Goal: Task Accomplishment & Management: Manage account settings

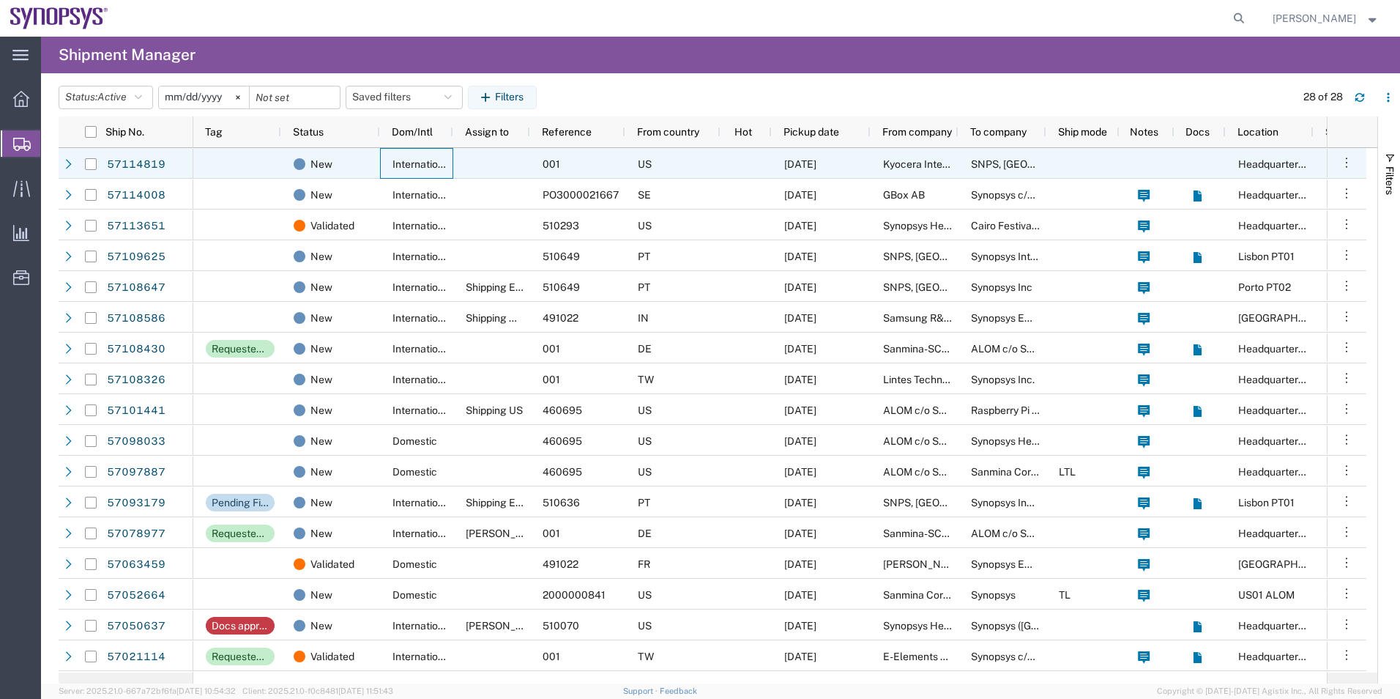
click at [398, 160] on span "International" at bounding box center [422, 164] width 60 height 12
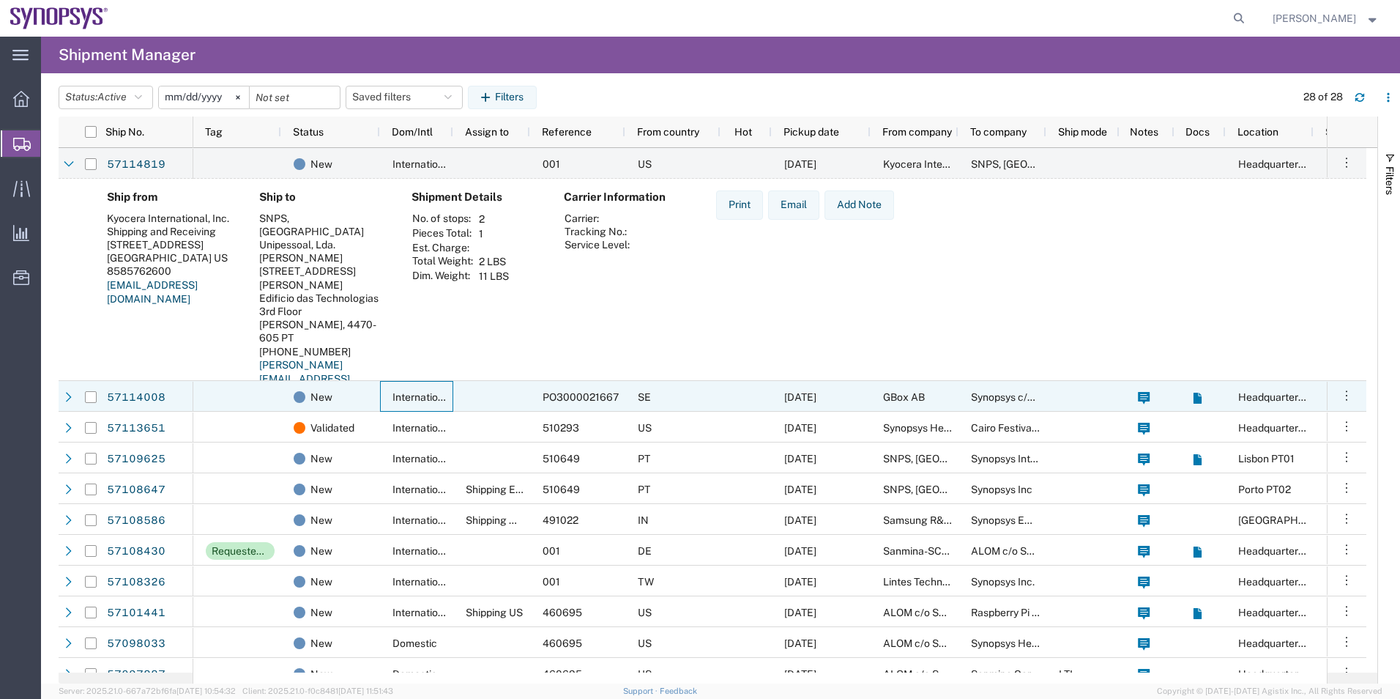
click at [384, 401] on div "International" at bounding box center [416, 396] width 73 height 31
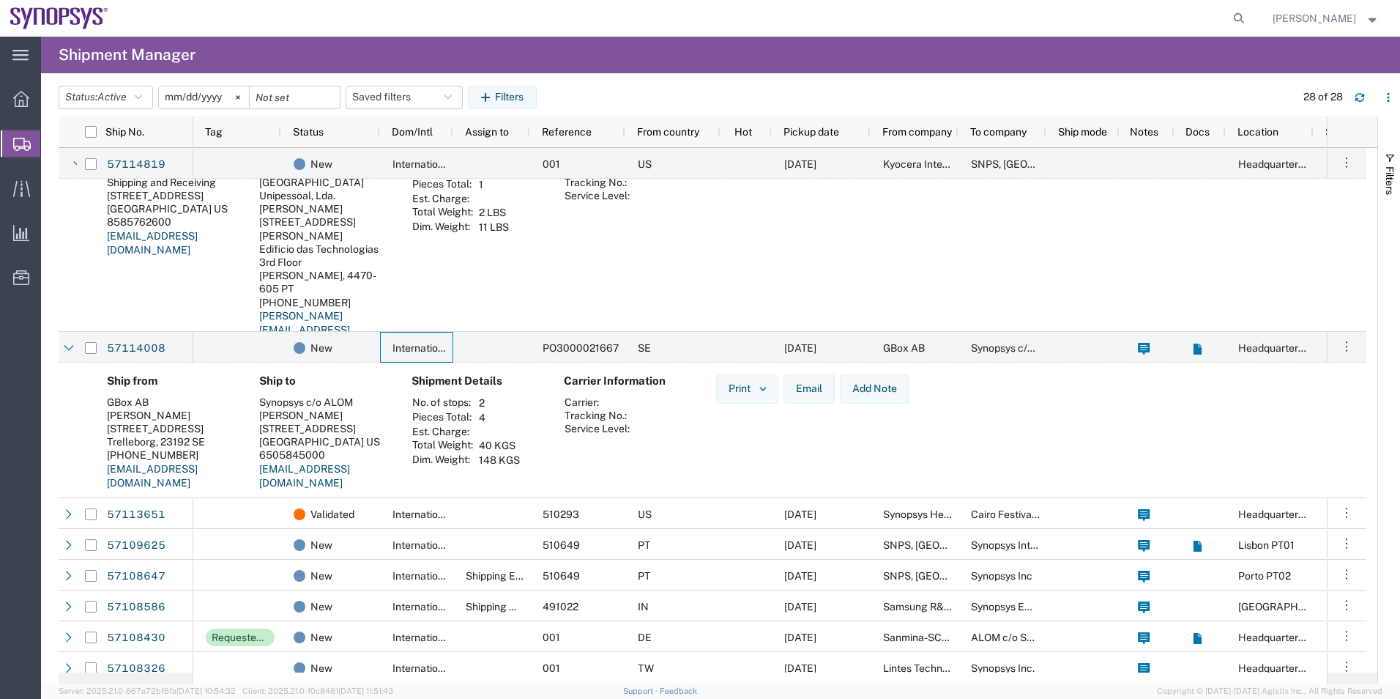
scroll to position [73, 0]
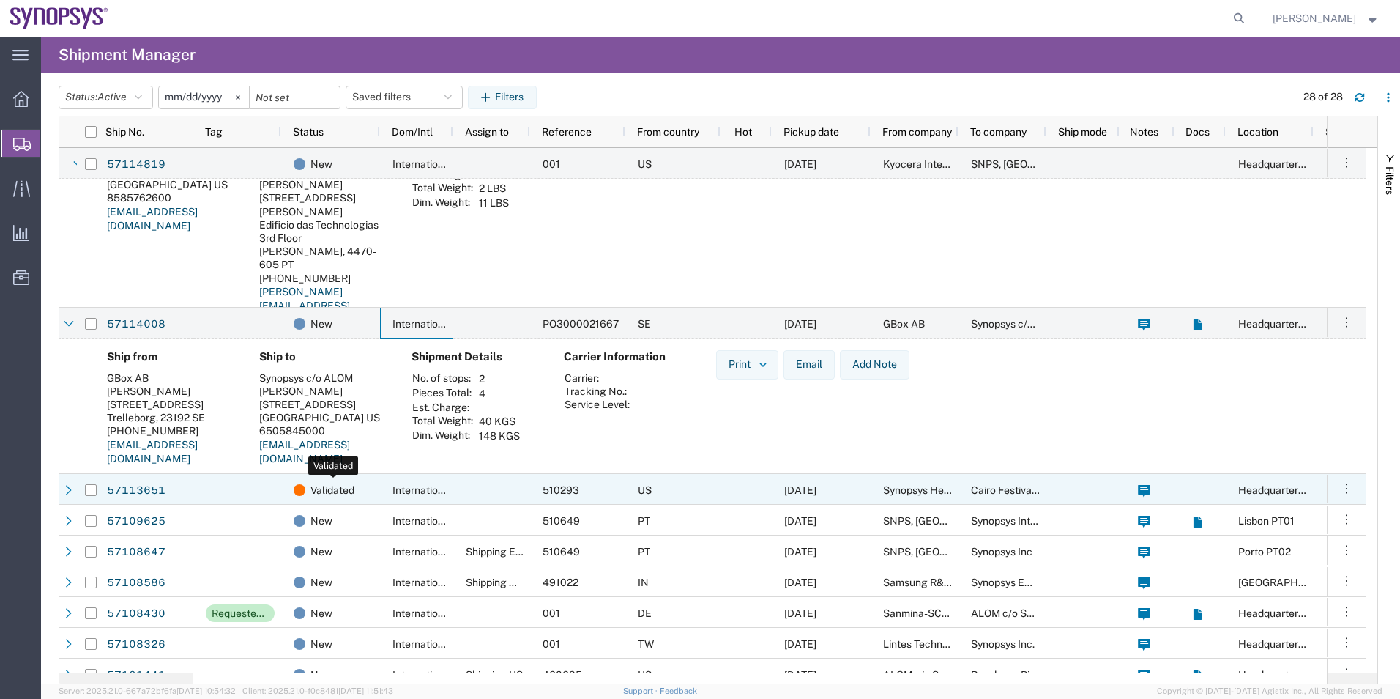
click at [346, 489] on span "Validated" at bounding box center [332, 489] width 44 height 31
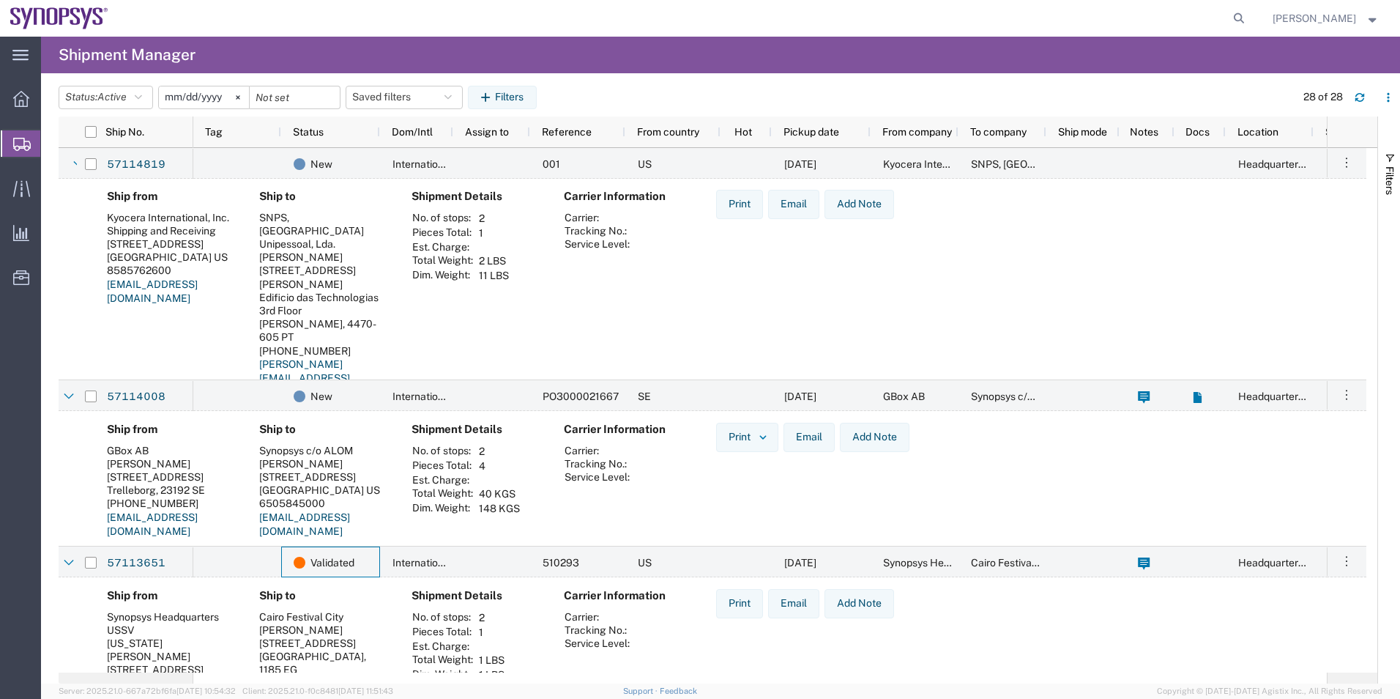
scroll to position [0, 0]
click at [138, 166] on link "57114819" at bounding box center [136, 163] width 60 height 23
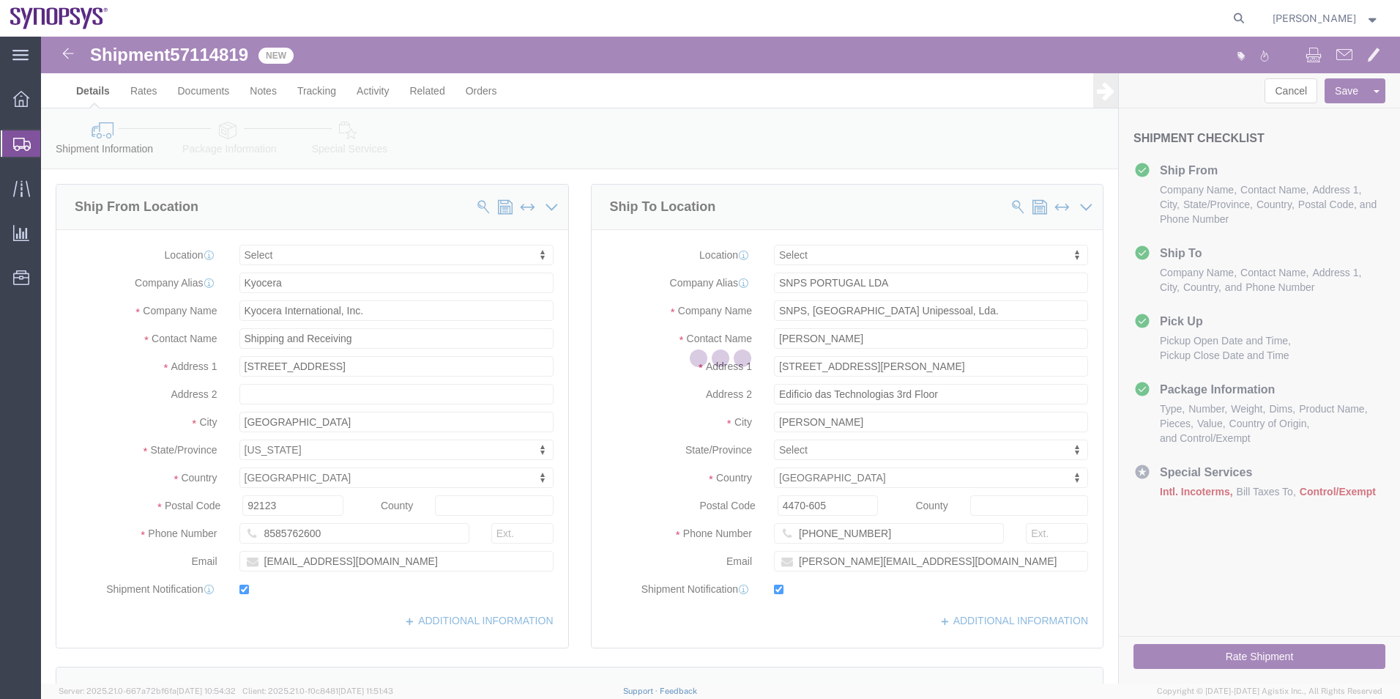
click at [214, 152] on div at bounding box center [720, 360] width 1359 height 647
select select
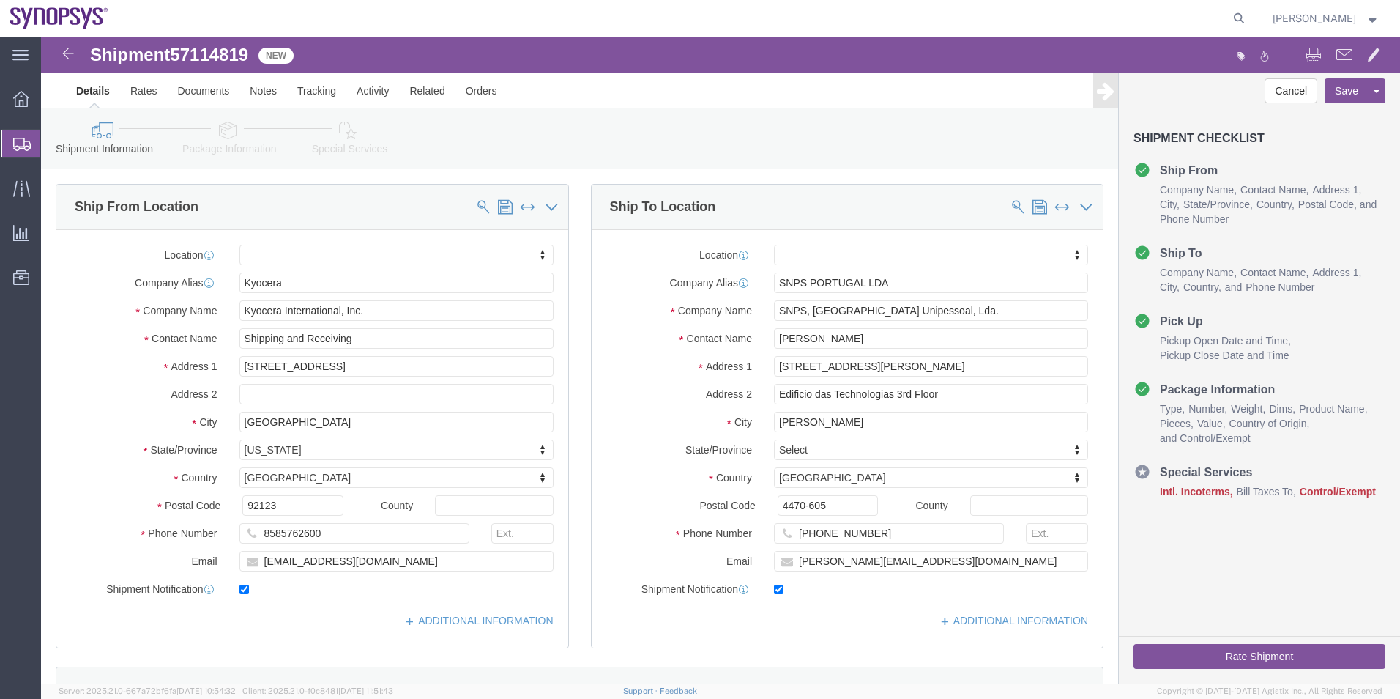
click icon
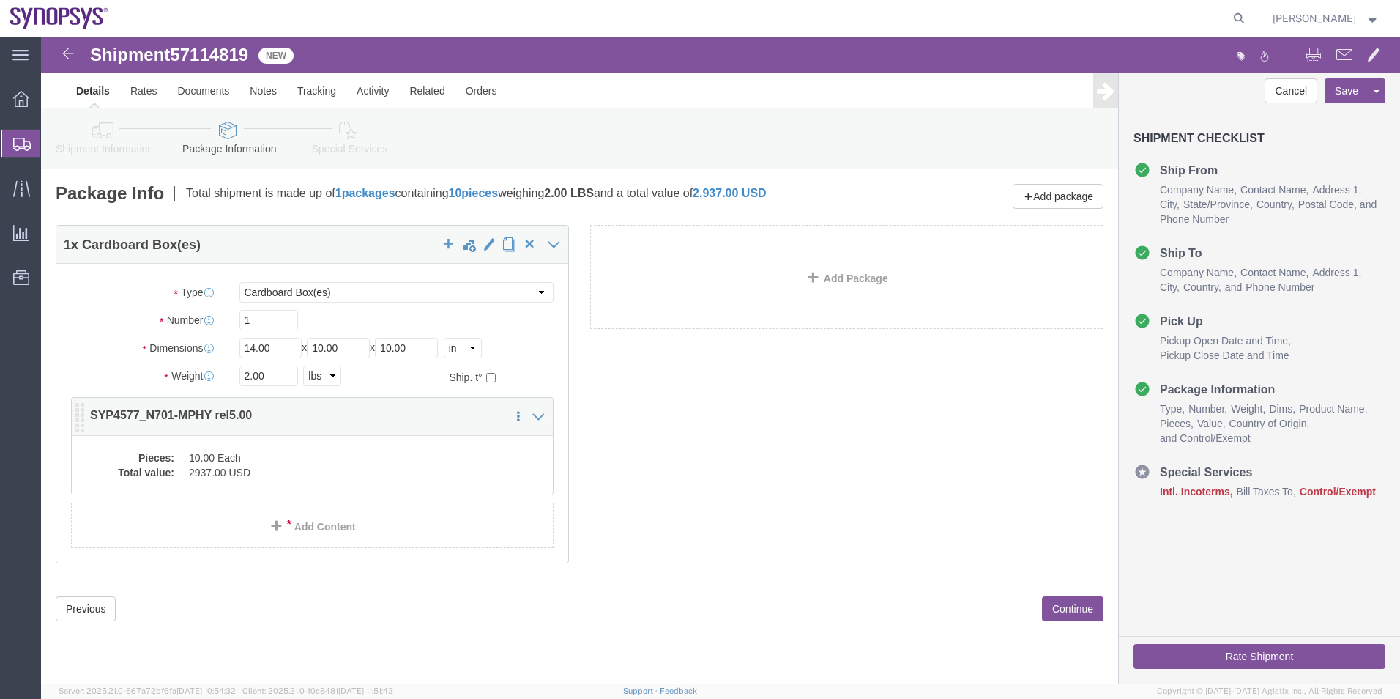
click dd "2937.00 USD"
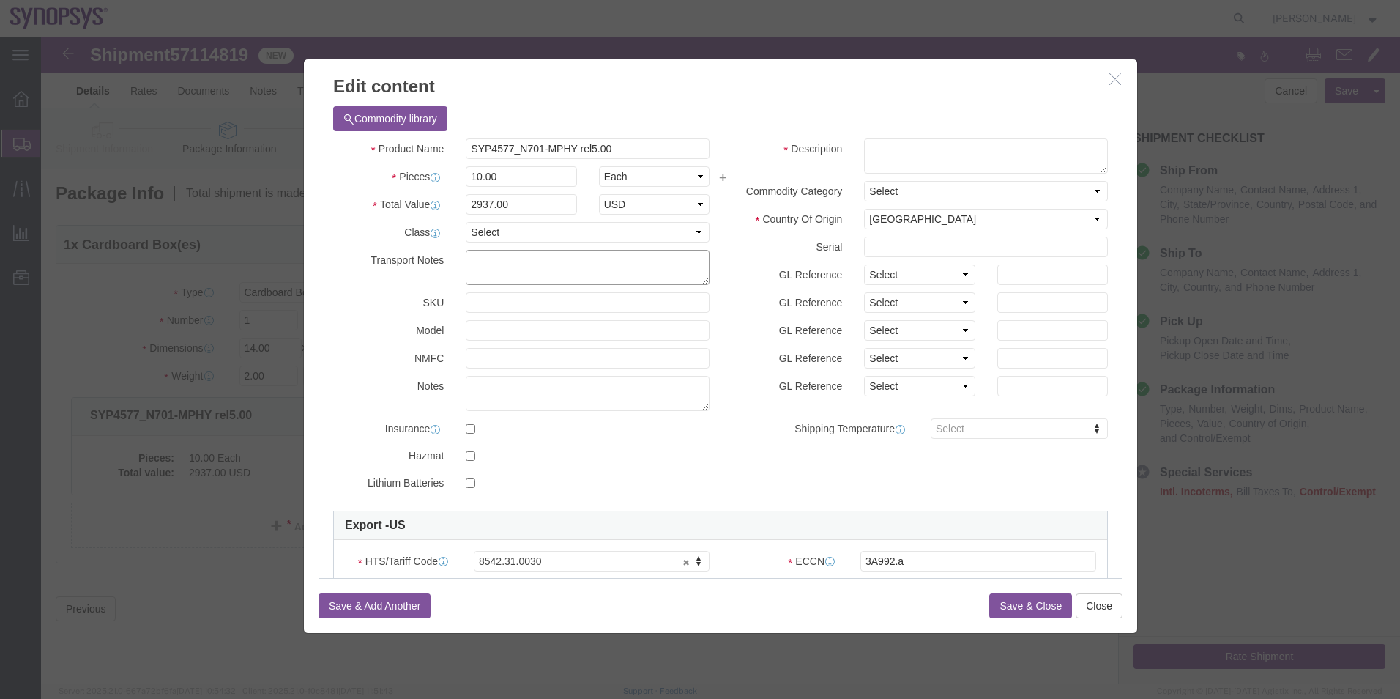
click textarea
paste textarea "X20251013001420"
type textarea "X20251013001420"
drag, startPoint x: 474, startPoint y: 129, endPoint x: 319, endPoint y: 129, distance: 155.2
click div "Product Name SYP4577_N701-MPHY rel5.00 Pieces 10.00 Select Bag Barrels 100Board…"
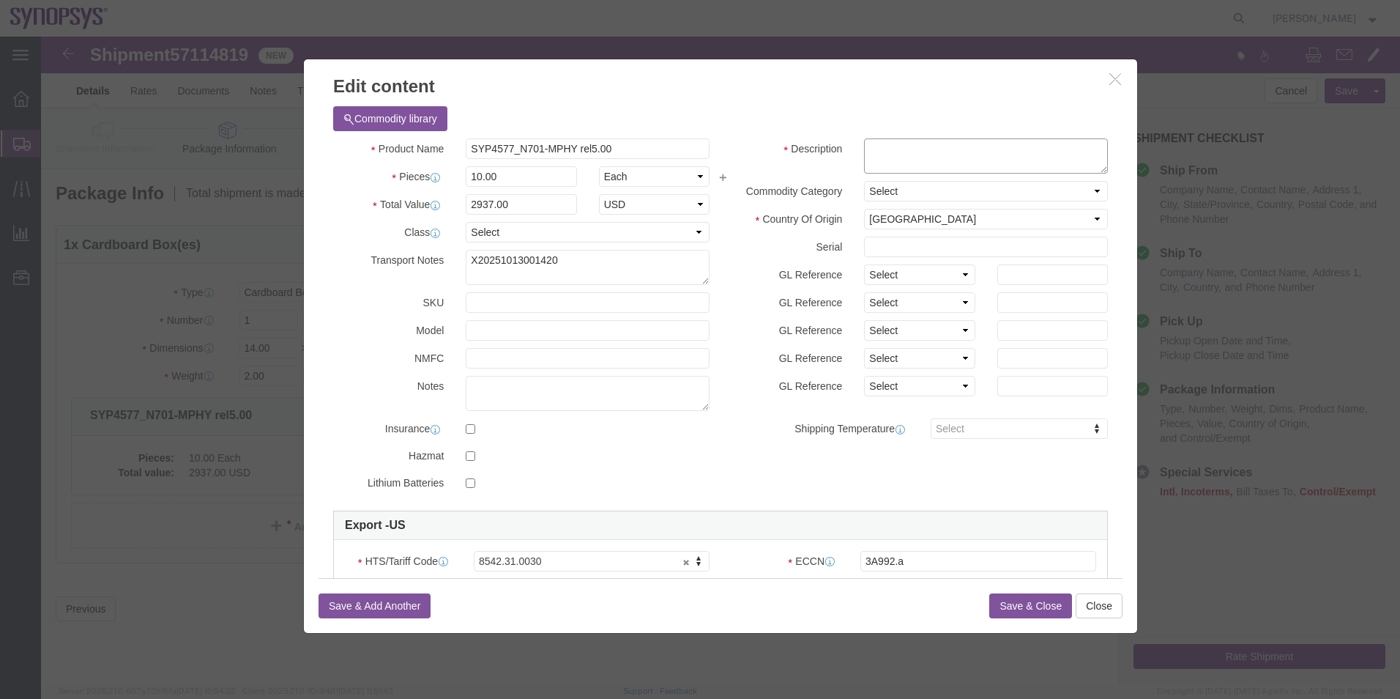
click textarea
paste textarea "SYP4577_N701-MPHY rel5.00"
type textarea "SYP4577_N701-MPHY rel5.00"
drag, startPoint x: 535, startPoint y: 226, endPoint x: 347, endPoint y: 225, distance: 187.4
click div "Transport Notes X20251013001420"
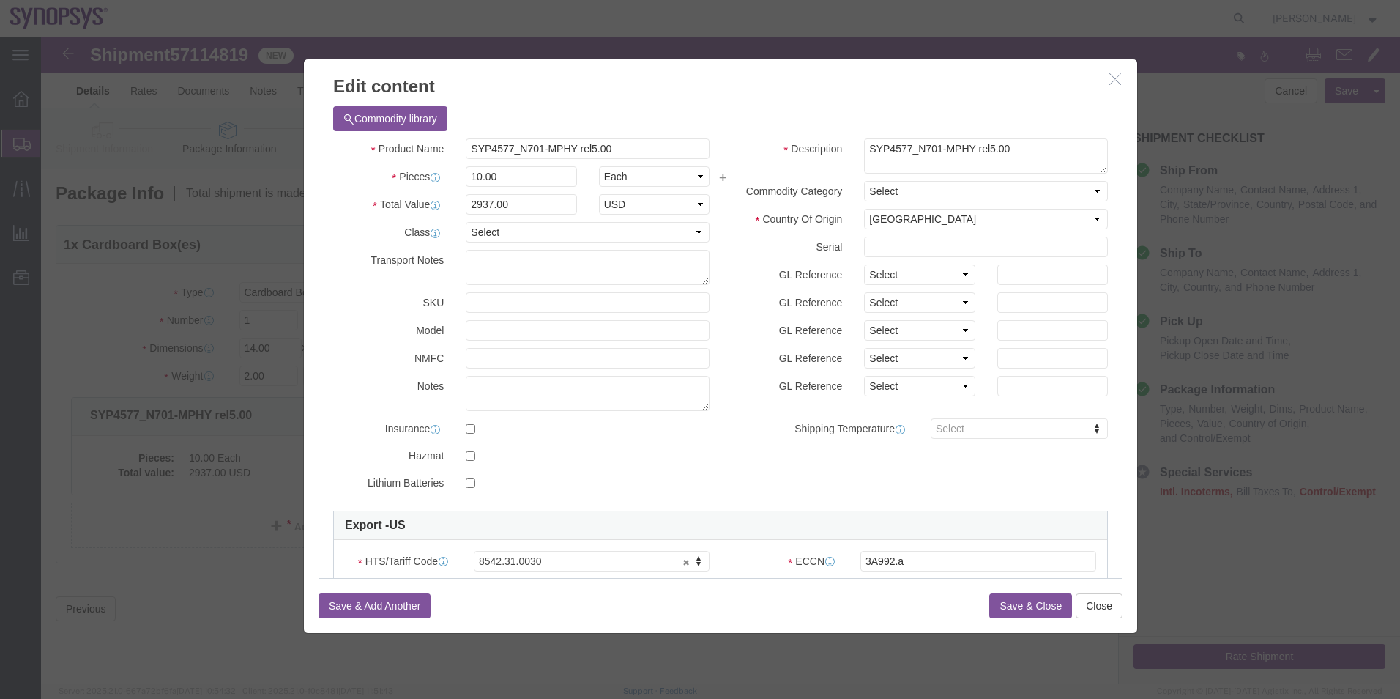
click button "Save & Close"
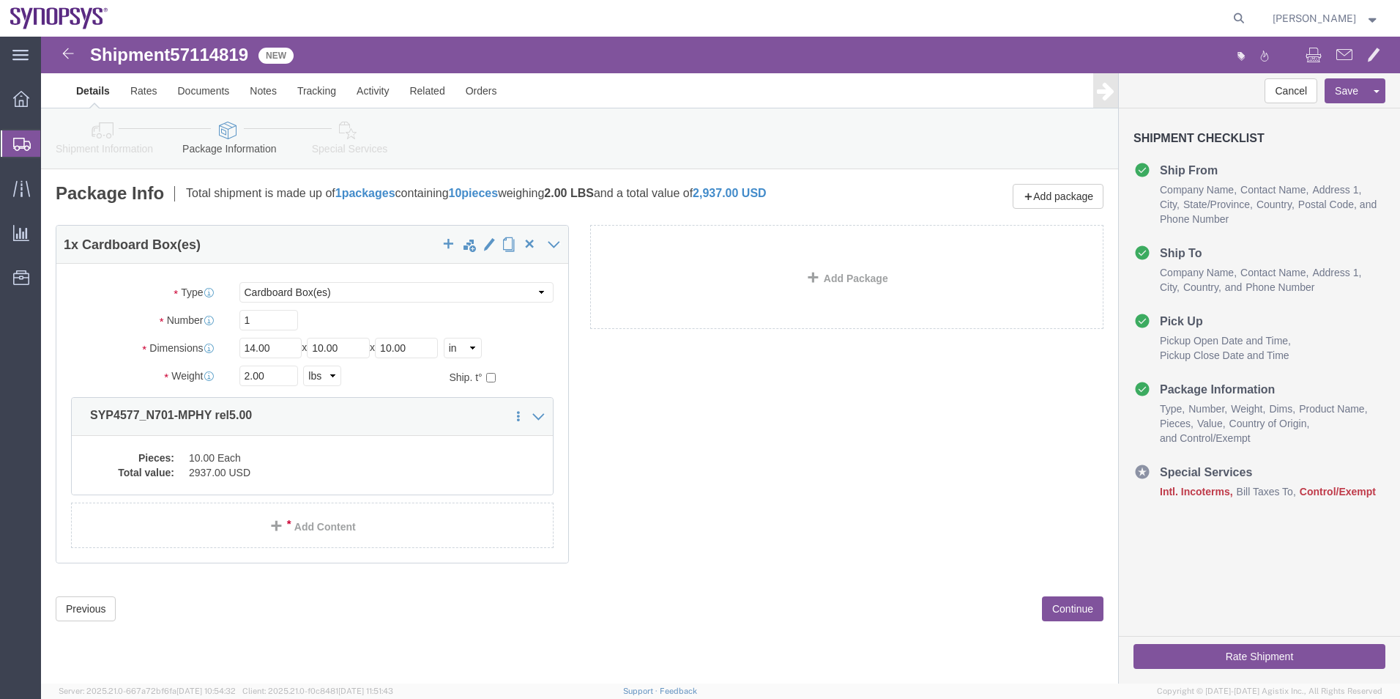
click icon
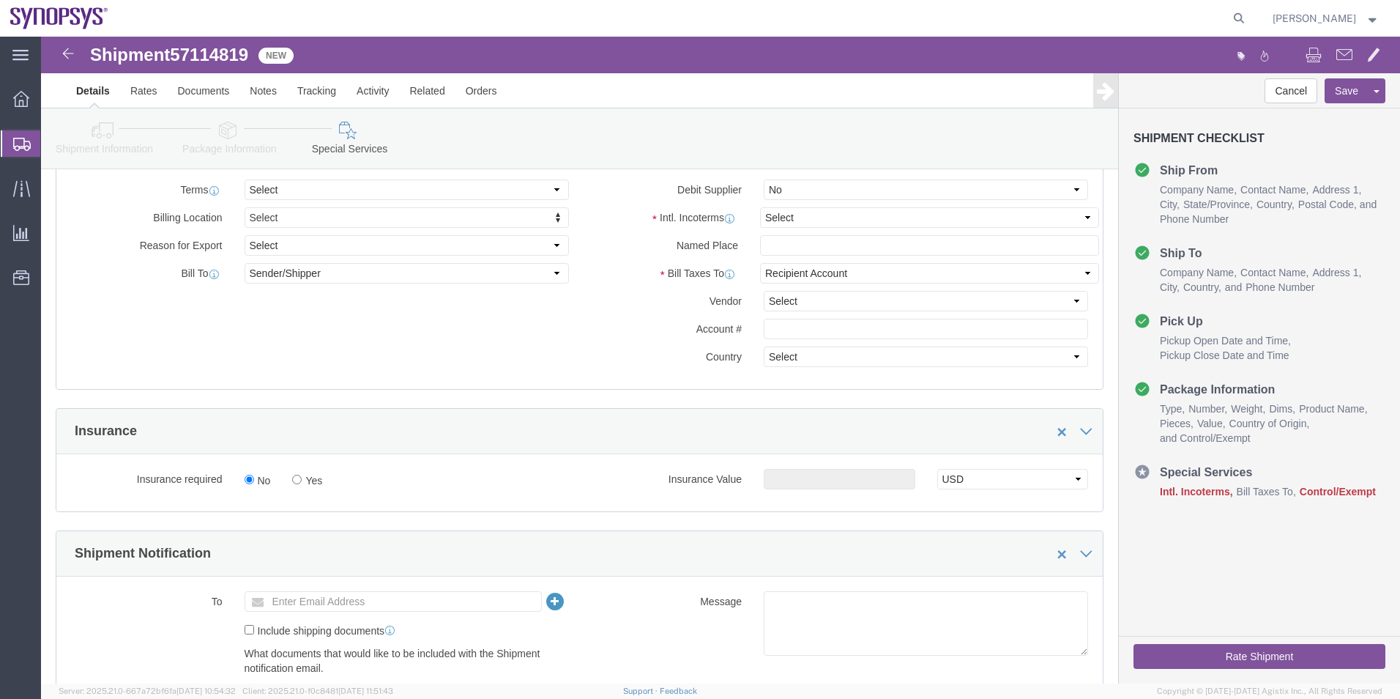
scroll to position [659, 0]
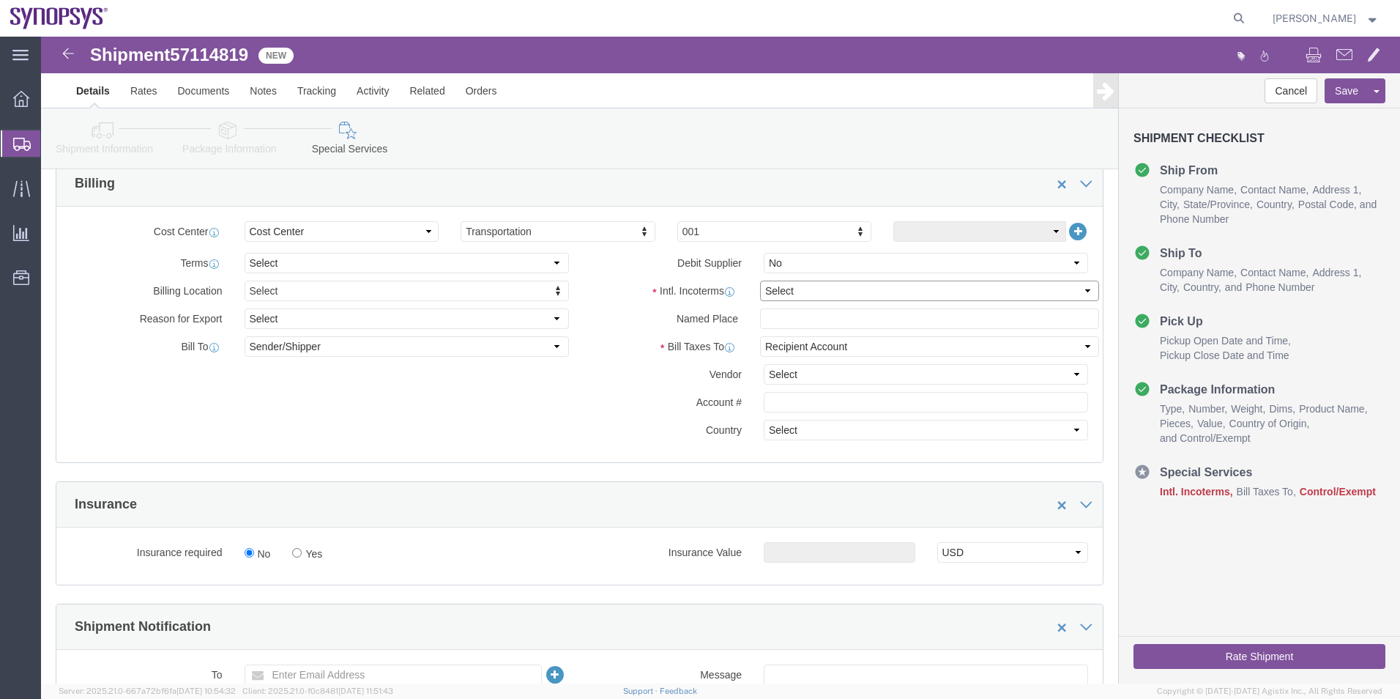
click select "Select Carriage Insurance Paid Carriage Paid To Cost and Freight Cost Insurance…"
select select "DAP"
click select "Select Carriage Insurance Paid Carriage Paid To Cost and Freight Cost Insurance…"
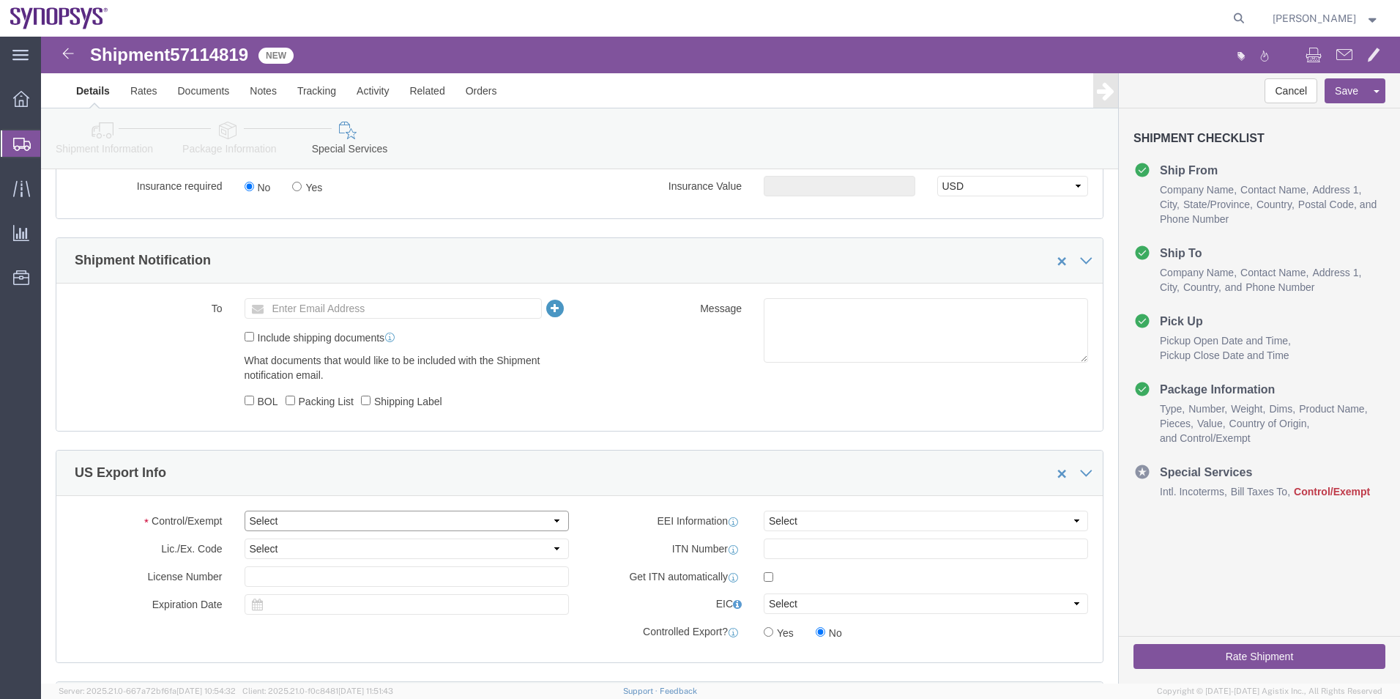
click select "Select ATF BIS DEA EPA FDA FTR ITAR OFAC Other (OPA)"
select select "BIS"
click select "Select ATF BIS DEA EPA FDA FTR ITAR OFAC Other (OPA)"
click select "Select AGR-Agricultural APP-Computers APR-Additional Permissive Exports AVS-Air…"
select select "NLR"
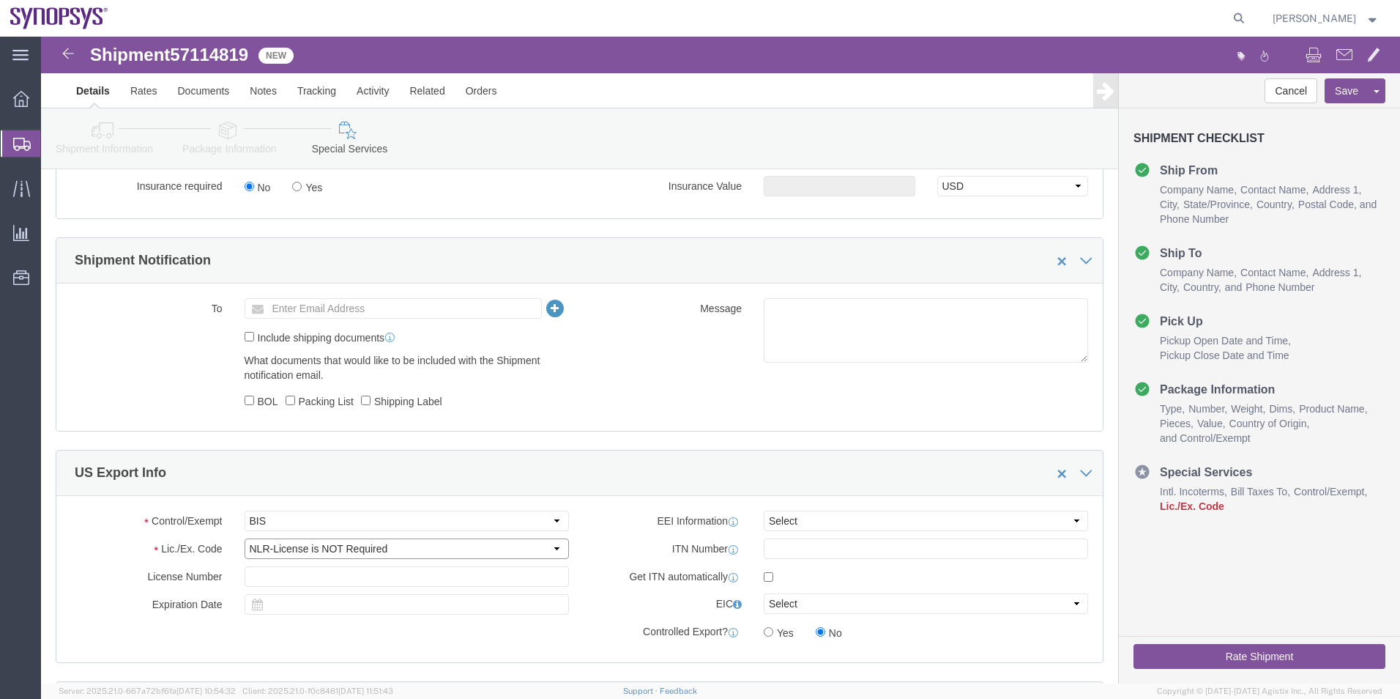
click select "Select AGR-Agricultural APP-Computers APR-Additional Permissive Exports AVS-Air…"
click div "Control/Exempt Select ATF BIS DEA EPA FDA FTR ITAR OFAC Other (OPA) Lic./Ex. Co…"
click select "Select AES-Direct EEI Carrier File EEI EEI Exempt"
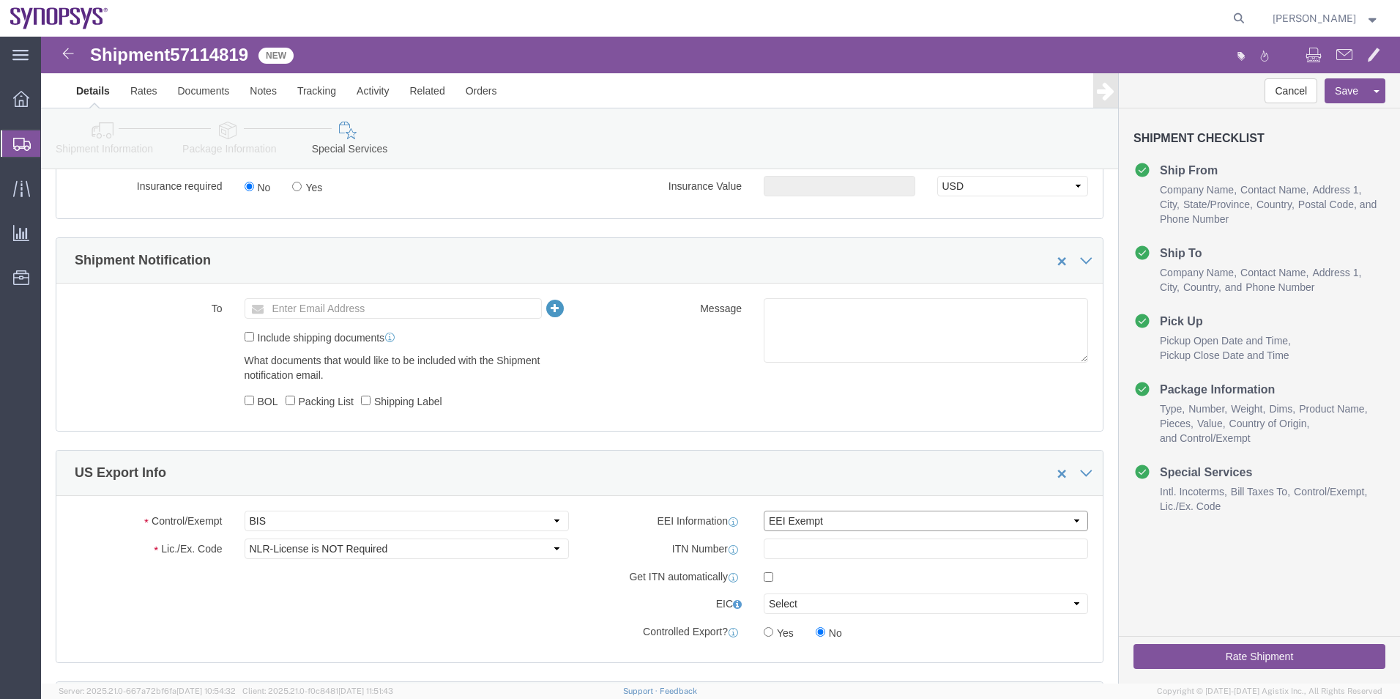
select select "AESD"
click select "Select AES-Direct EEI Carrier File EEI EEI Exempt"
click div "EEI Information Select AES-Direct EEI Carrier File EEI EEI Exempt ITN Number Ge…"
click input "text"
paste input "X20251013001420"
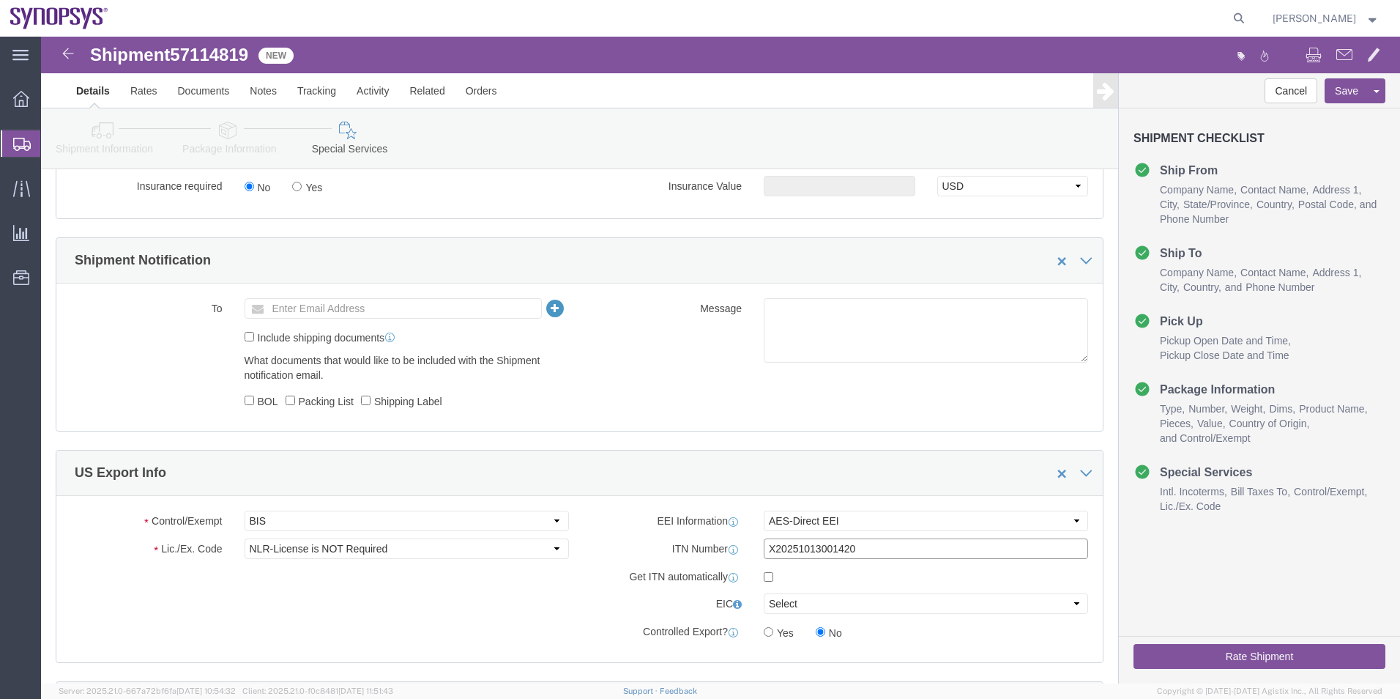
type input "X20251013001420"
click input "text"
type input "shipping@synopsys.com"
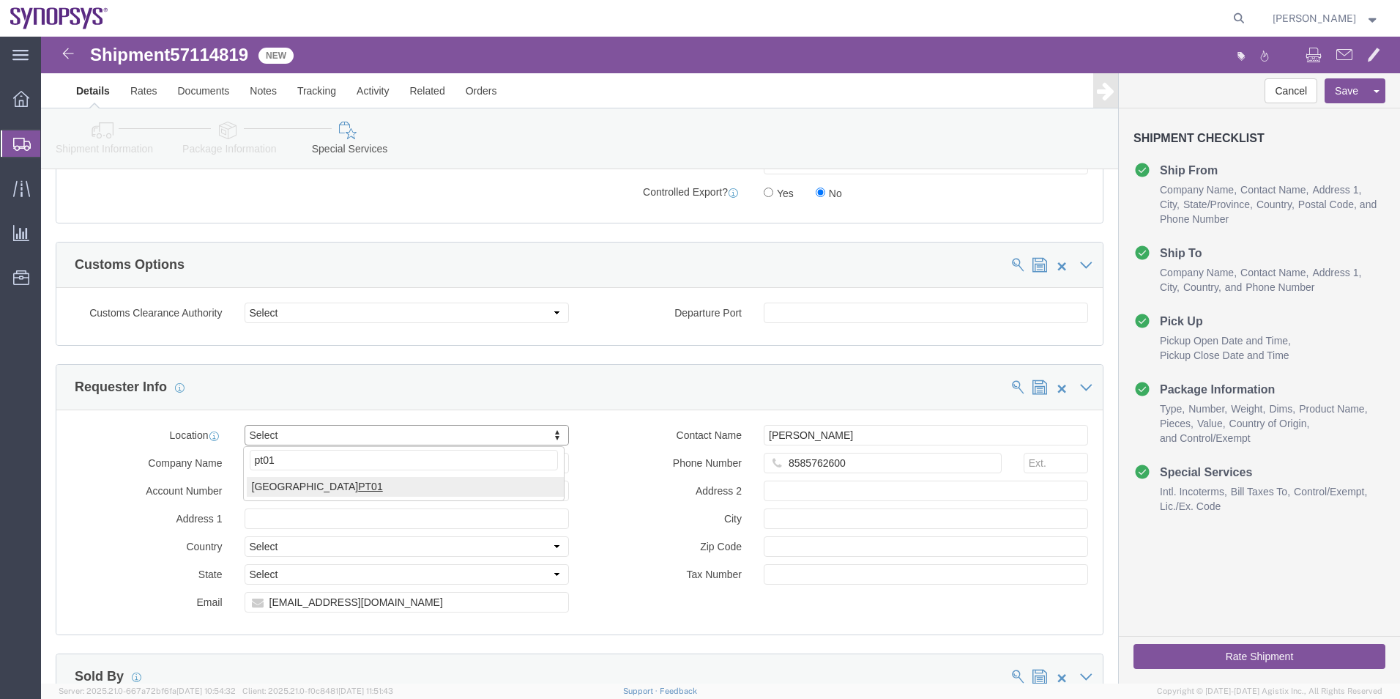
type input "pt01"
select select "63152"
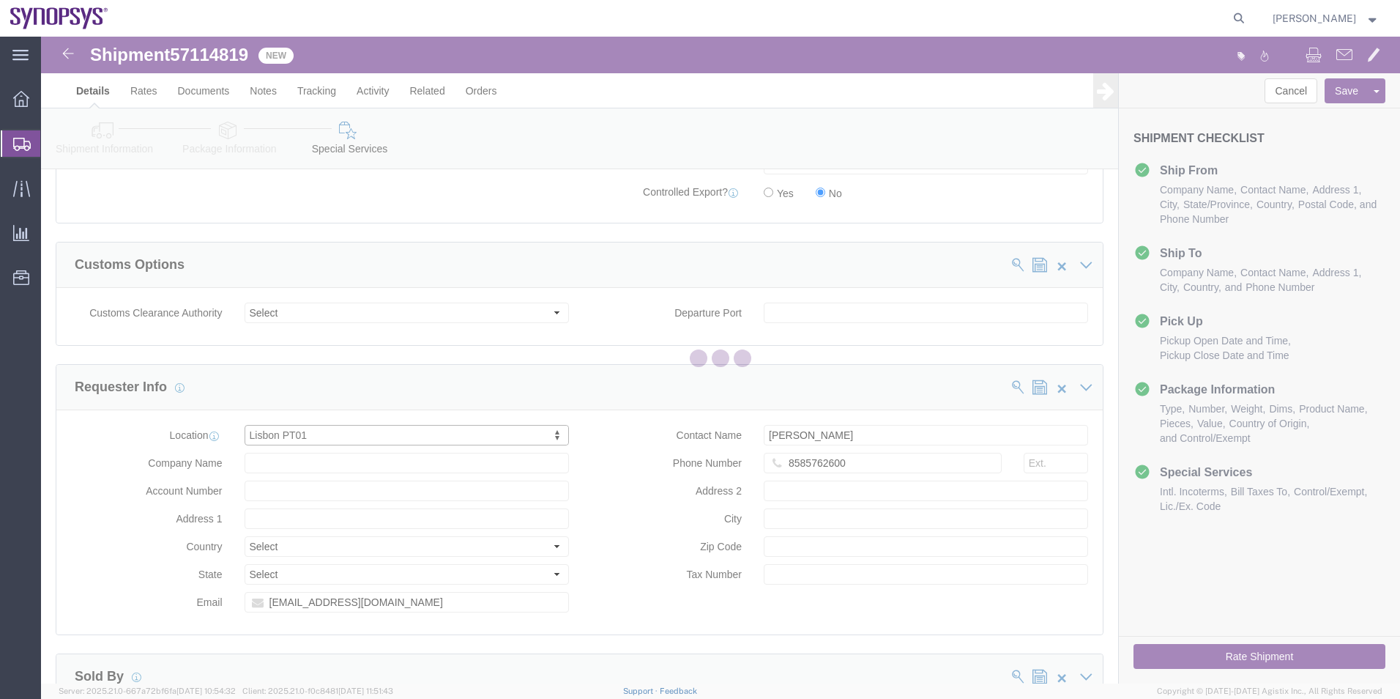
type input "Lagoas Park Edificio 4"
select select "PT"
type input "Piso 2"
type input "Porto Salvo"
type input "2740-267"
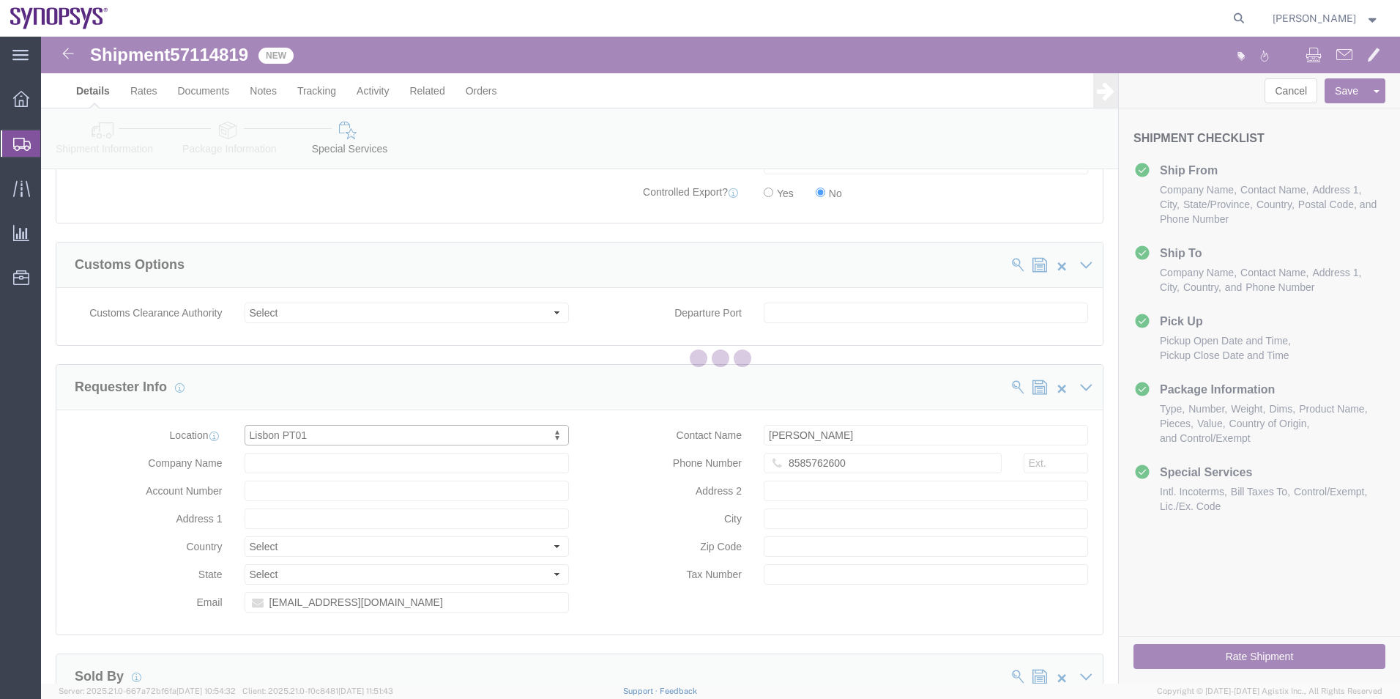
type input "SNPS, [GEOGRAPHIC_DATA] Unipessoal, Lda."
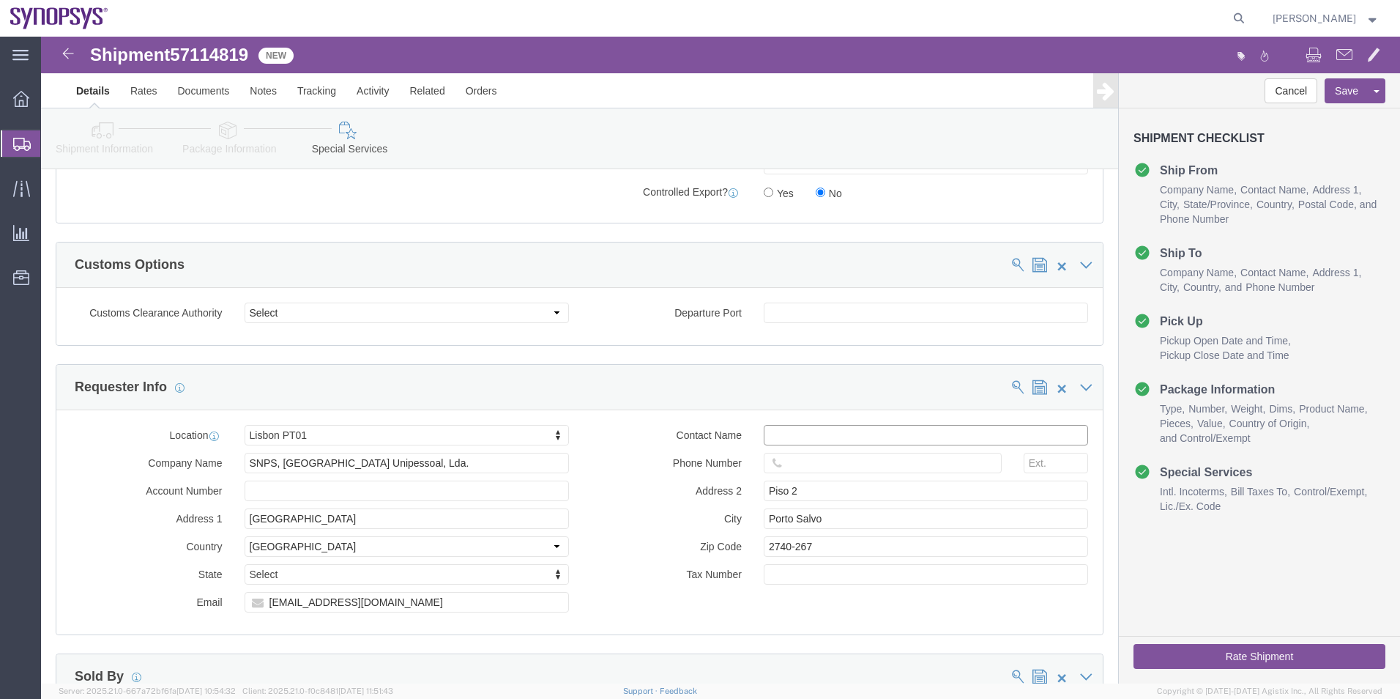
click input "text"
click div
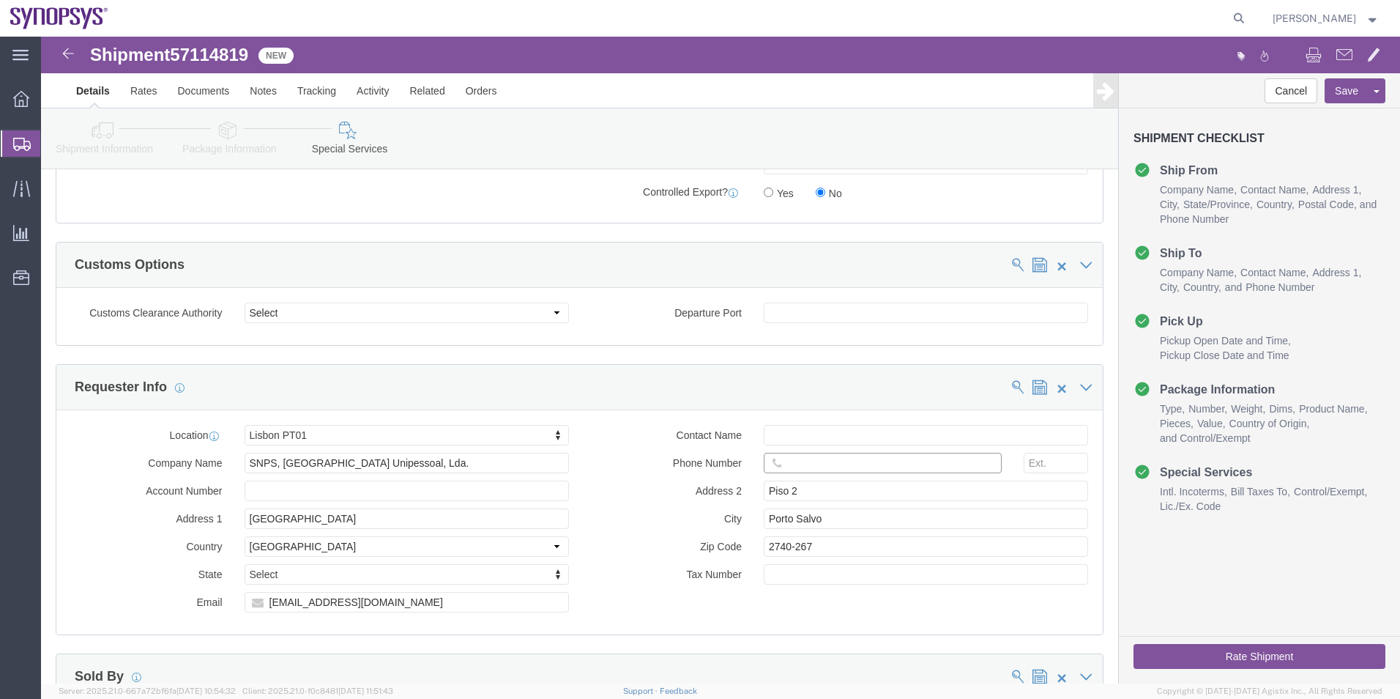
click input "text"
paste input "Tiago Inocencio"
type input "Tiago Inocencio"
click input "text"
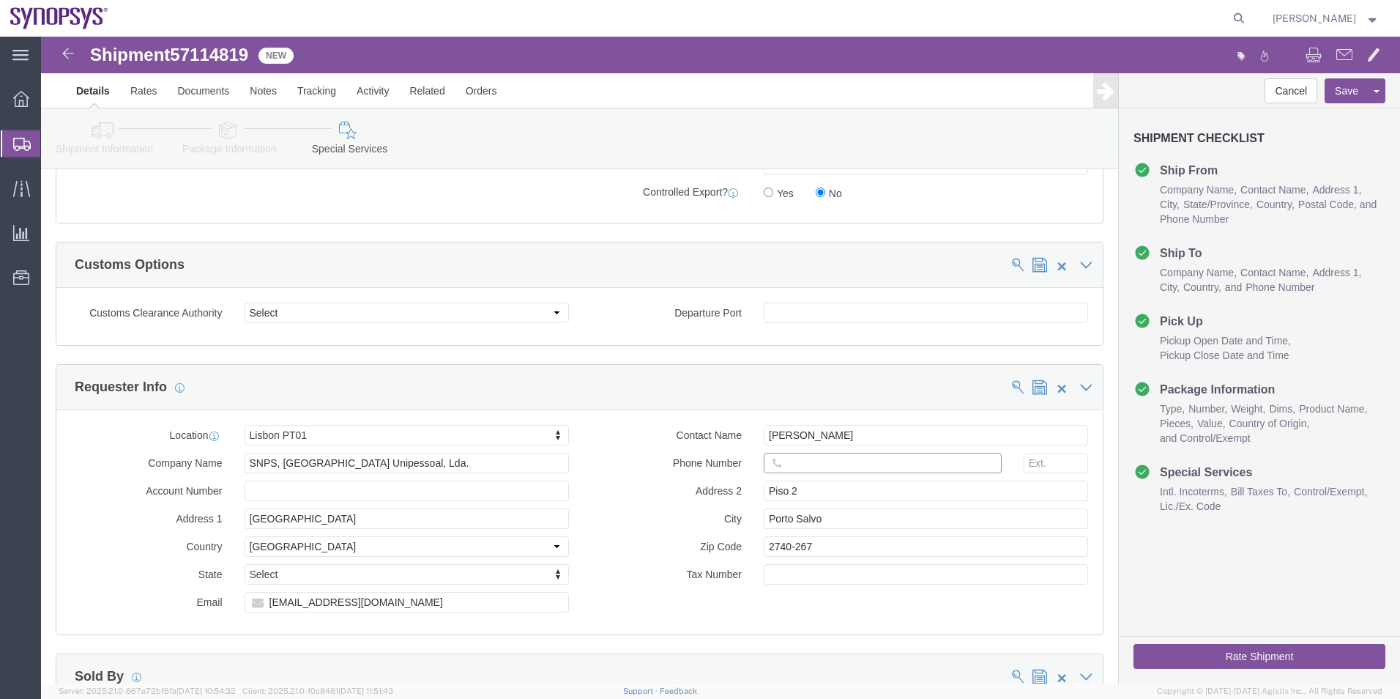
paste input "351.915.185.726"
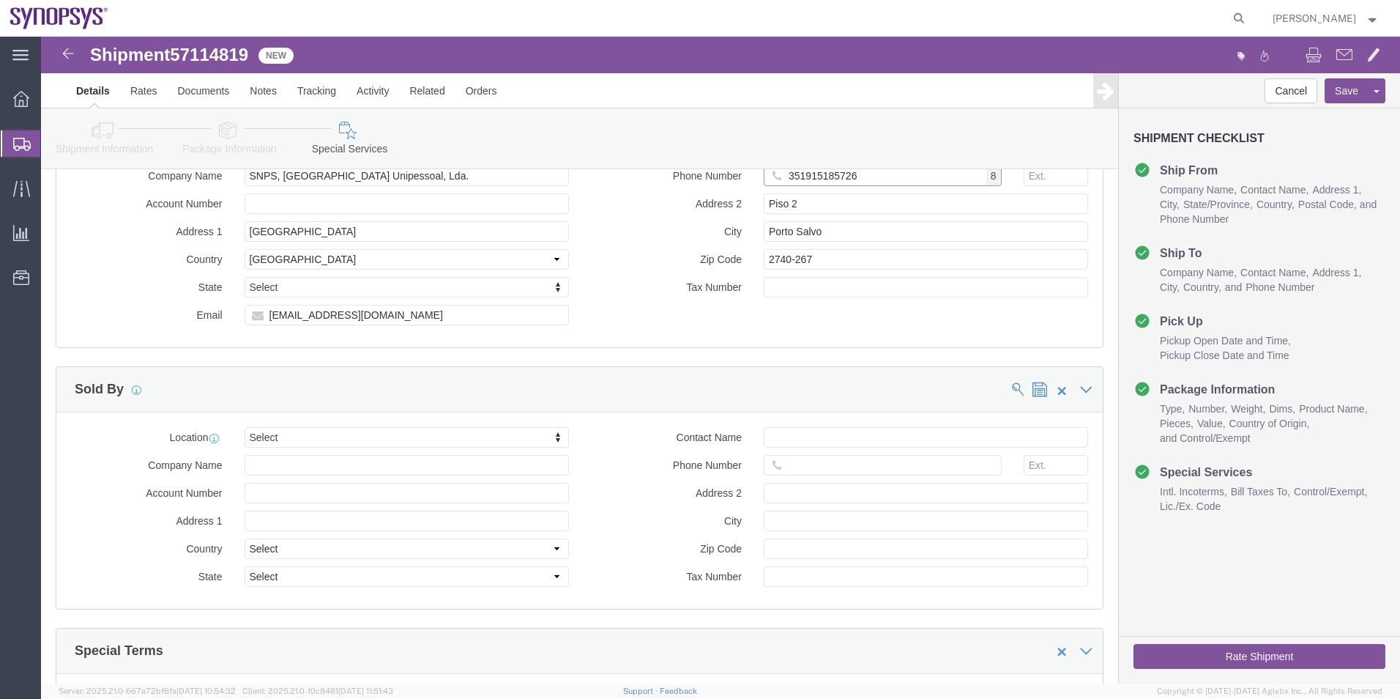
scroll to position [1757, 0]
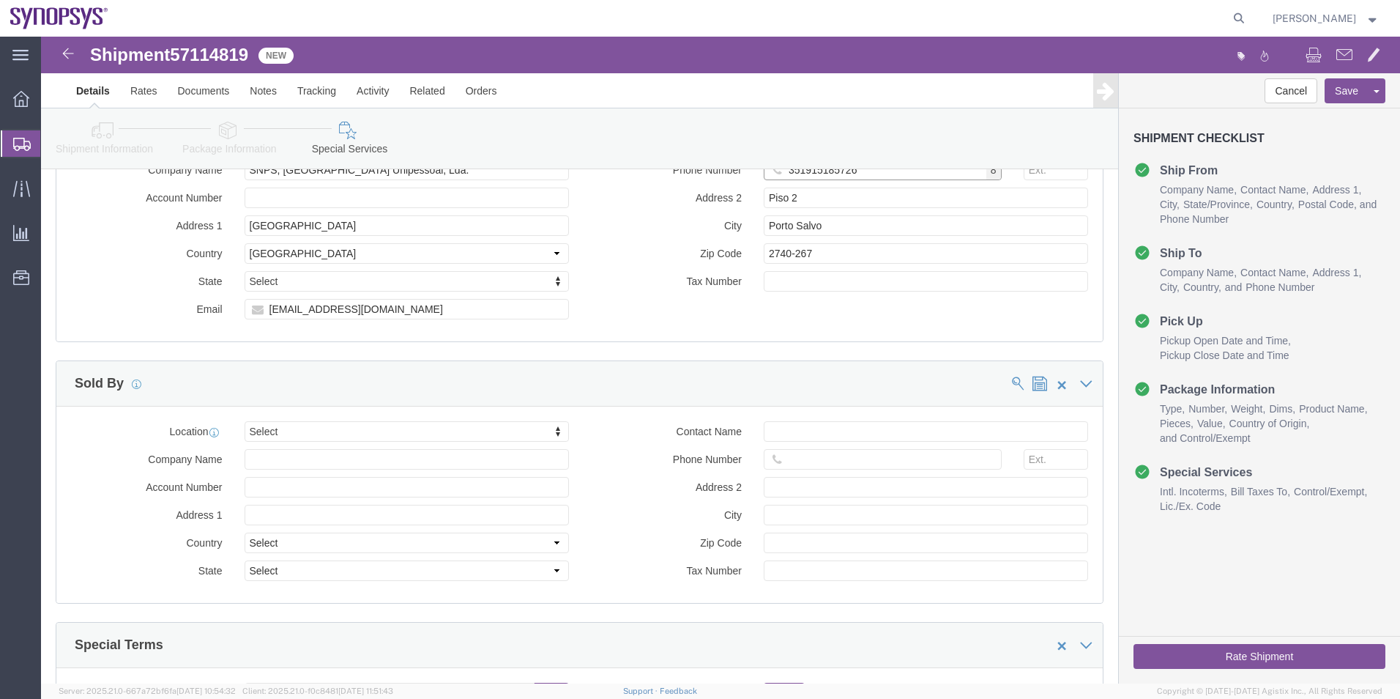
type input "351915185726"
type input "ussv"
select select "63204"
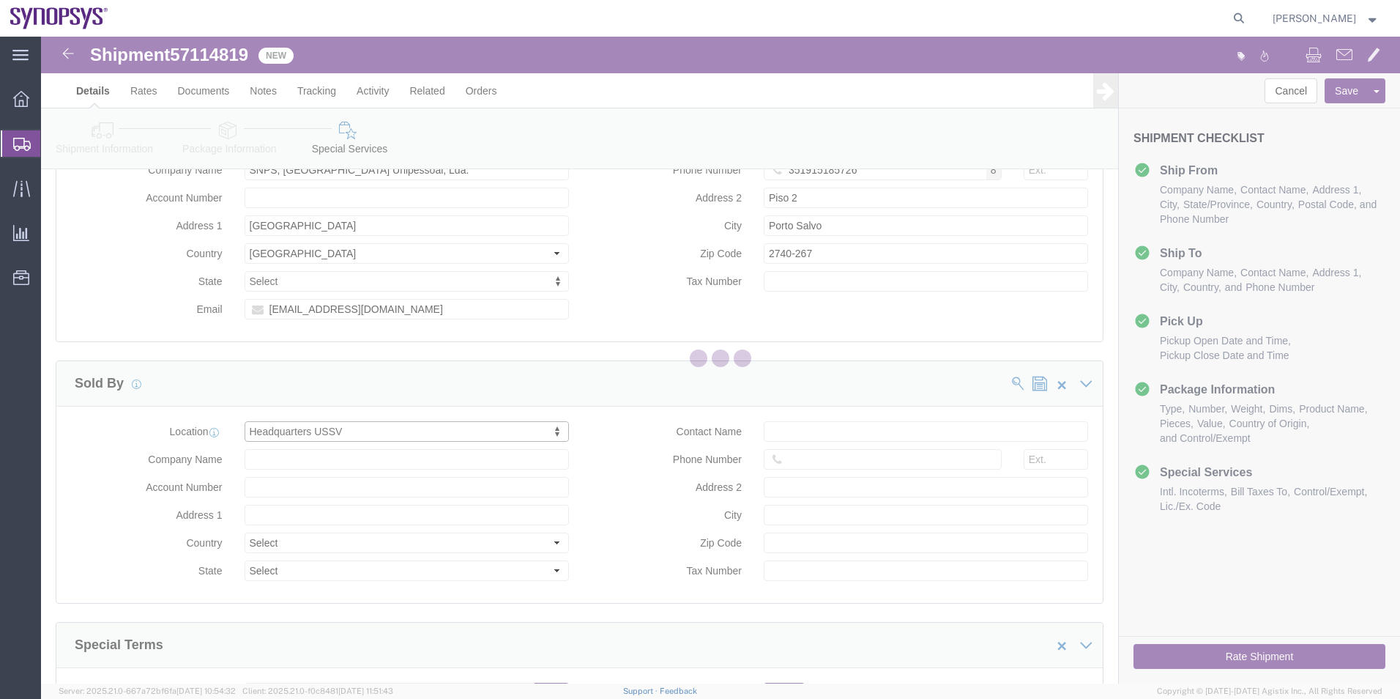
type input "[STREET_ADDRESS]"
select select "US"
type input "6505845000"
type input "Sunnyvale"
type input "94085"
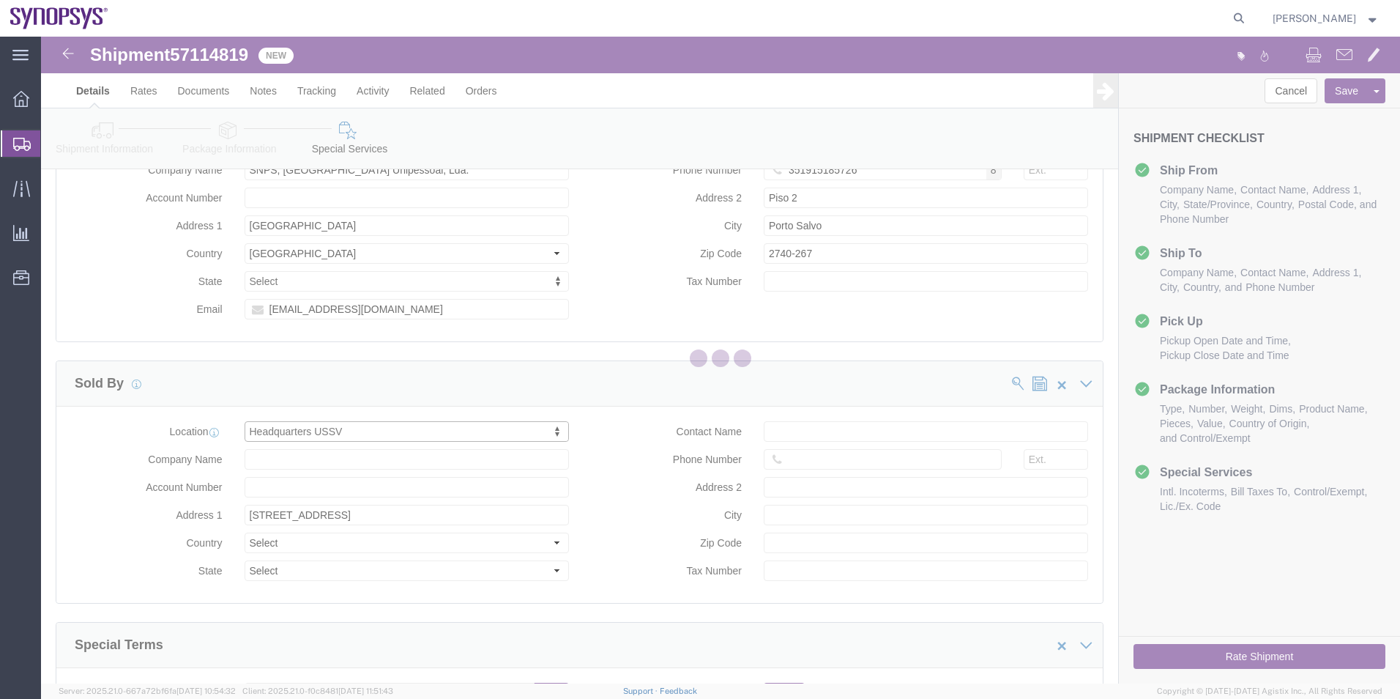
type input "Synopsys Headquarters USSV"
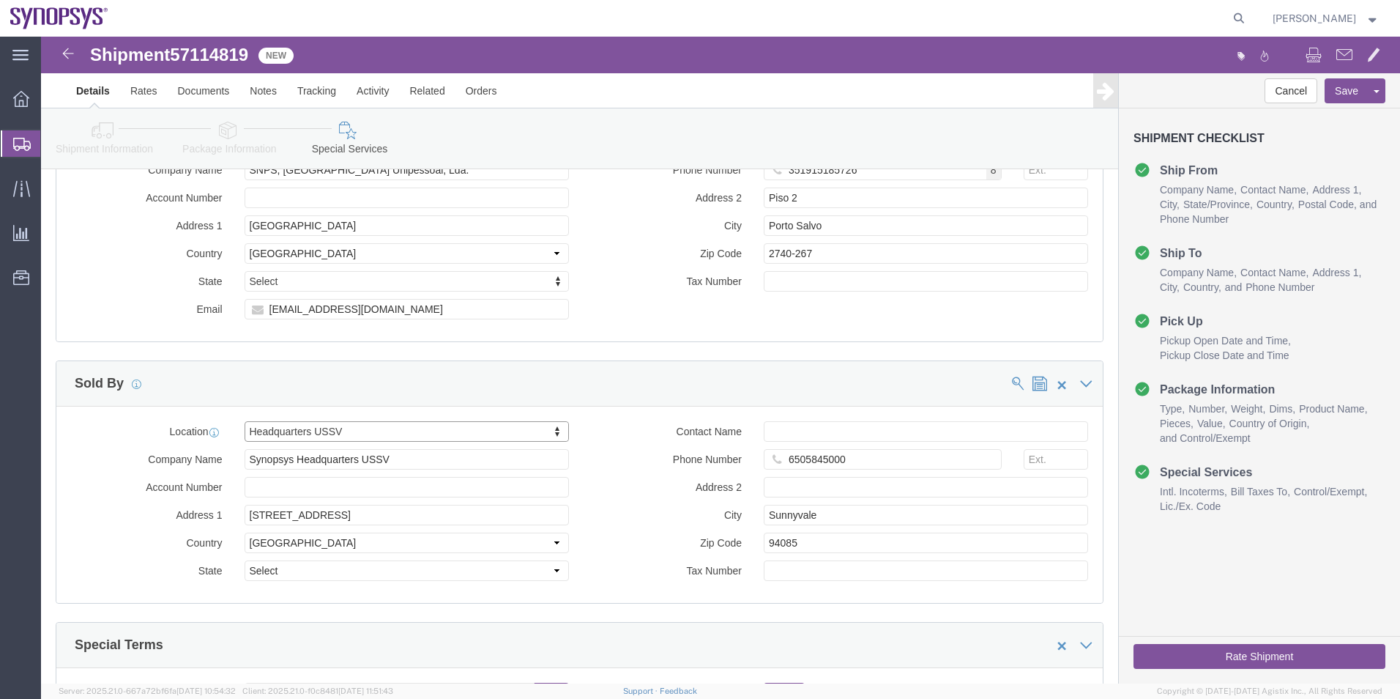
select select "CA"
click input "Contact Name"
paste input "[PERSON_NAME]"
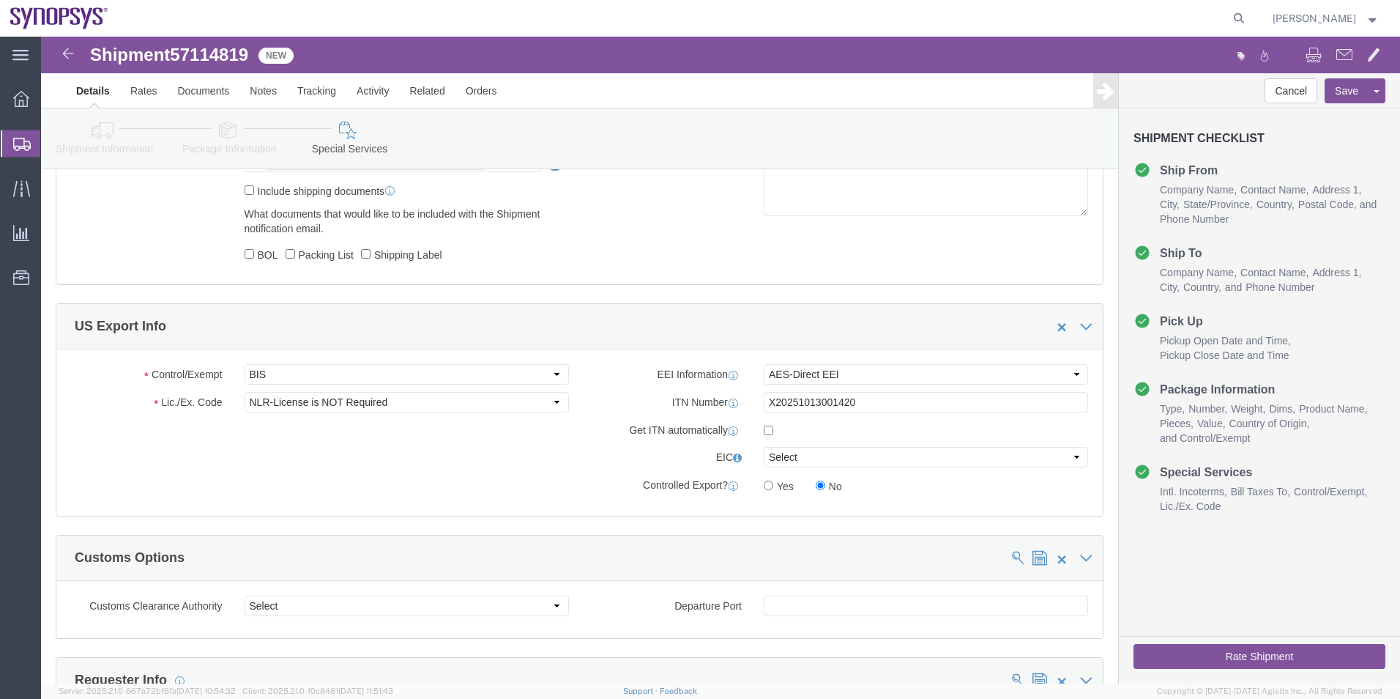
scroll to position [952, 0]
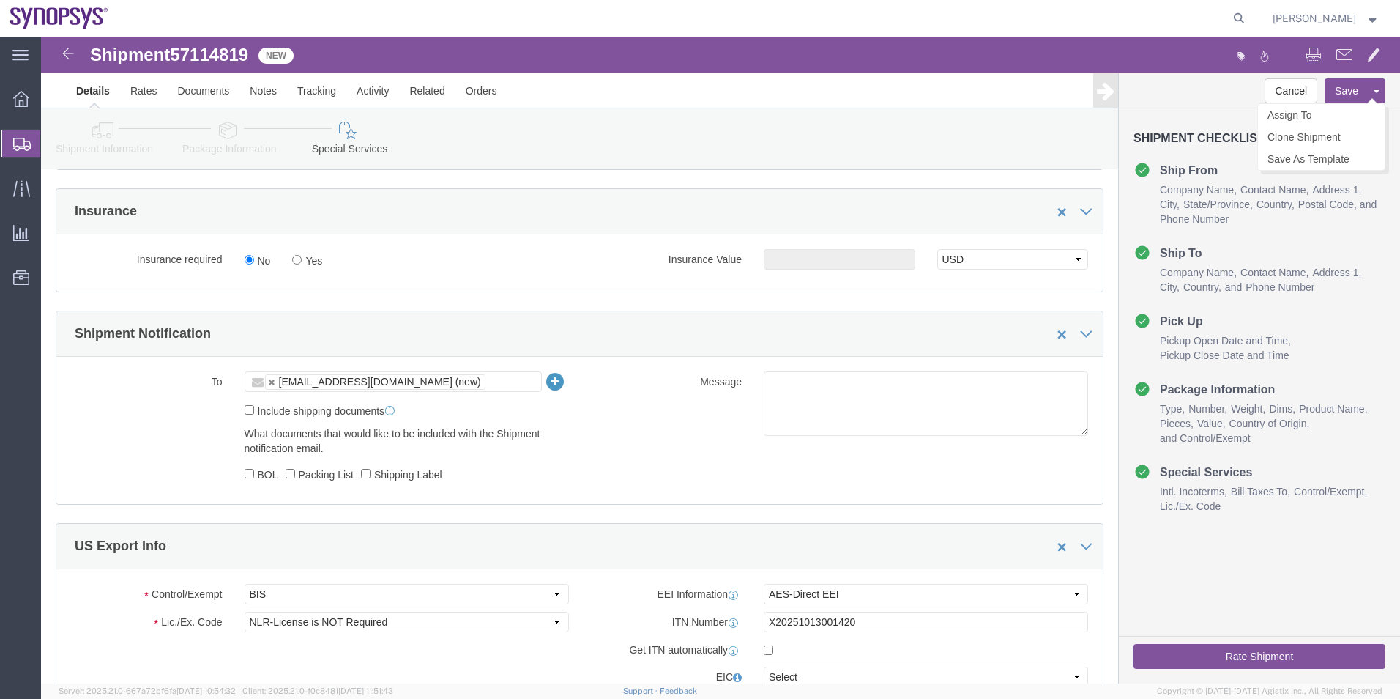
type input "[PERSON_NAME]"
click button "Save"
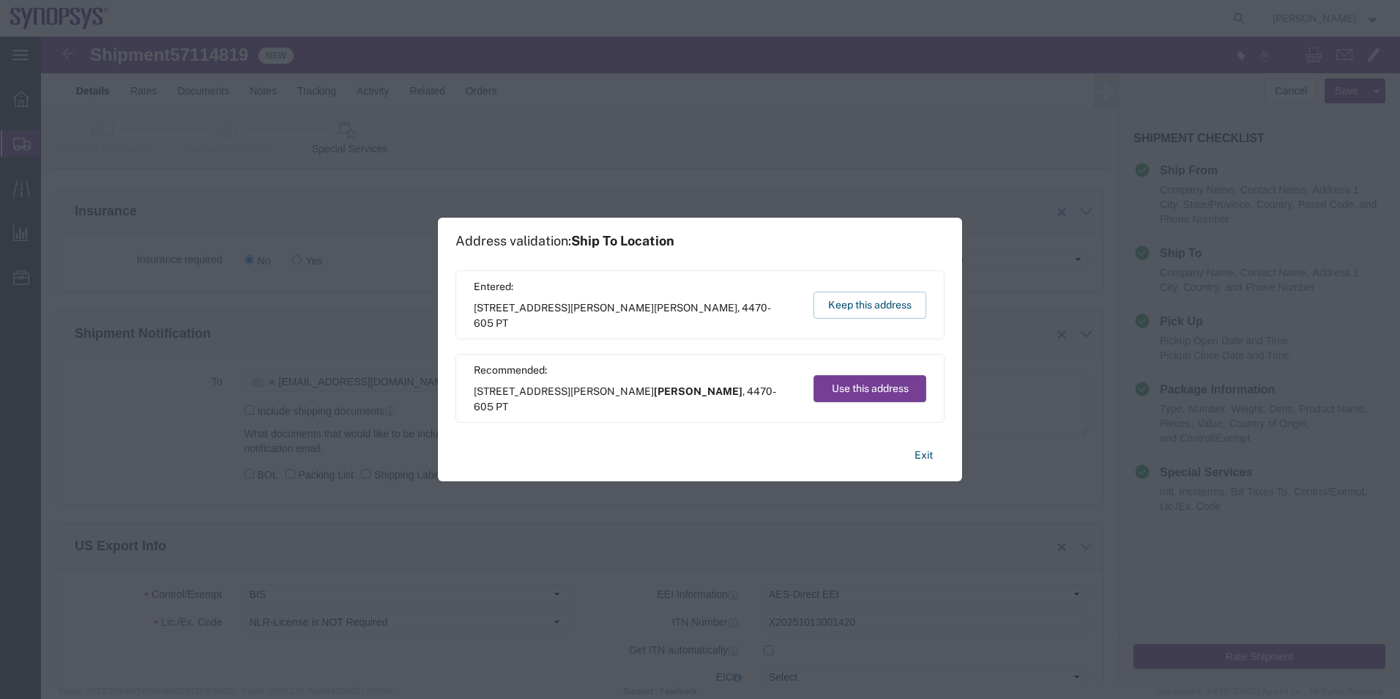
click at [845, 379] on button "Use this address" at bounding box center [869, 388] width 113 height 27
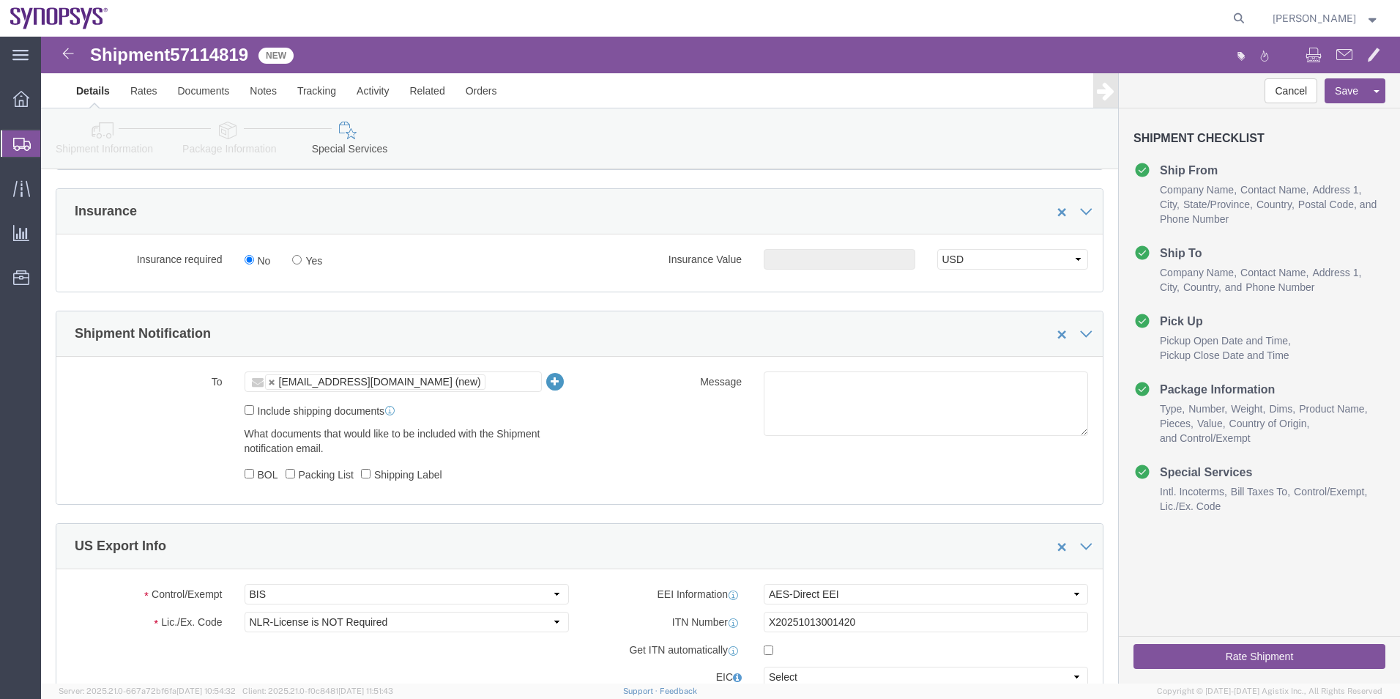
click icon
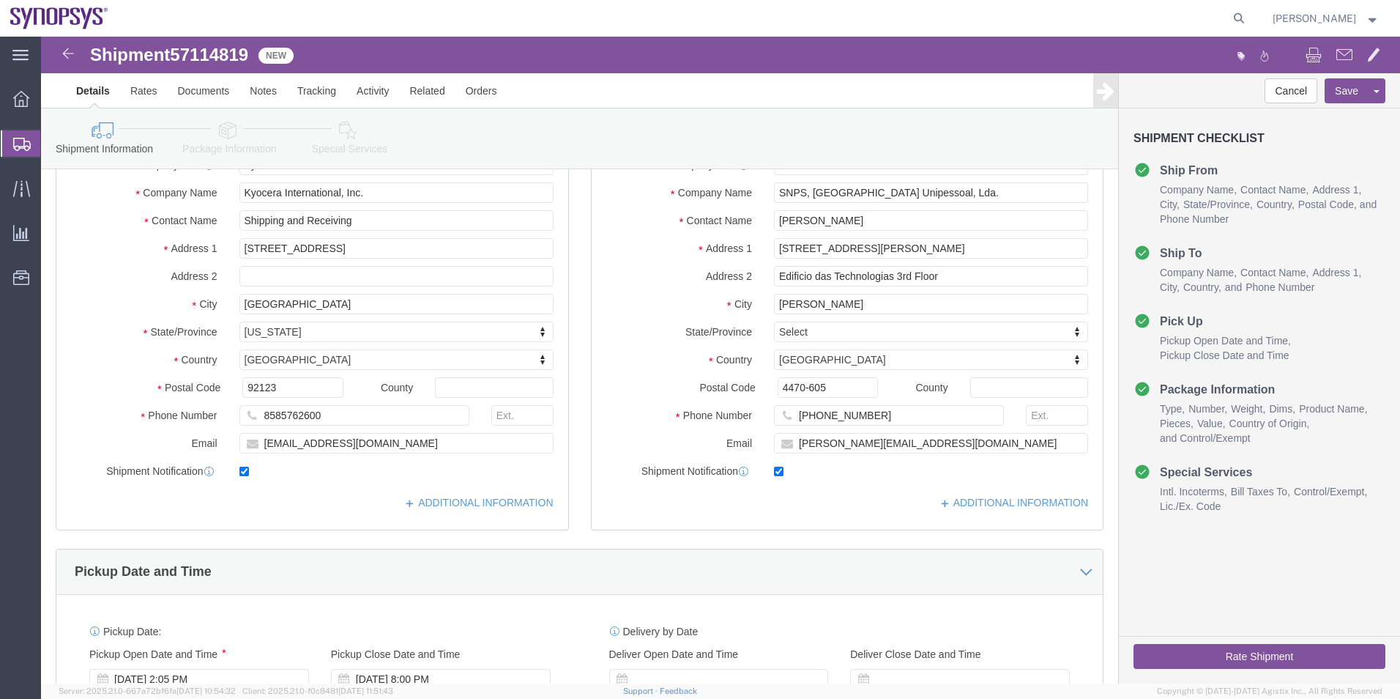
scroll to position [98, 0]
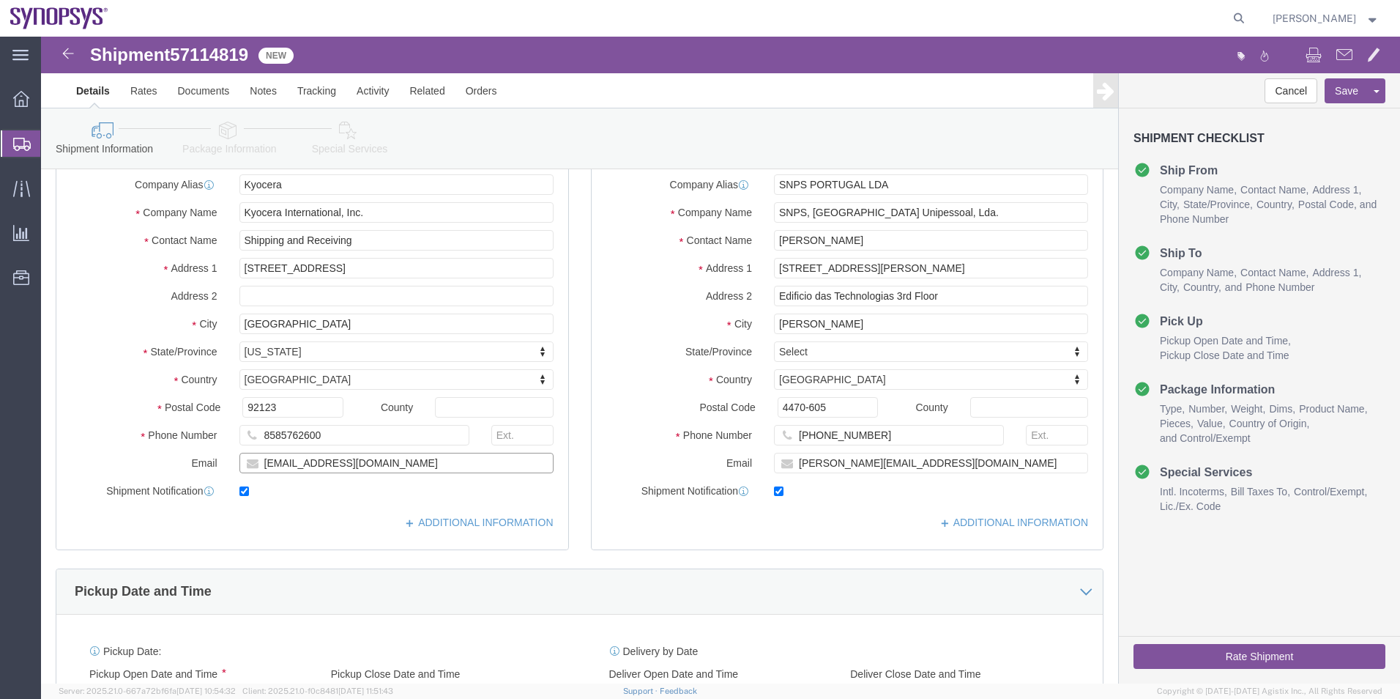
drag, startPoint x: 428, startPoint y: 417, endPoint x: 157, endPoint y: 450, distance: 272.9
click div "Location My Profile Location Aachen DE04 Agrate Brianza IT01 Aschheim DE02 Atla…"
click icon
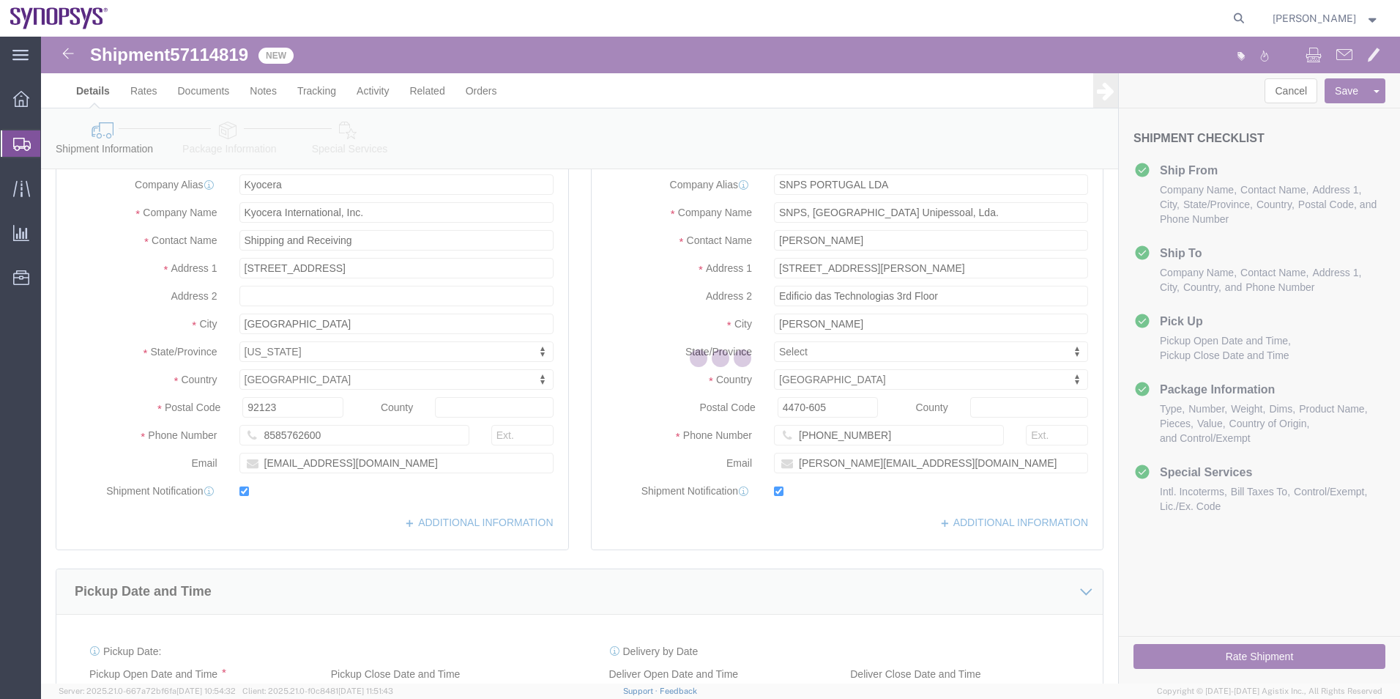
select select
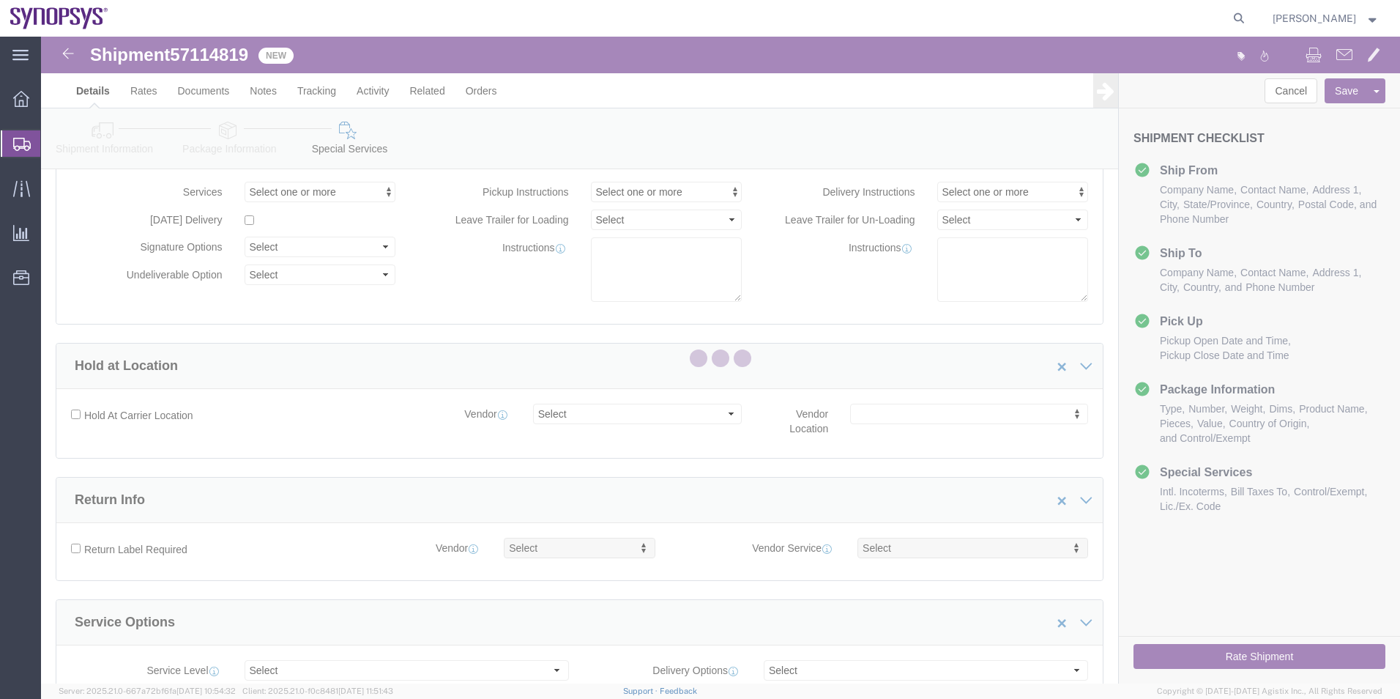
select select "COSTCENTER"
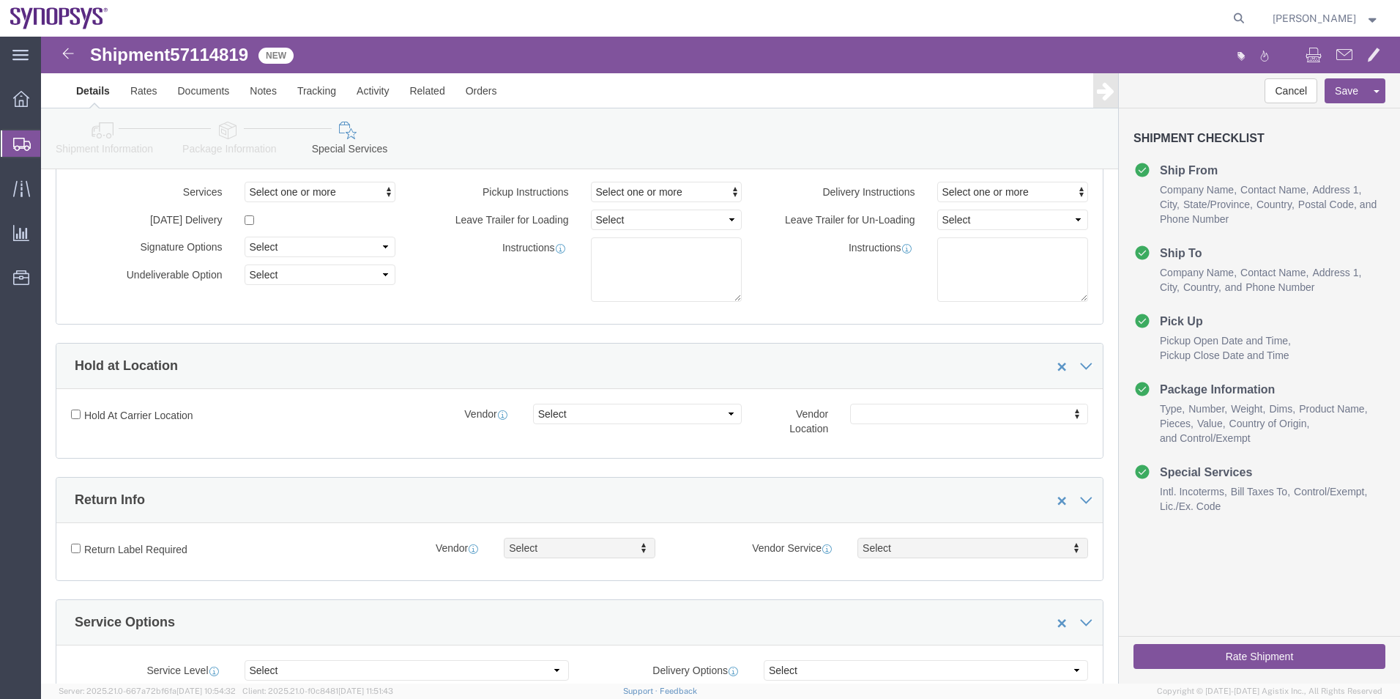
click icon
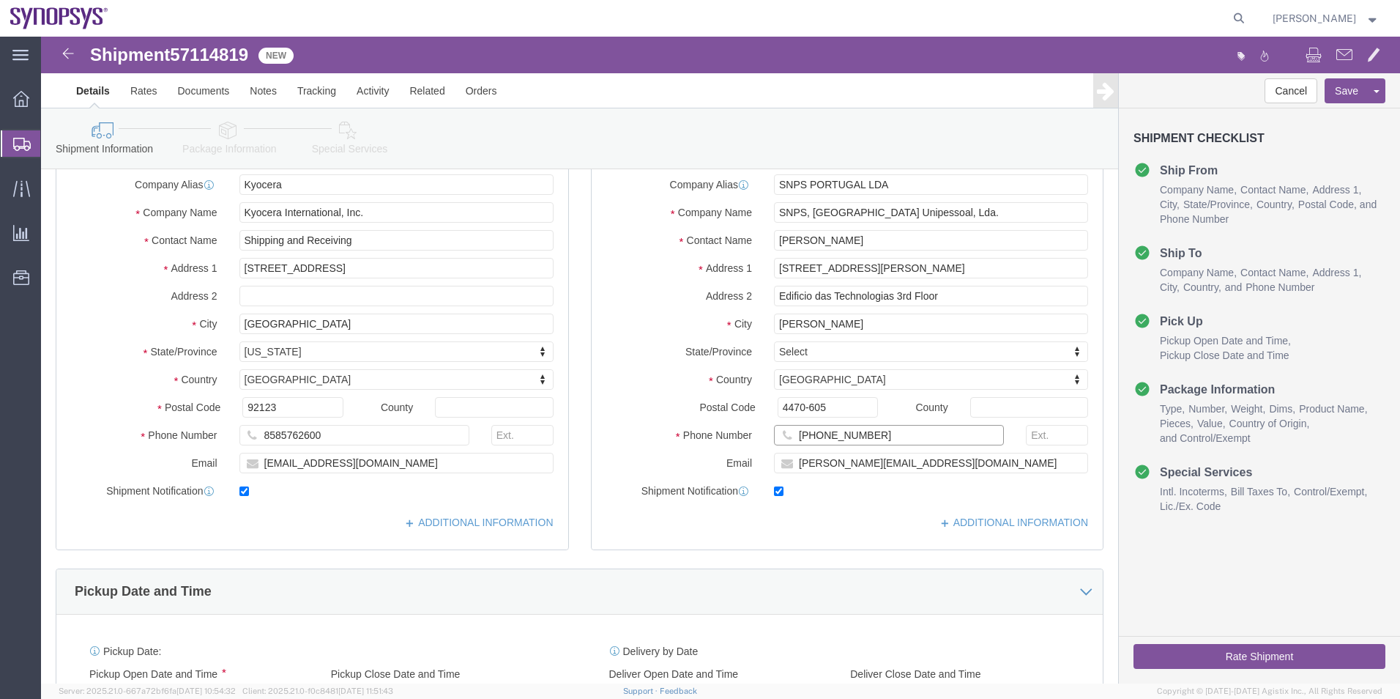
click input "+351 220 415 900"
click input "351 220 415 900"
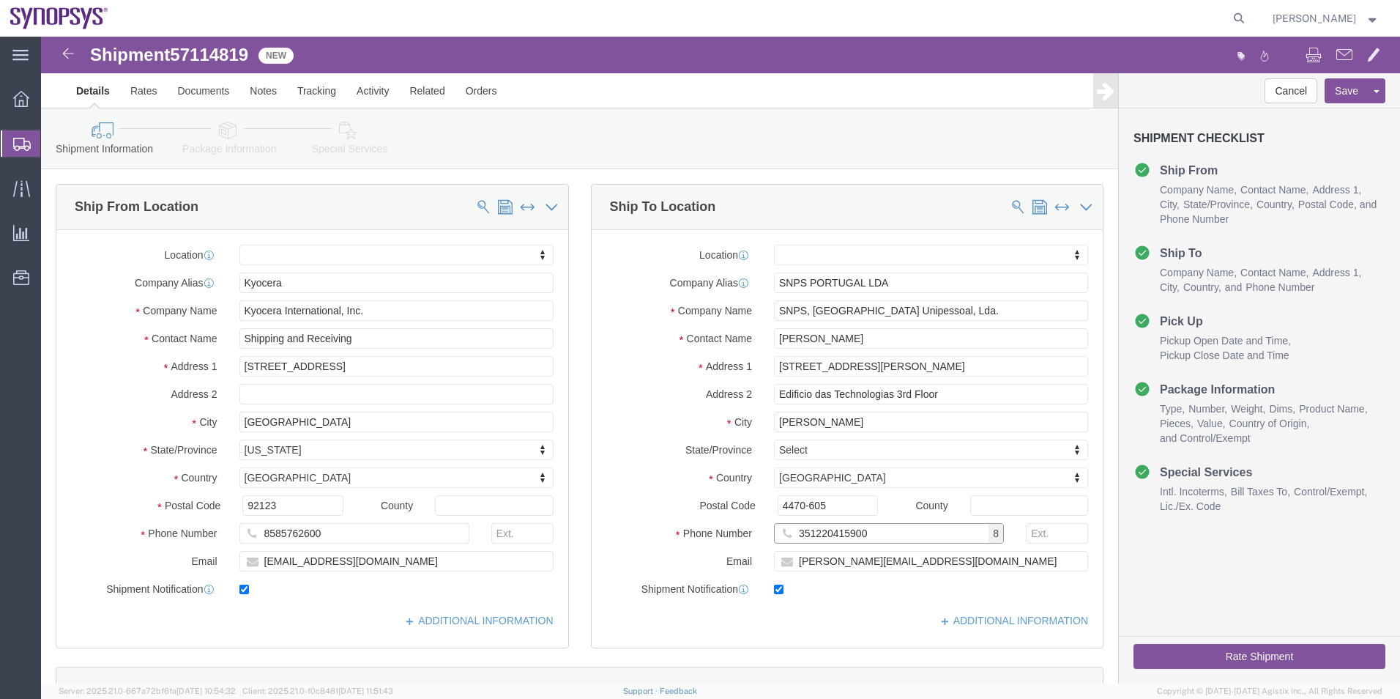
type input "351220415900"
click link "Special Services"
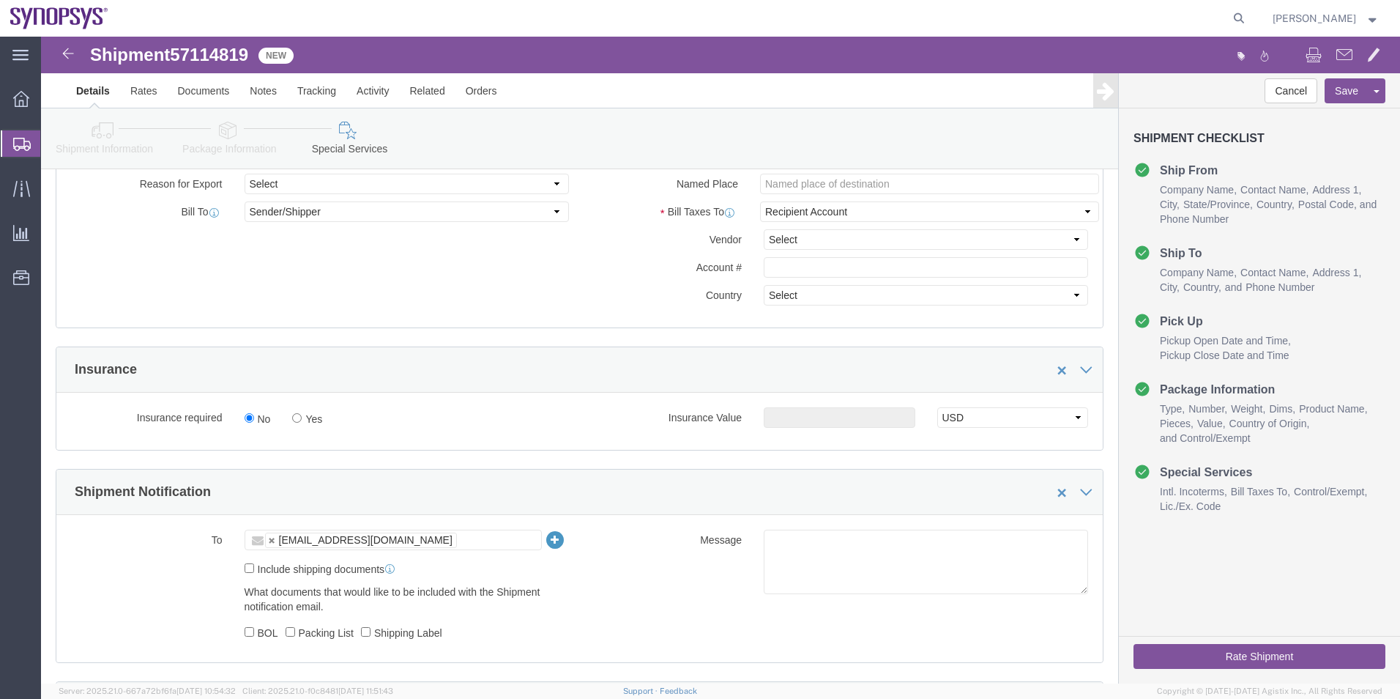
scroll to position [879, 0]
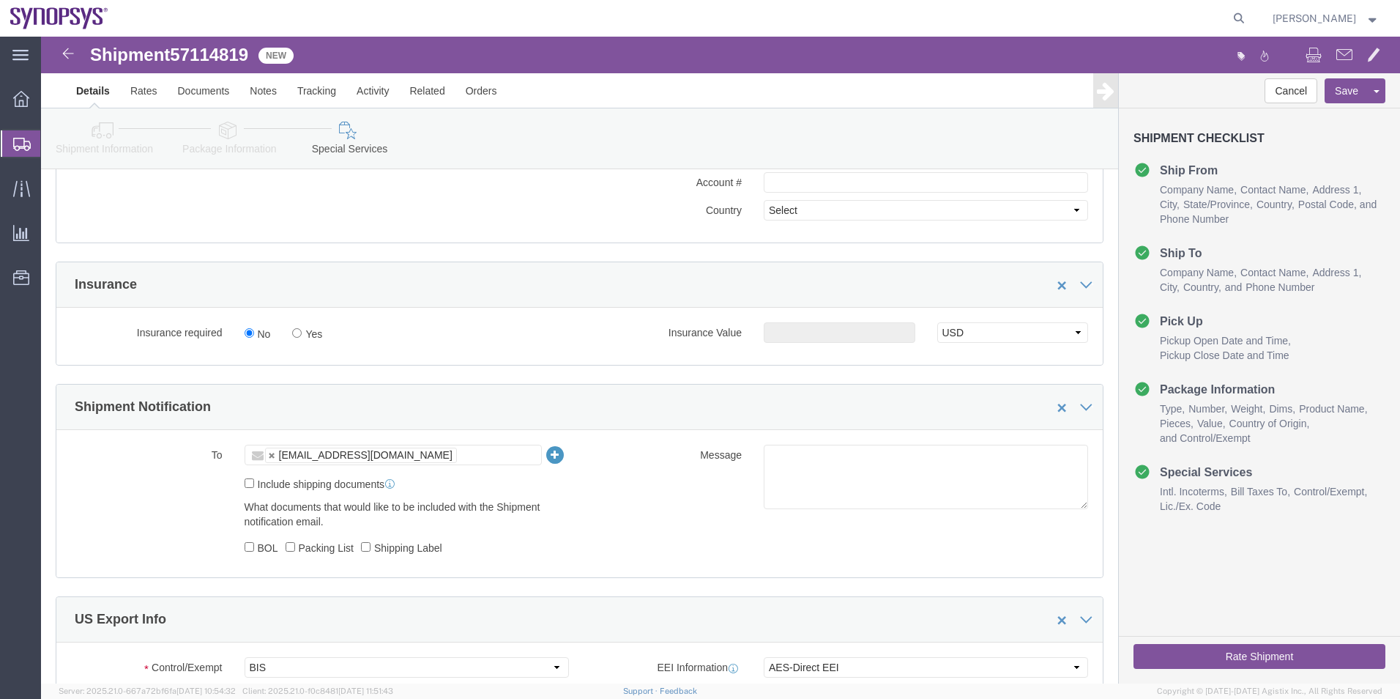
click ul "shipping@synopsys.com"
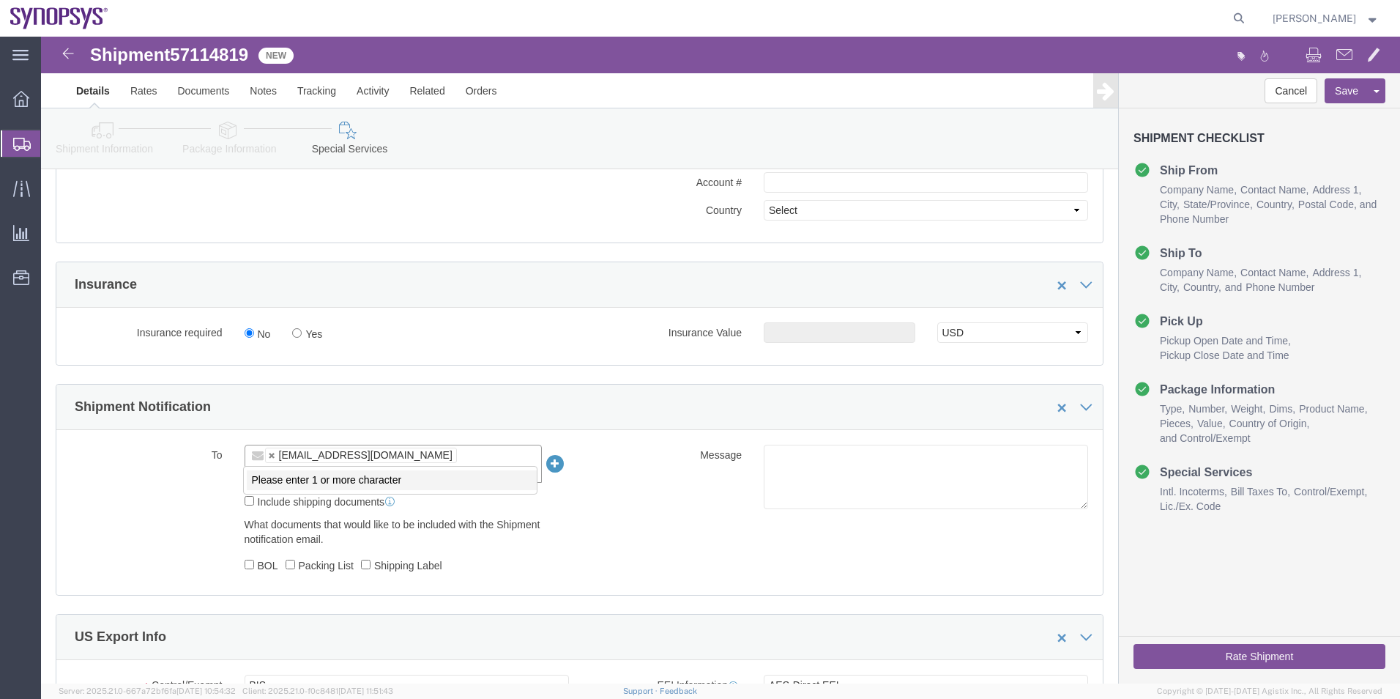
paste input "scshippingreceiving@kyocera.com"
type input "scshippingreceiving@kyocera.com"
drag, startPoint x: 257, startPoint y: 451, endPoint x: 261, endPoint y: 463, distance: 12.5
type input "shipping@synopsys.com,scshippingreceiving@kyocera.com"
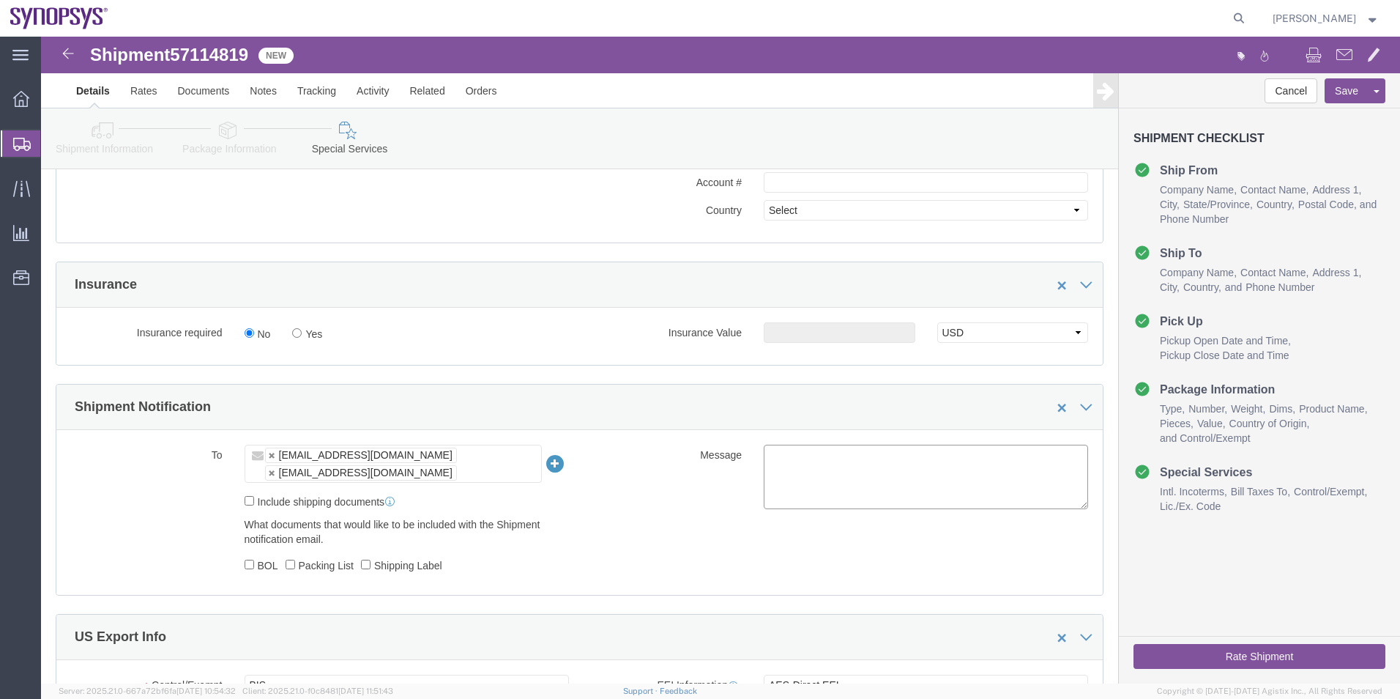
click textarea
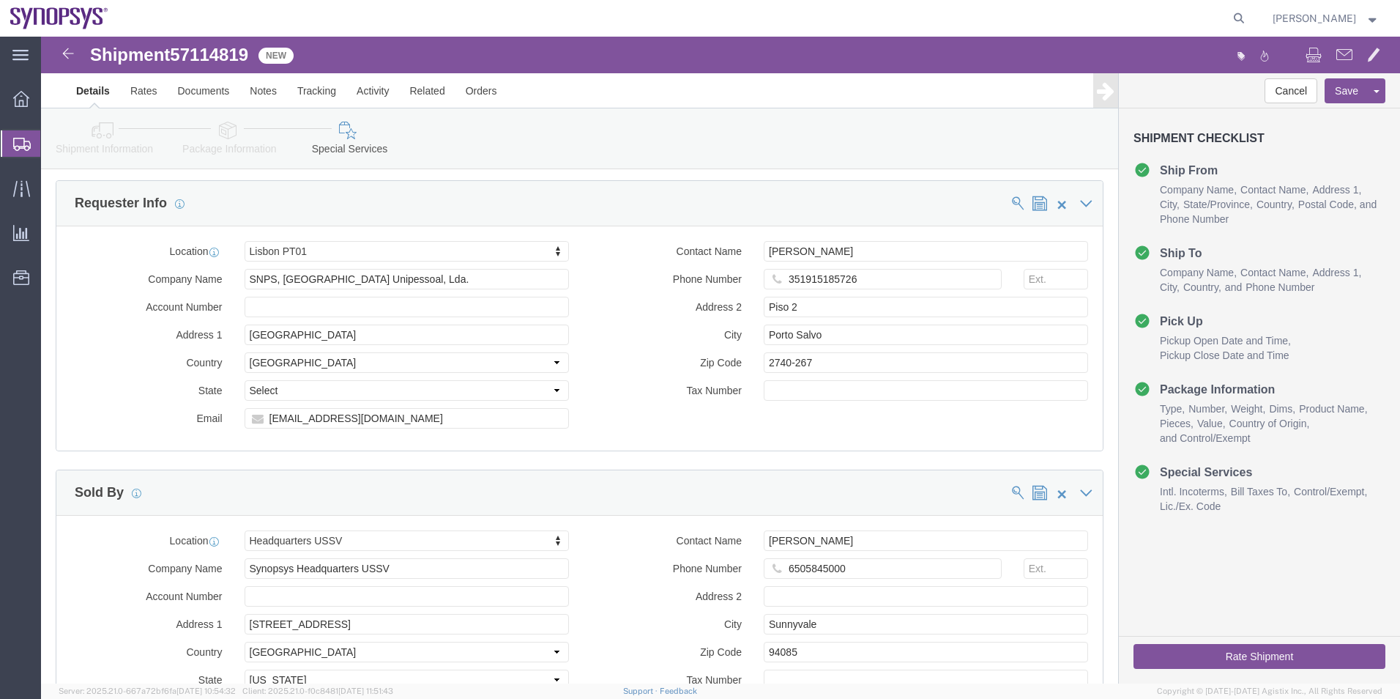
scroll to position [1757, 0]
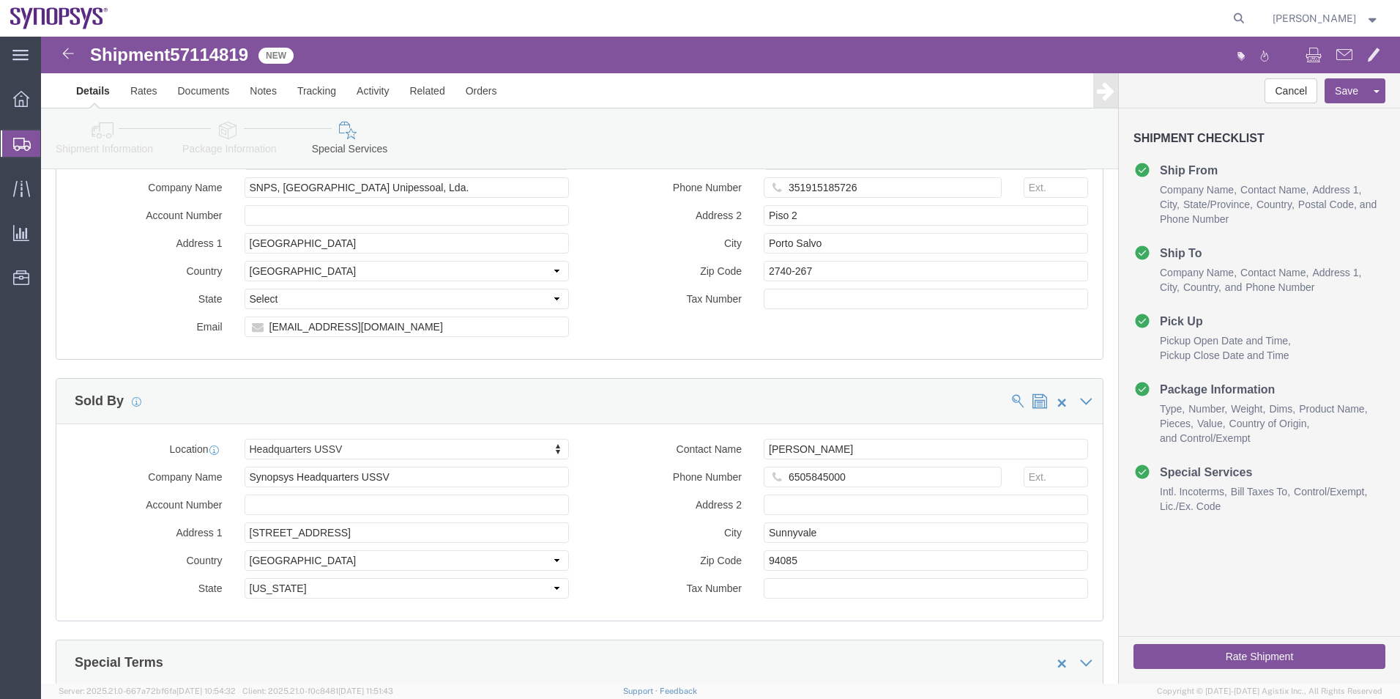
type textarea "Please see attached. -[GEOGRAPHIC_DATA]"
click button "Rate Shipment"
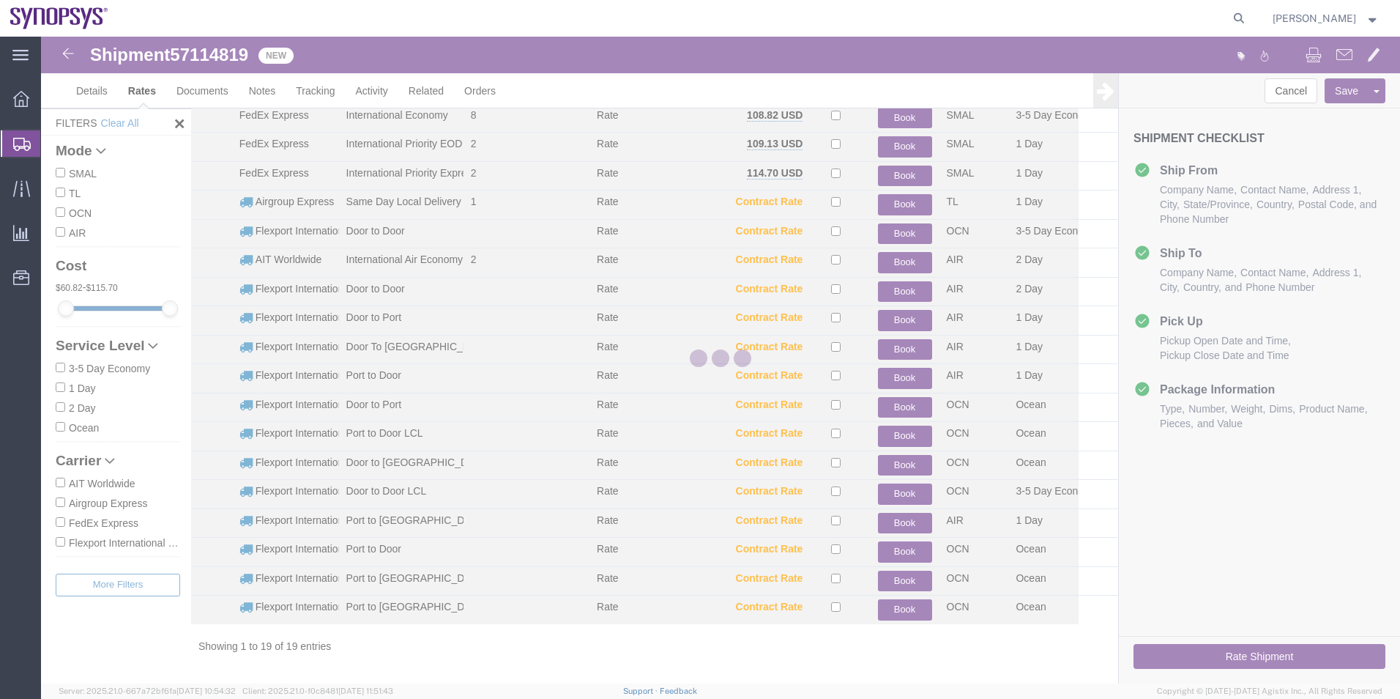
scroll to position [91, 0]
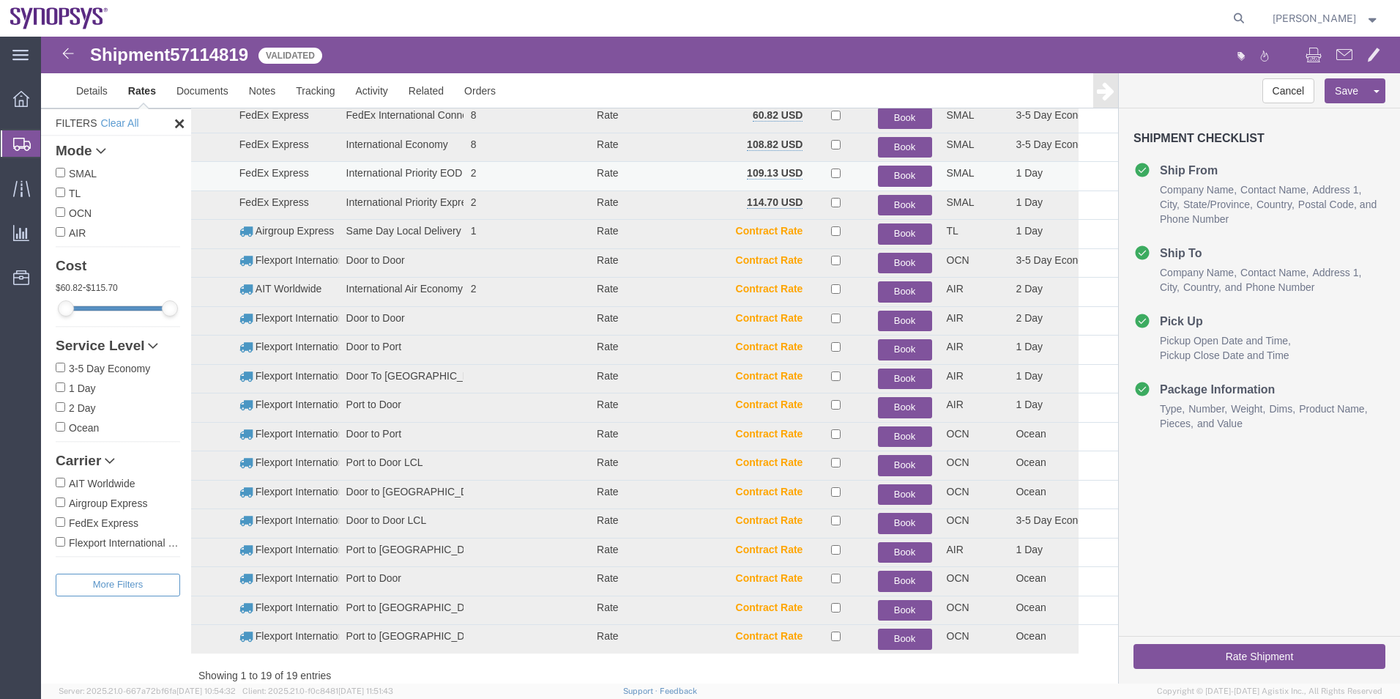
click at [912, 176] on button "Book" at bounding box center [905, 175] width 54 height 21
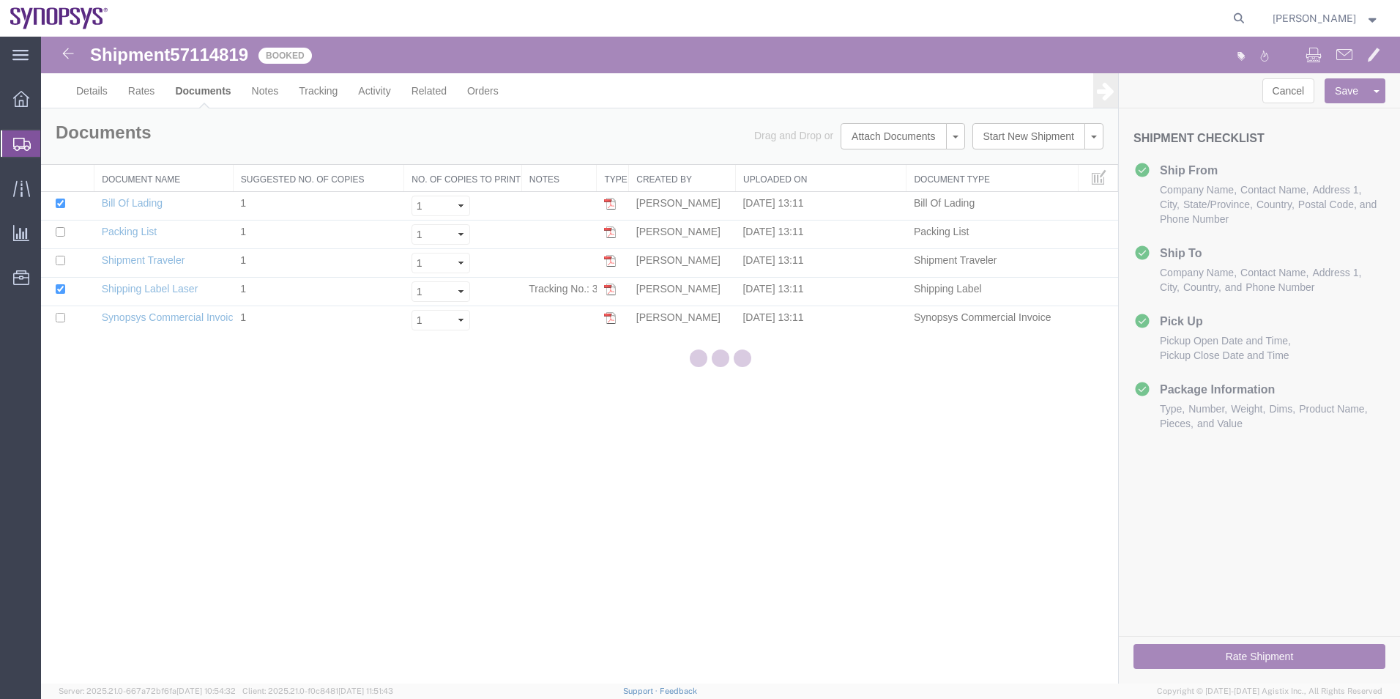
scroll to position [0, 0]
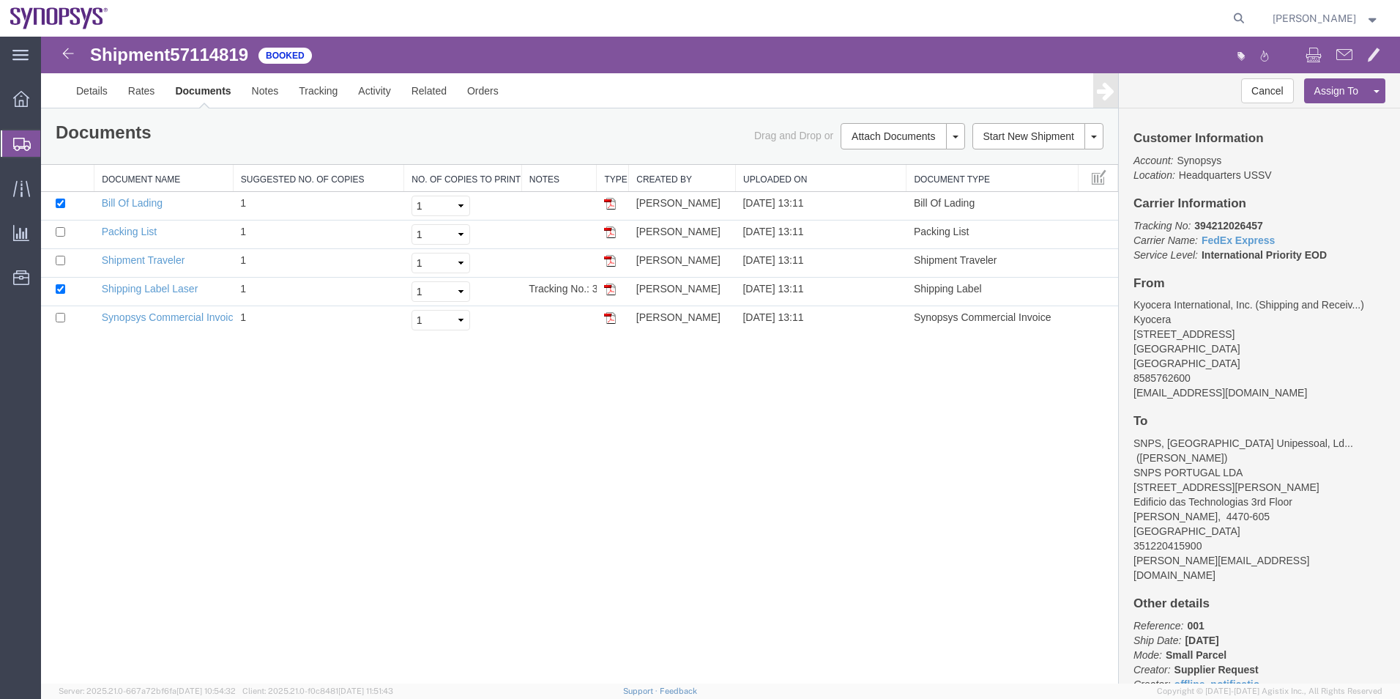
click at [0, 0] on span "Shipment Manager" at bounding box center [0, 0] width 0 height 0
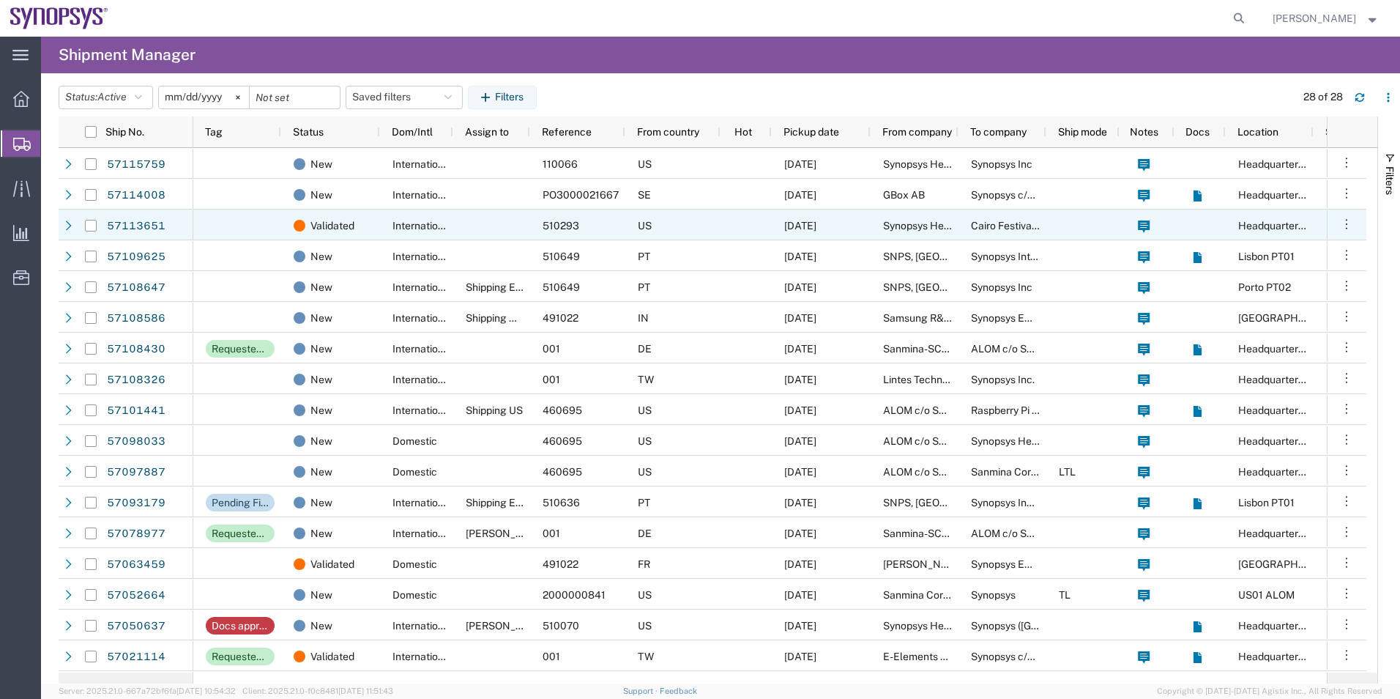
click at [407, 213] on div "International" at bounding box center [416, 224] width 73 height 31
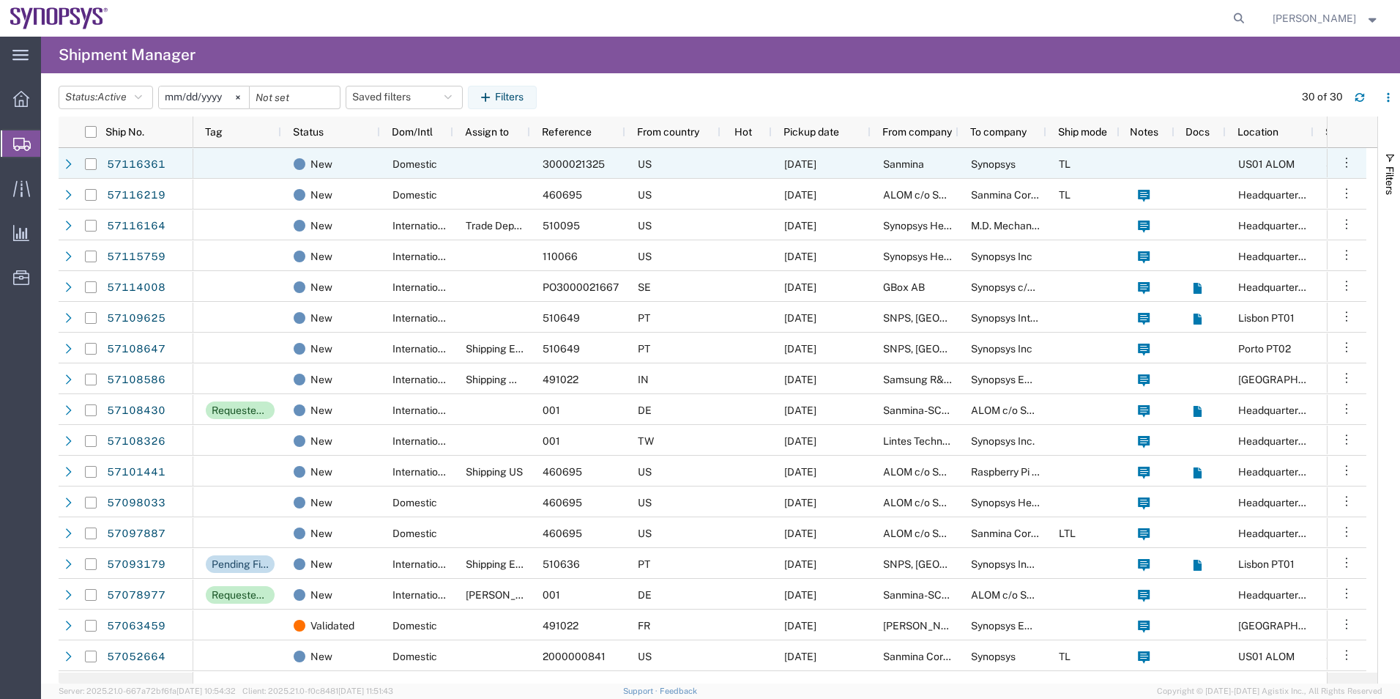
click at [529, 151] on div at bounding box center [491, 163] width 77 height 31
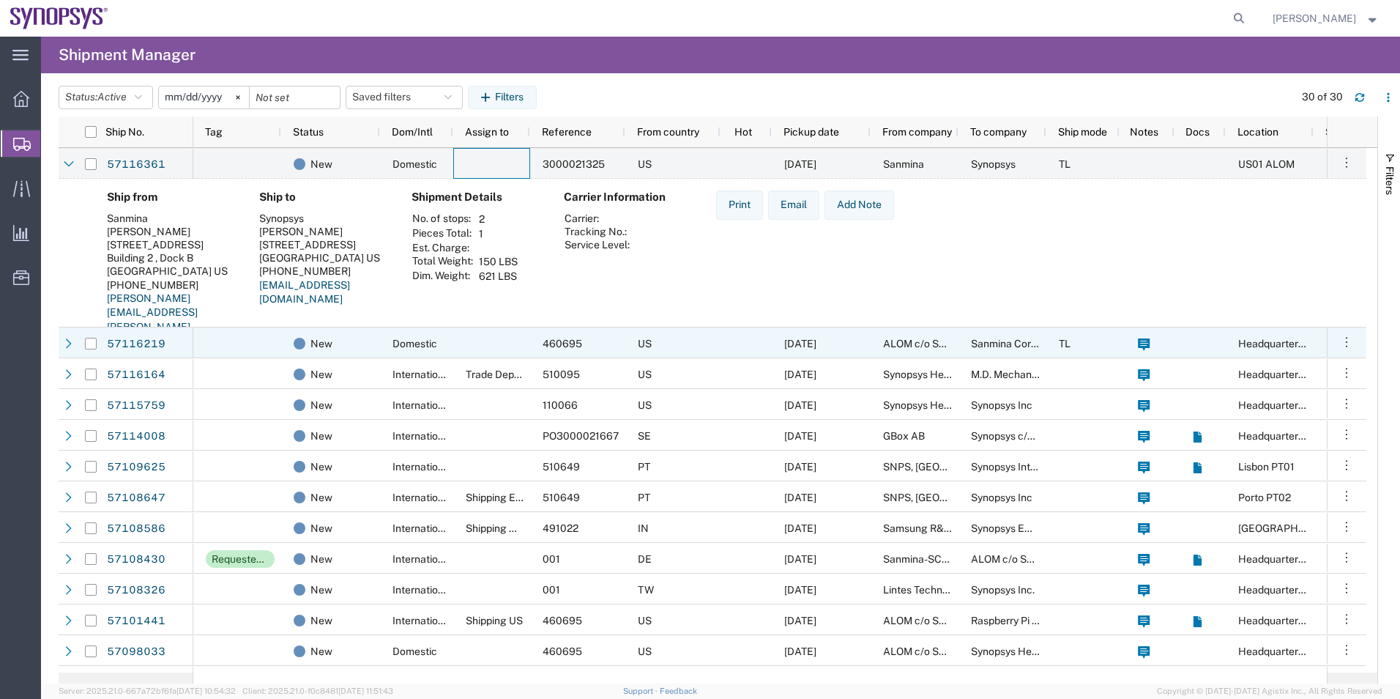
click at [461, 340] on div at bounding box center [491, 342] width 77 height 31
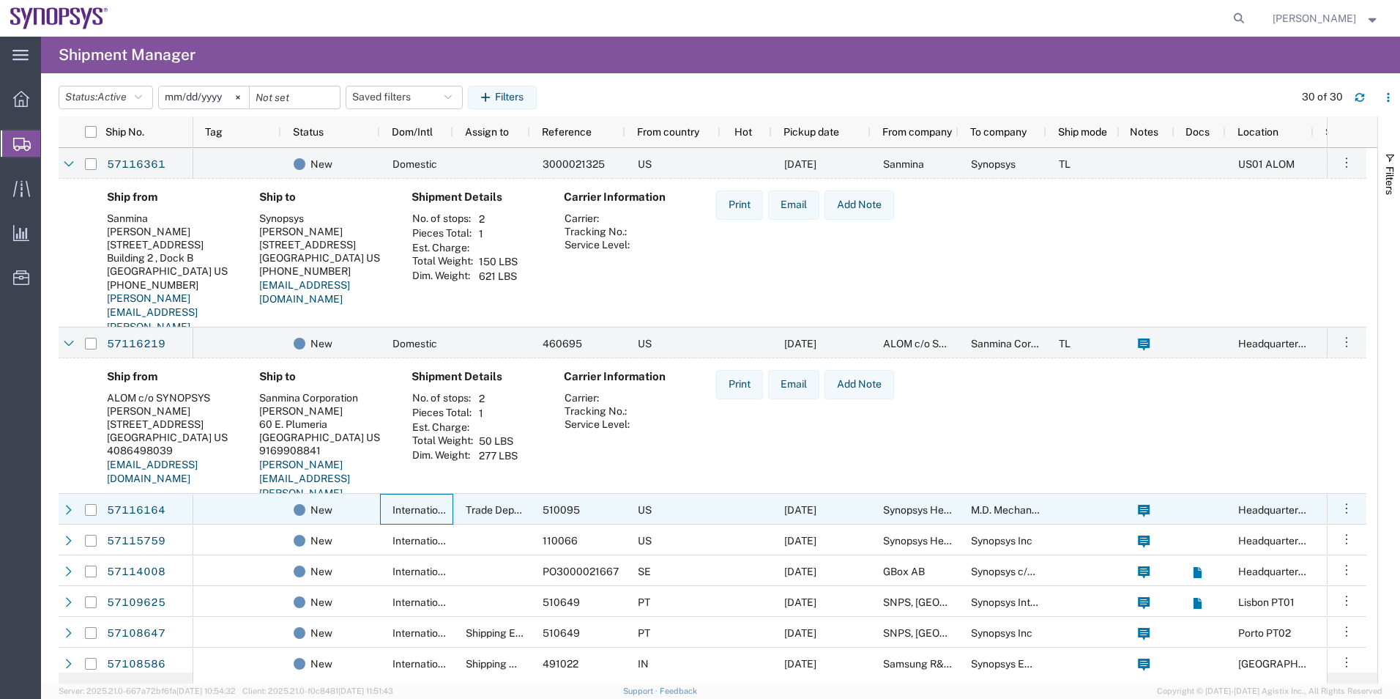
click at [403, 515] on div "International" at bounding box center [416, 509] width 73 height 31
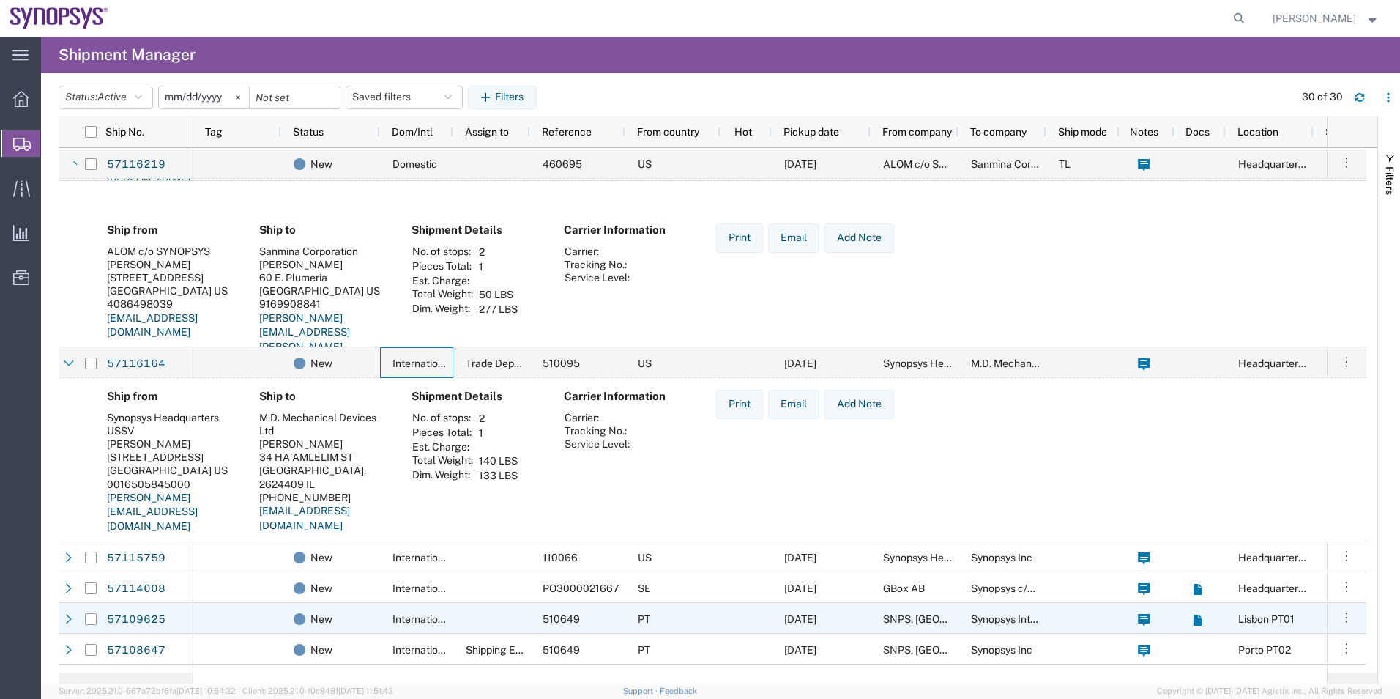
scroll to position [366, 0]
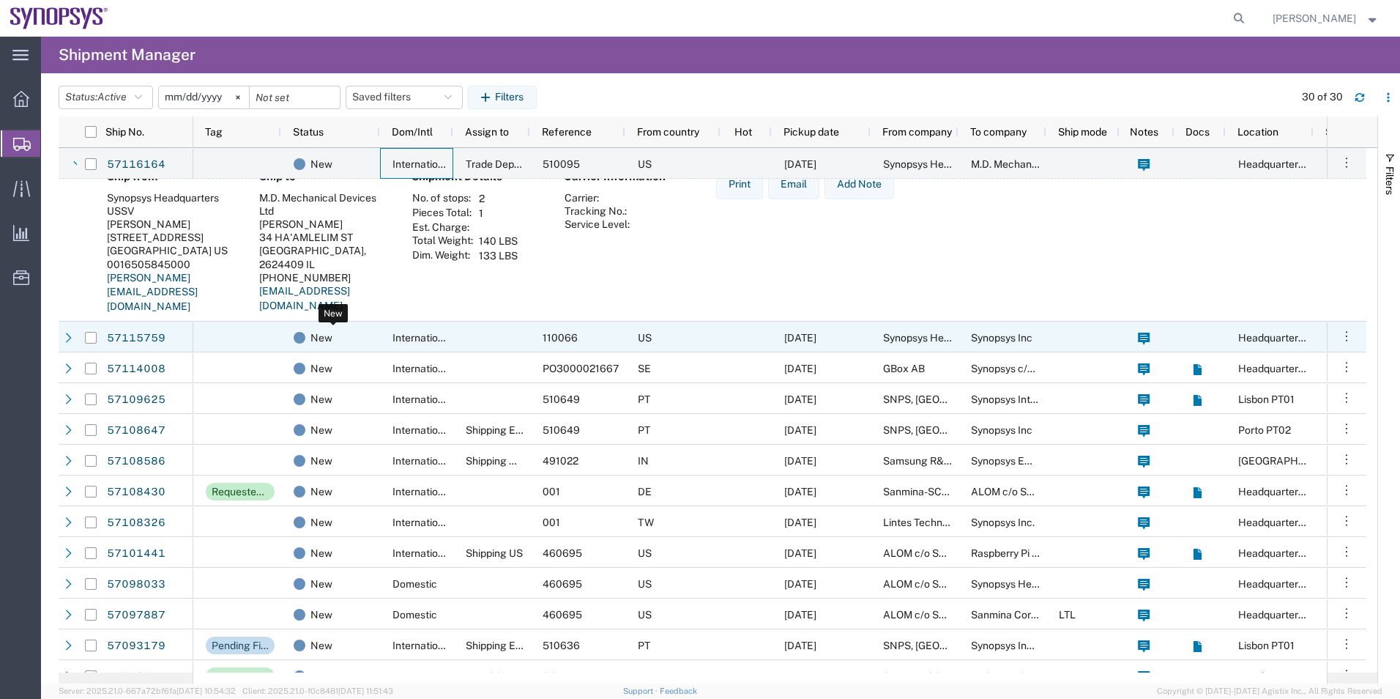
click at [368, 338] on div "New" at bounding box center [334, 337] width 80 height 31
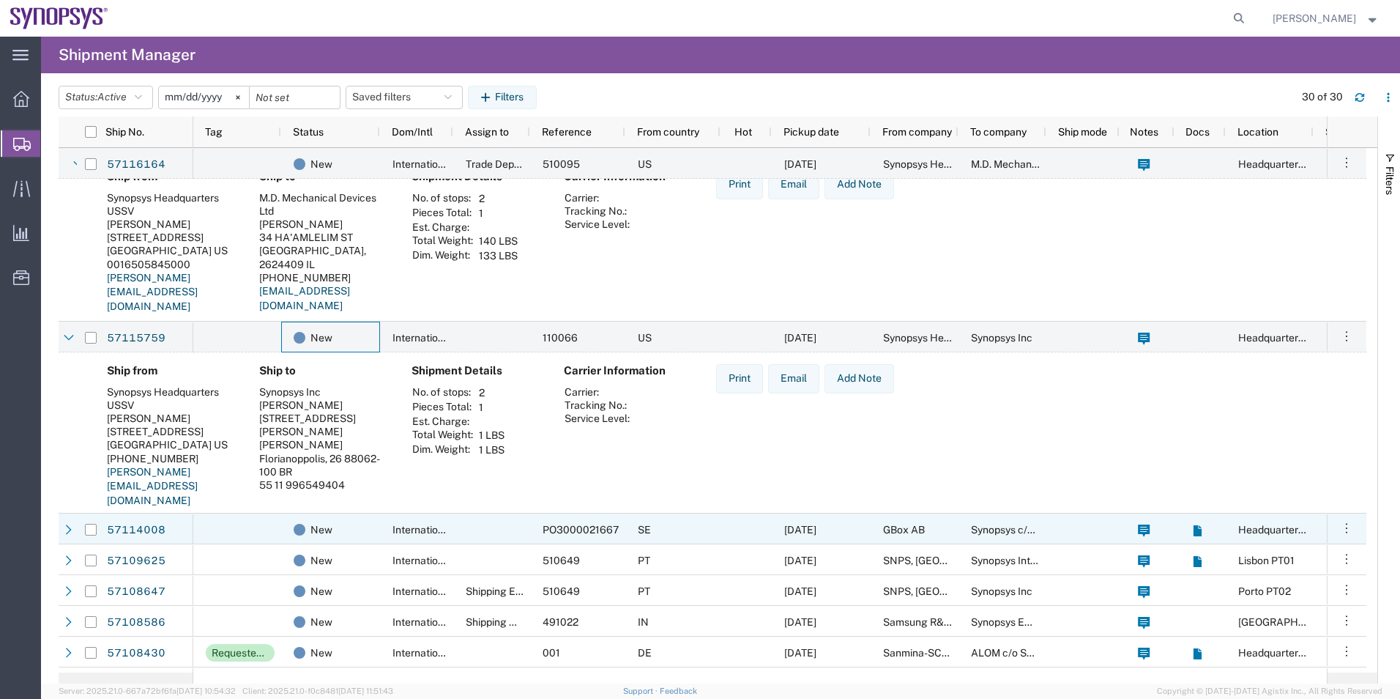
click at [253, 523] on div at bounding box center [237, 528] width 88 height 31
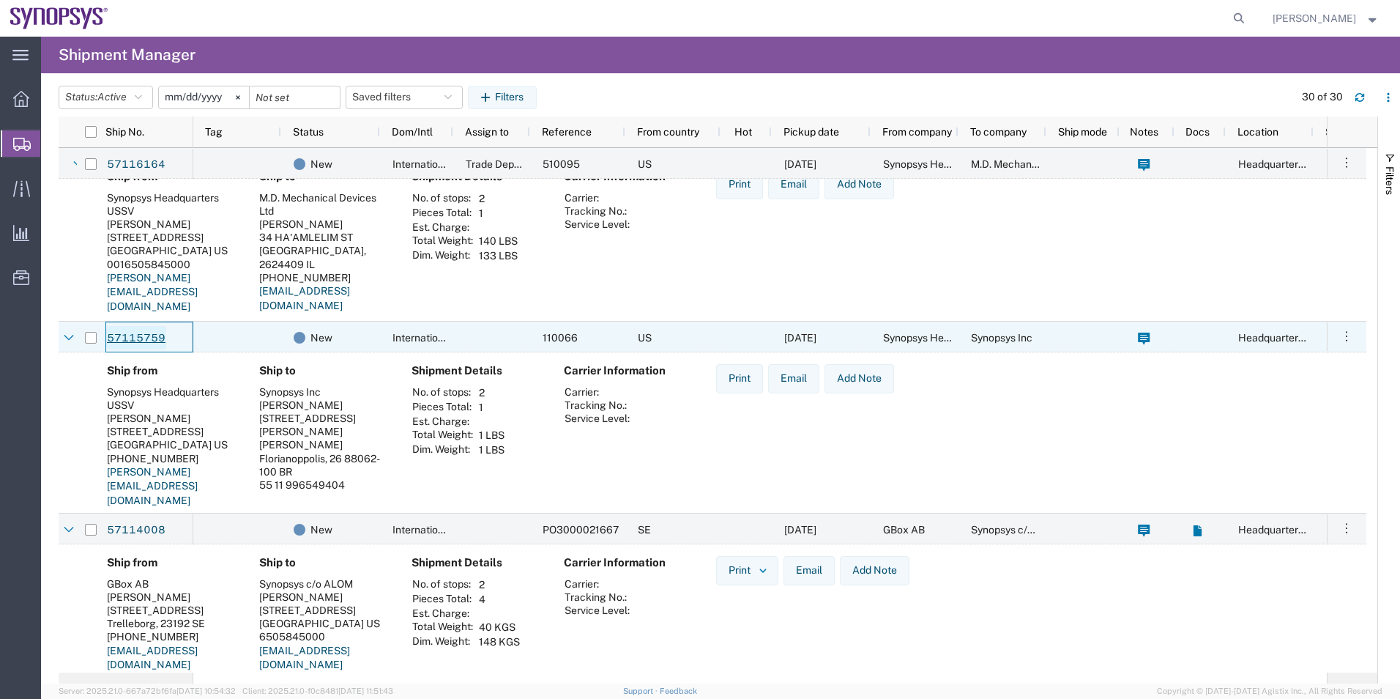
click at [130, 339] on link "57115759" at bounding box center [136, 337] width 60 height 23
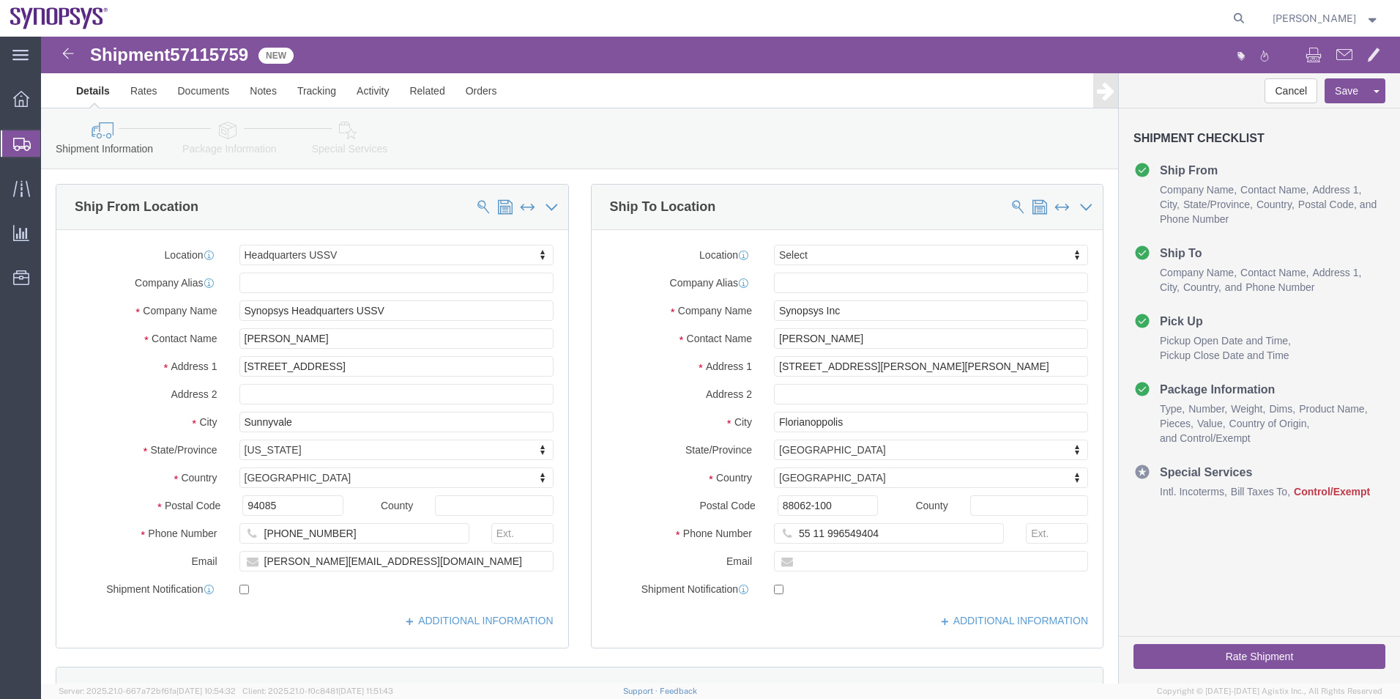
select select "63204"
select select
click icon
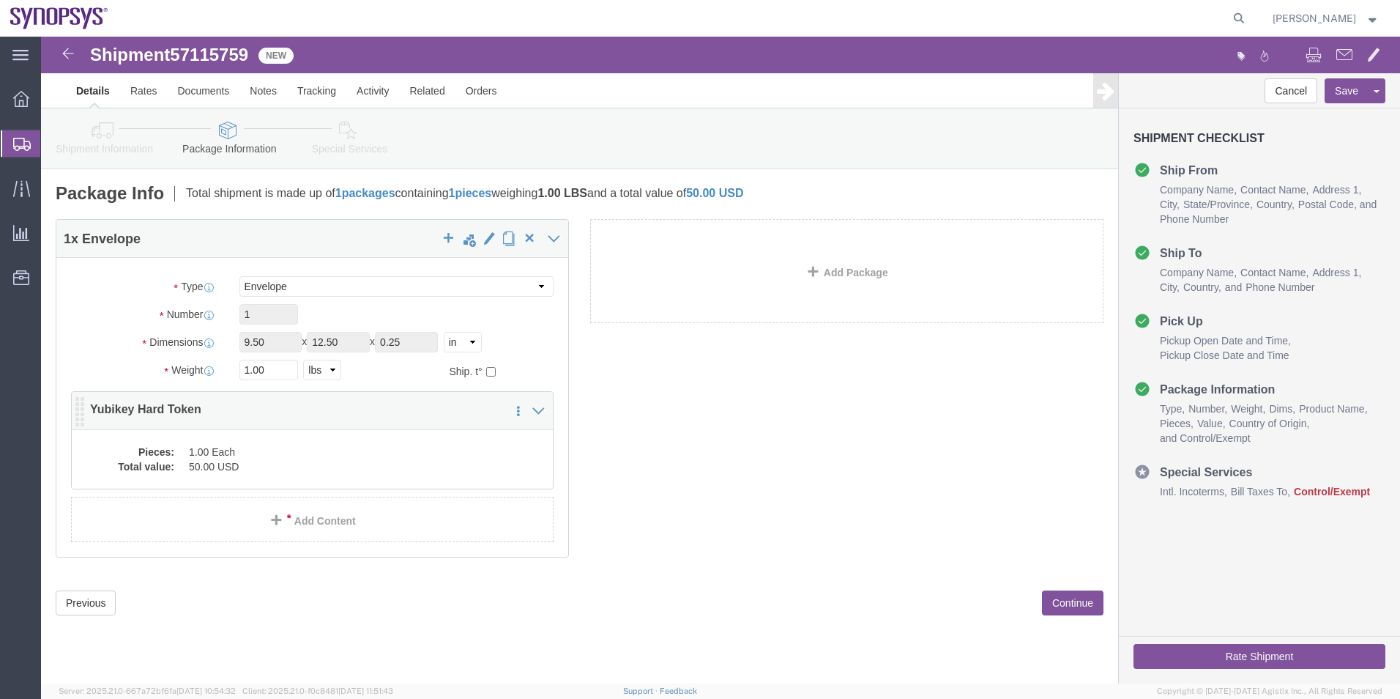
click dd "1.00 Each"
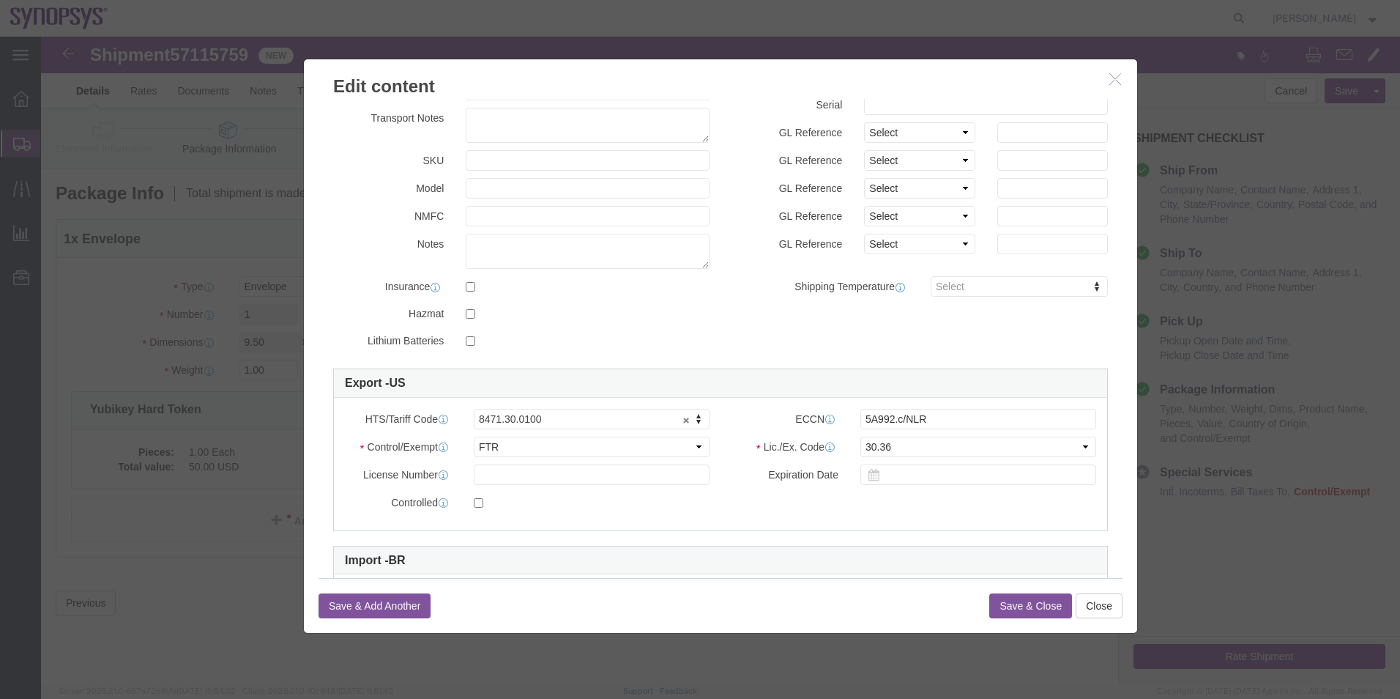
scroll to position [146, 0]
click input "5A992.c/NLR"
type input "5A992"
click div "Commodity library Product Name Yubikey Hard Token Pieces 1.00 Select Bag Barrel…"
click select "Select 30.2(d)(2) 30.36 30.37(a) 30.37(f) 30.37(g) 30.37(h) 30.37(i) 30.37(j) 3…"
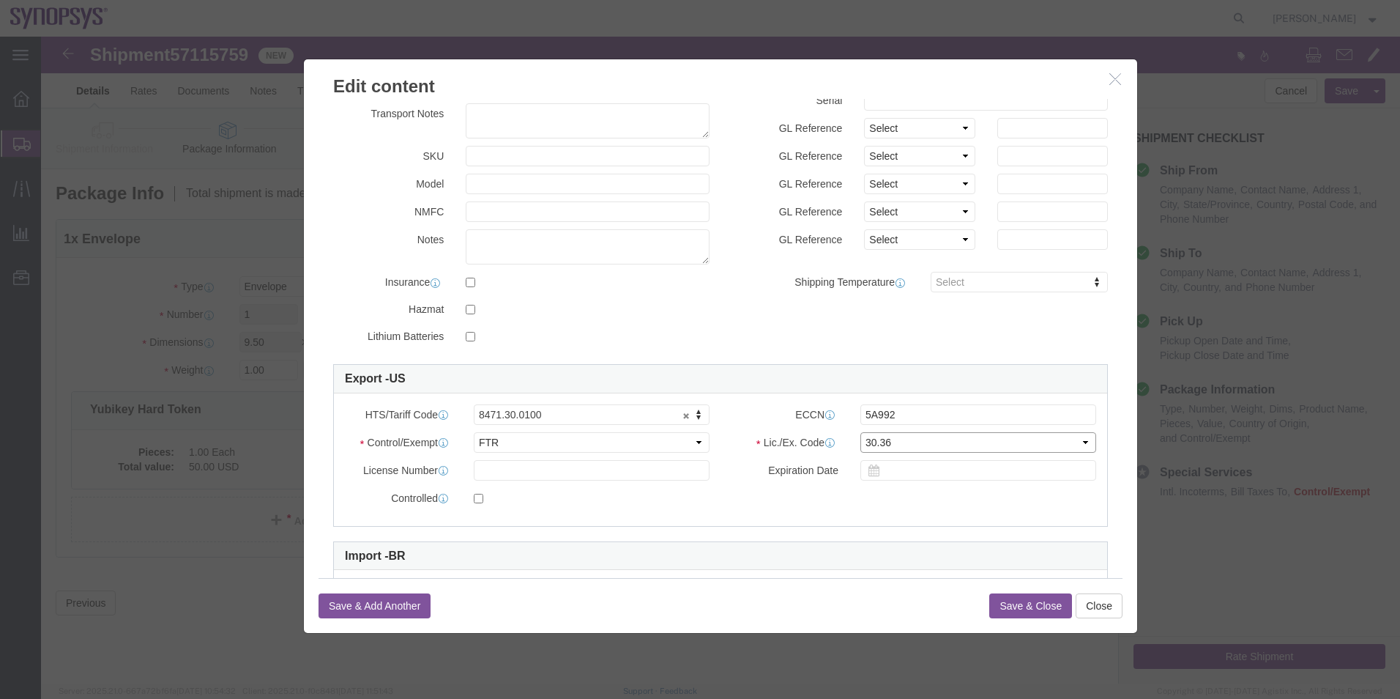
select select "30.37(a)"
click select "Select 30.2(d)(2) 30.36 30.37(a) 30.37(f) 30.37(g) 30.37(h) 30.37(i) 30.37(j) 3…"
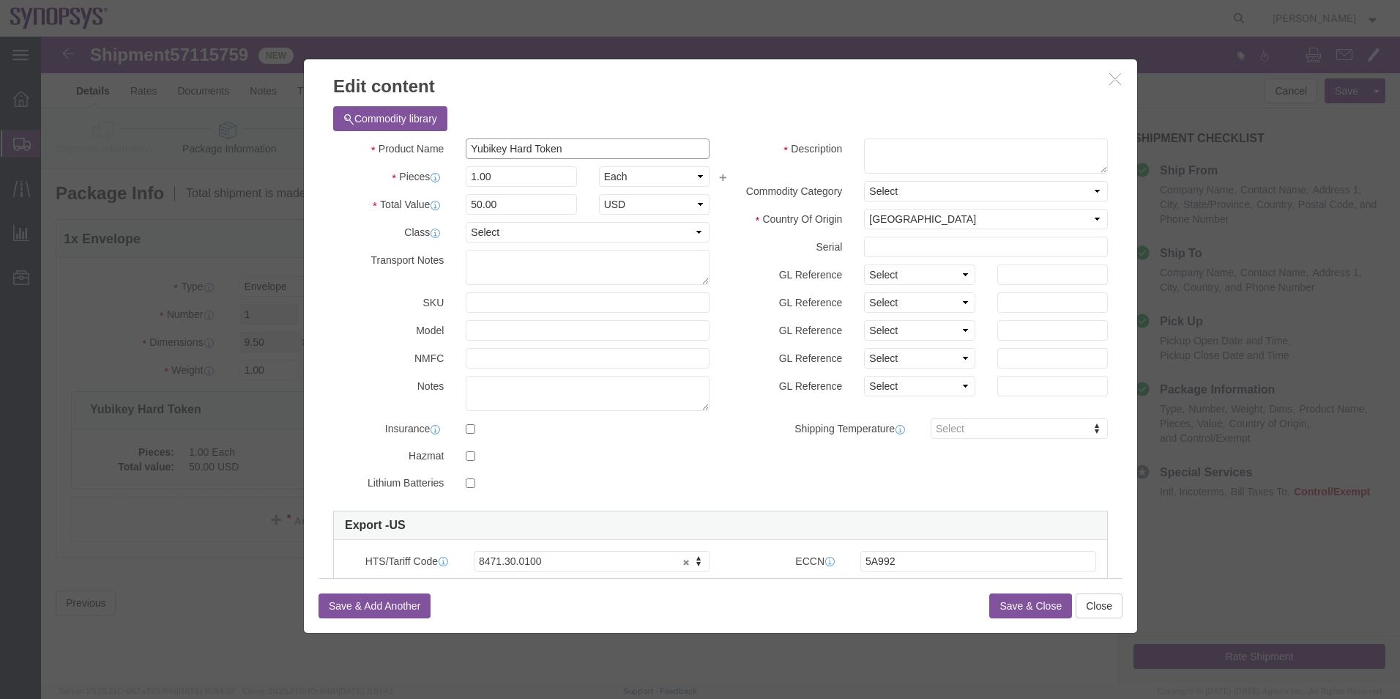
drag, startPoint x: 529, startPoint y: 113, endPoint x: 217, endPoint y: 135, distance: 312.7
click div "Edit content Commodity library Product Name Yubikey Hard Token Pieces 1.00 Sele…"
click textarea
paste textarea "Yubikey Hard Token"
type textarea "Yubikey Hard Token"
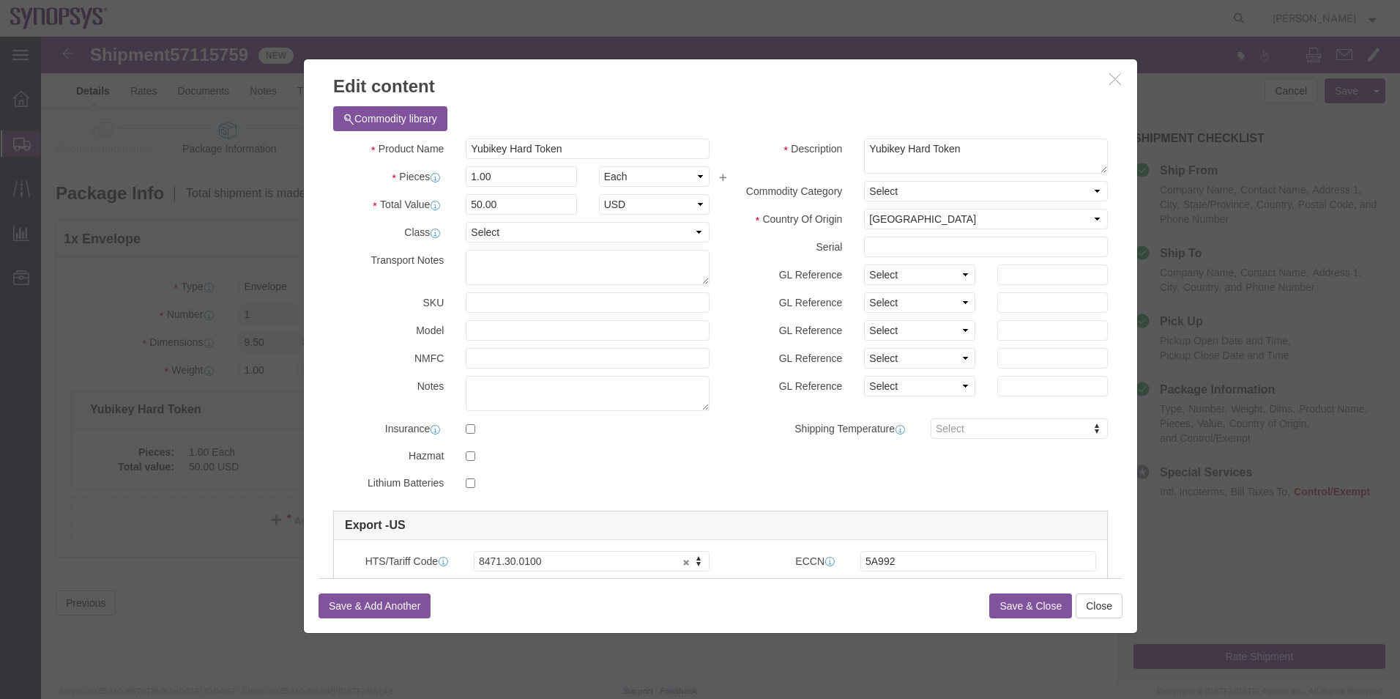
click button "Save & Close"
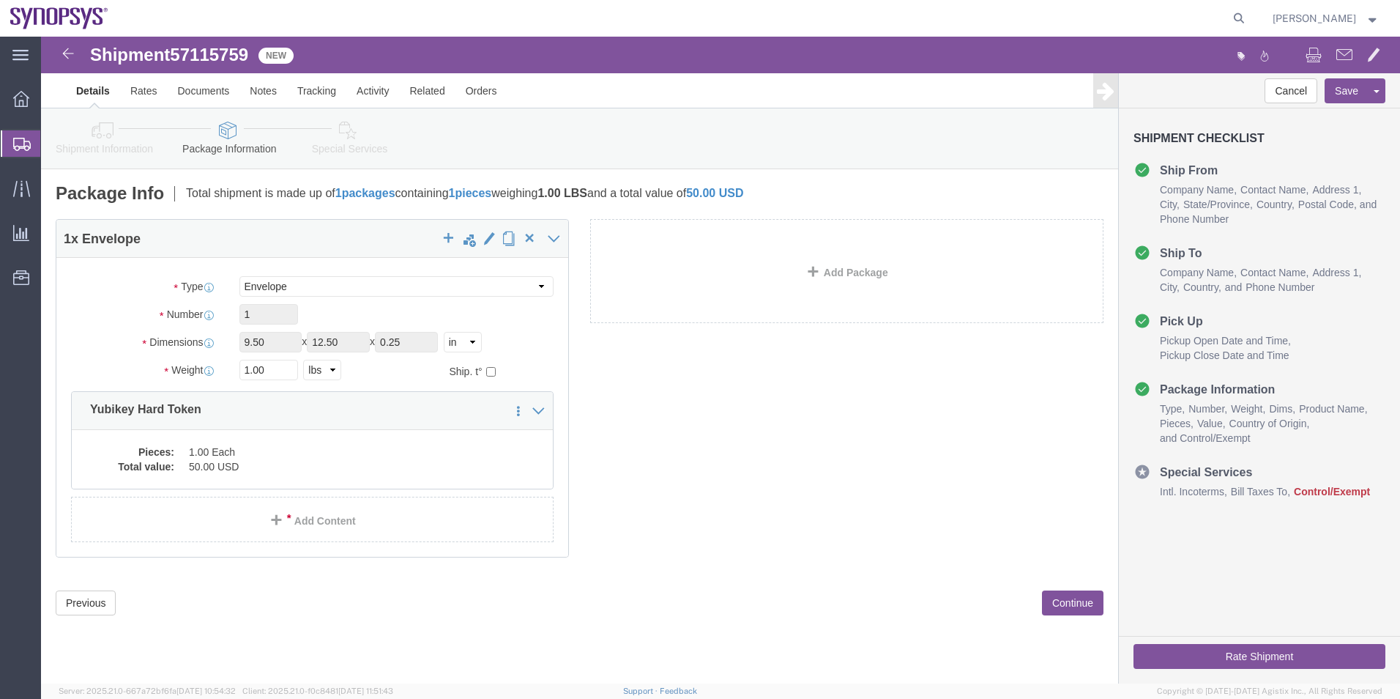
click icon
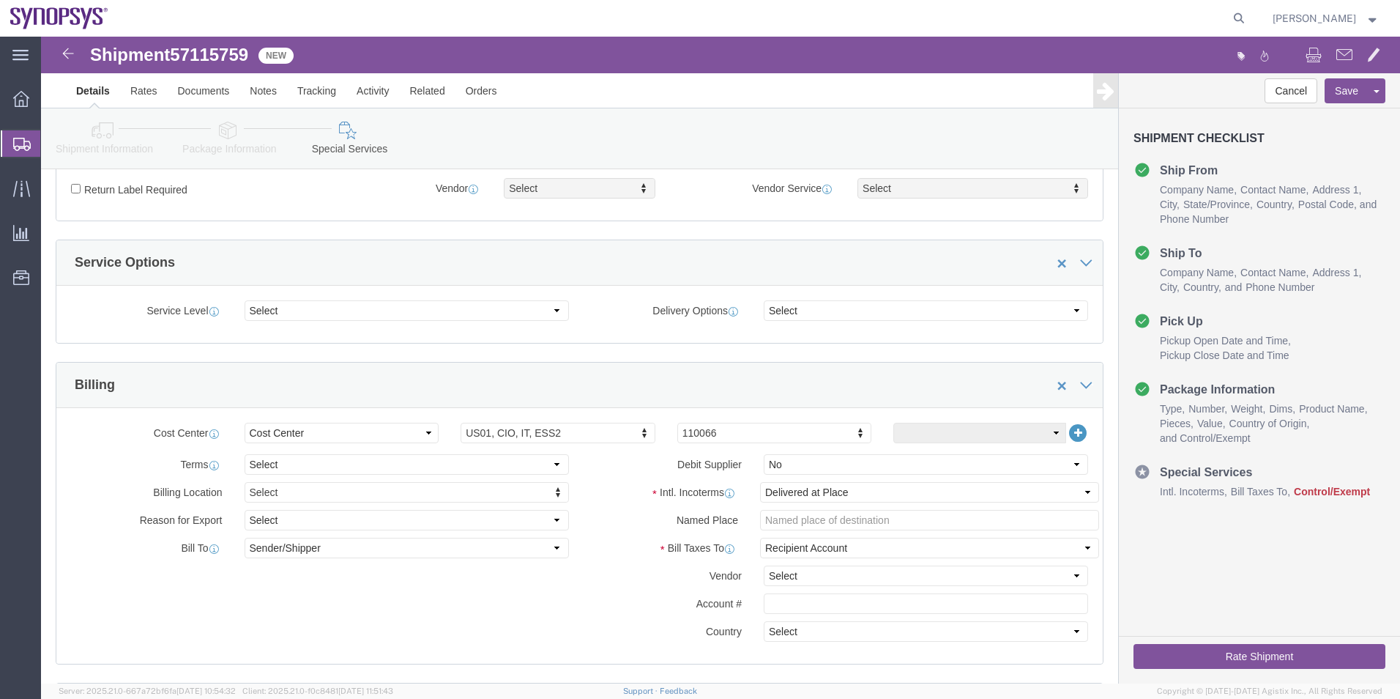
scroll to position [586, 0]
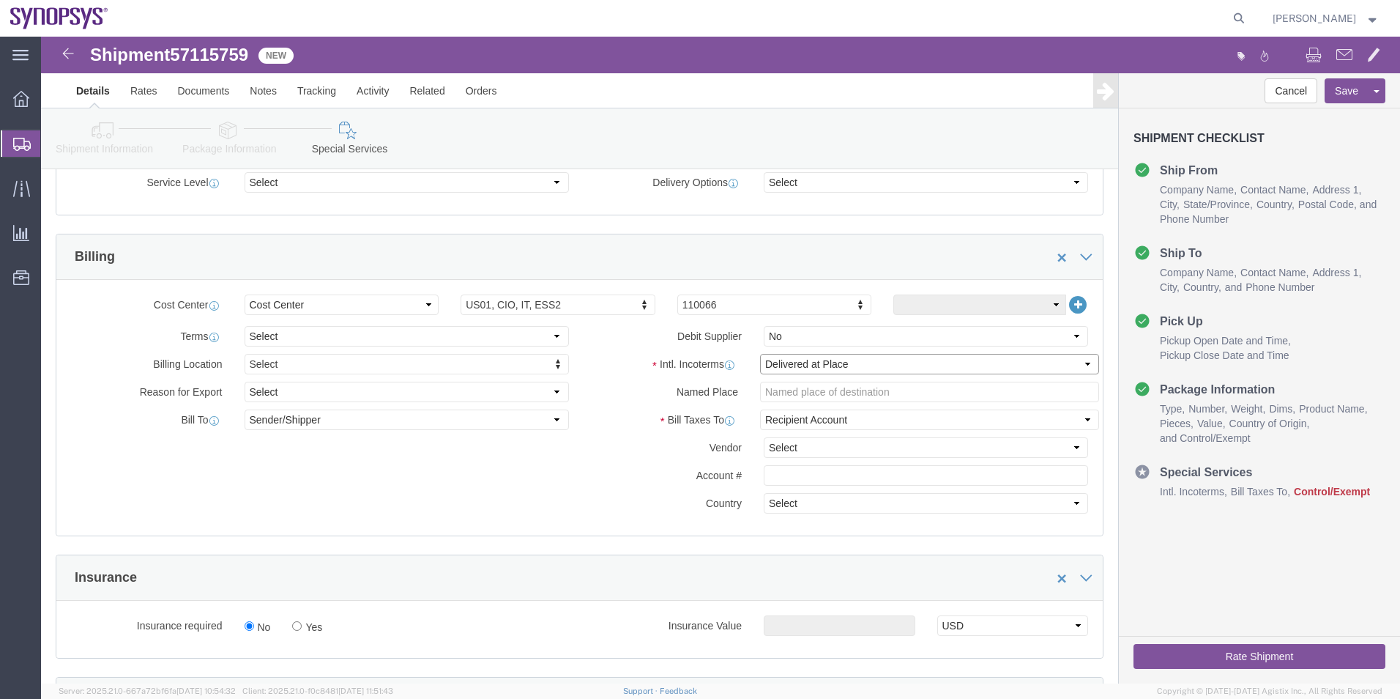
click select "Select Carriage Insurance Paid Carriage Paid To Cost and Freight Cost Insurance…"
select select "DDP"
click select "Select Carriage Insurance Paid Carriage Paid To Cost and Freight Cost Insurance…"
select select "SHIP"
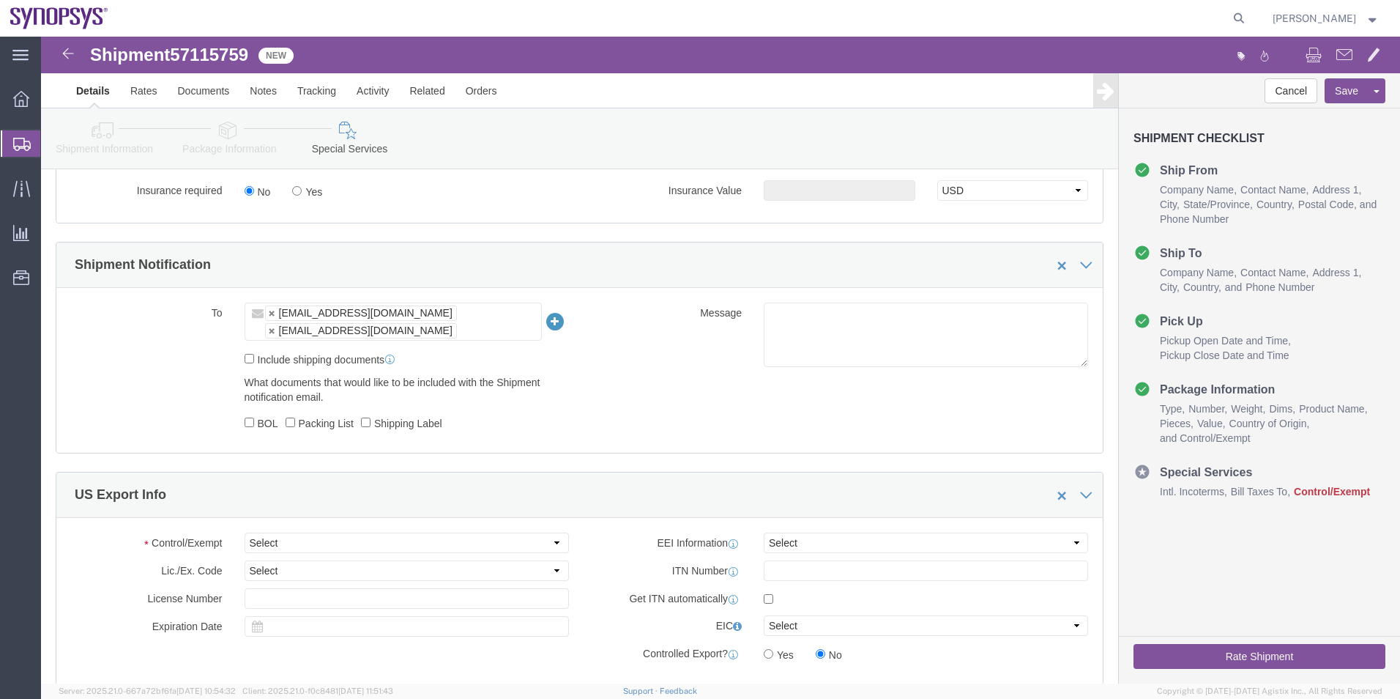
scroll to position [1025, 0]
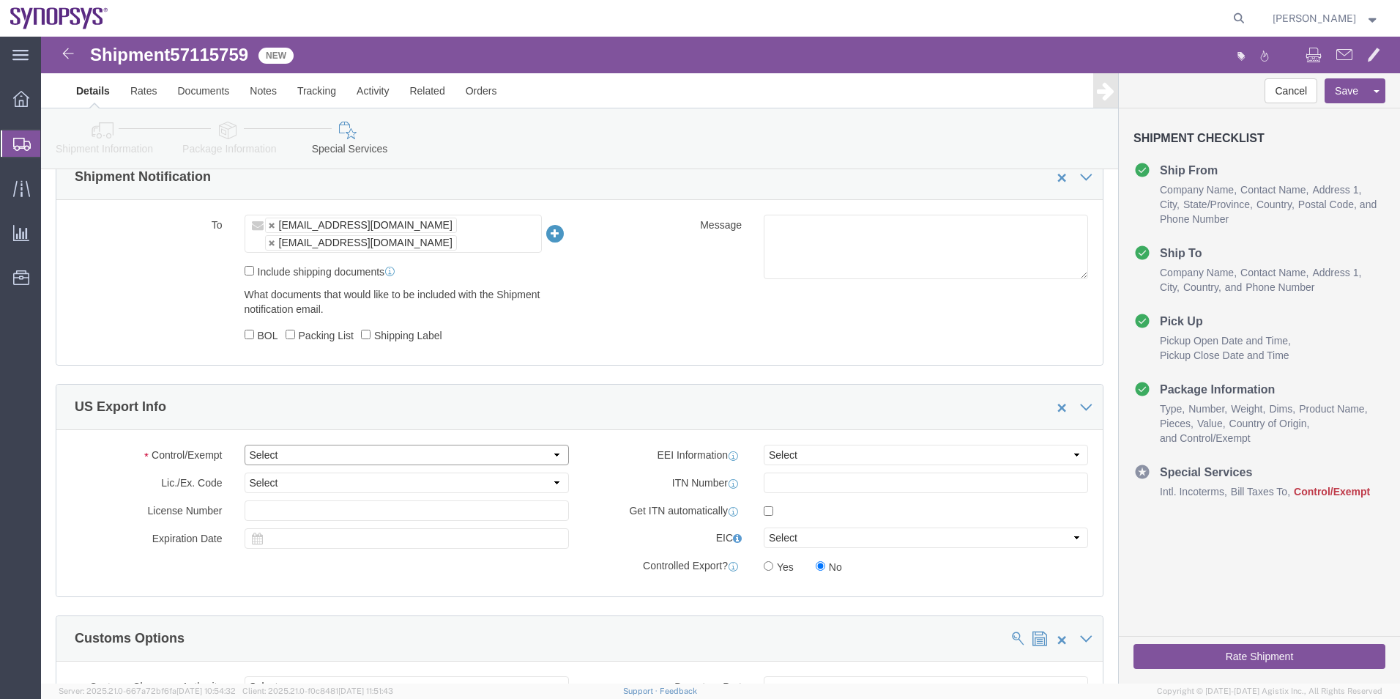
click select "Select ATF BIS DEA EPA FDA FTR ITAR OFAC Other (OPA)"
select select "FTR"
click select "Select ATF BIS DEA EPA FDA FTR ITAR OFAC Other (OPA)"
click select "Select 30.2(d)(2) 30.36 30.37(a) 30.37(f) 30.37(g) 30.37(h) 30.37(i) 30.37(j) 3…"
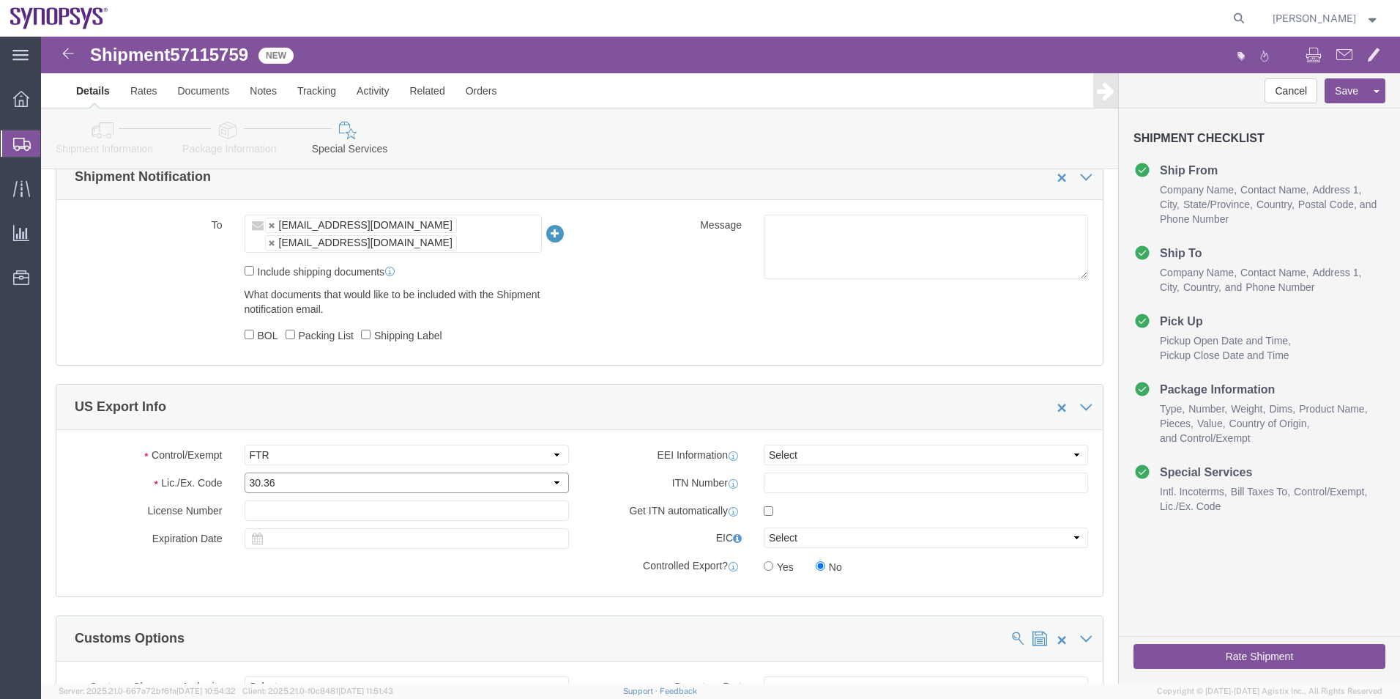
click select "Select 30.2(d)(2) 30.36 30.37(a) 30.37(f) 30.37(g) 30.37(h) 30.37(i) 30.37(j) 3…"
select select "30.37(a)"
click select "Select 30.2(d)(2) 30.36 30.37(a) 30.37(f) 30.37(g) 30.37(h) 30.37(i) 30.37(j) 3…"
click select "Select AES-Direct EEI Carrier File EEI EEI Exempt"
select select "EXEM"
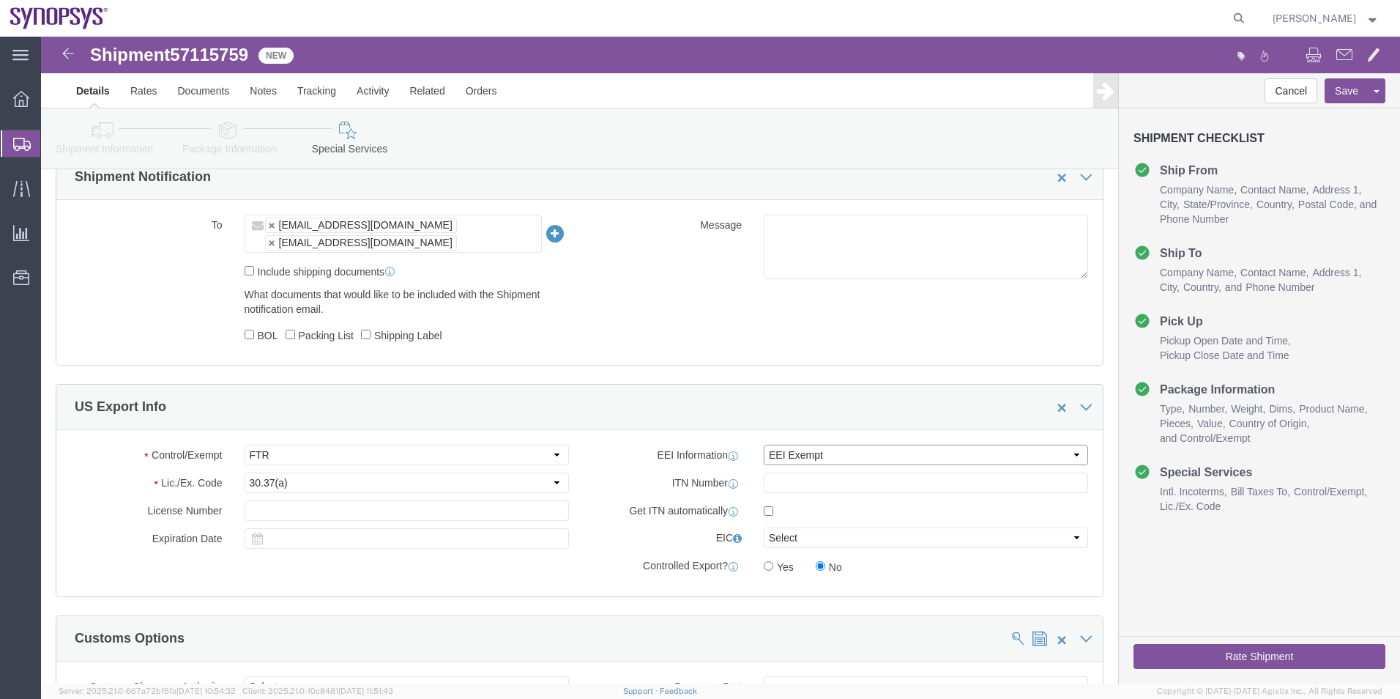
click select "Select AES-Direct EEI Carrier File EEI EEI Exempt"
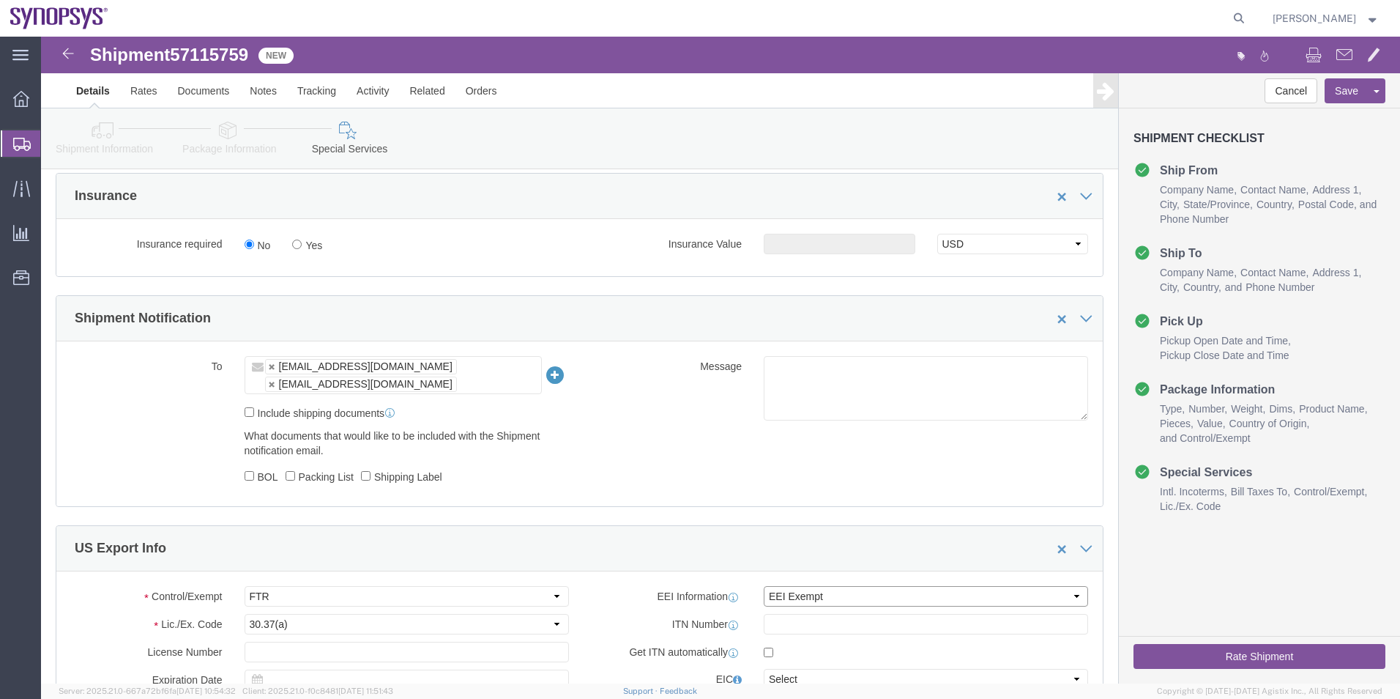
scroll to position [879, 0]
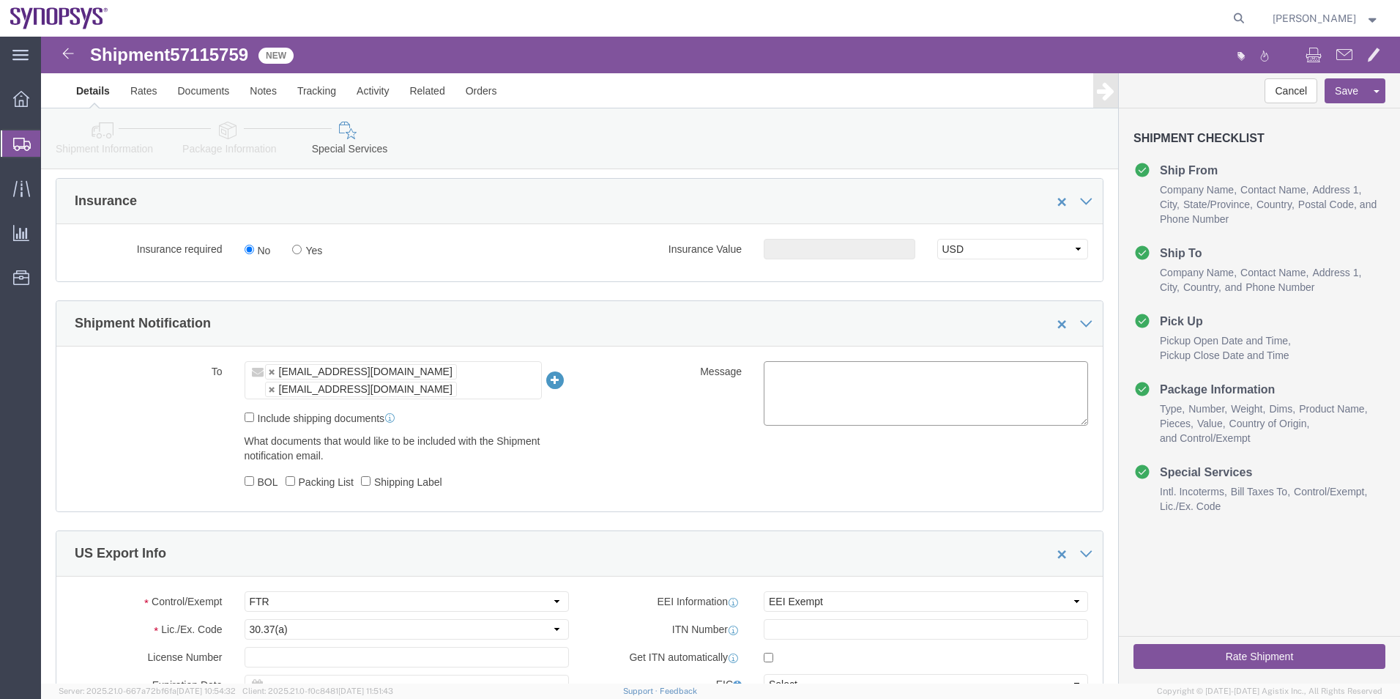
click textarea
type textarea "Please see attached. -[GEOGRAPHIC_DATA]"
click button "Save"
click icon
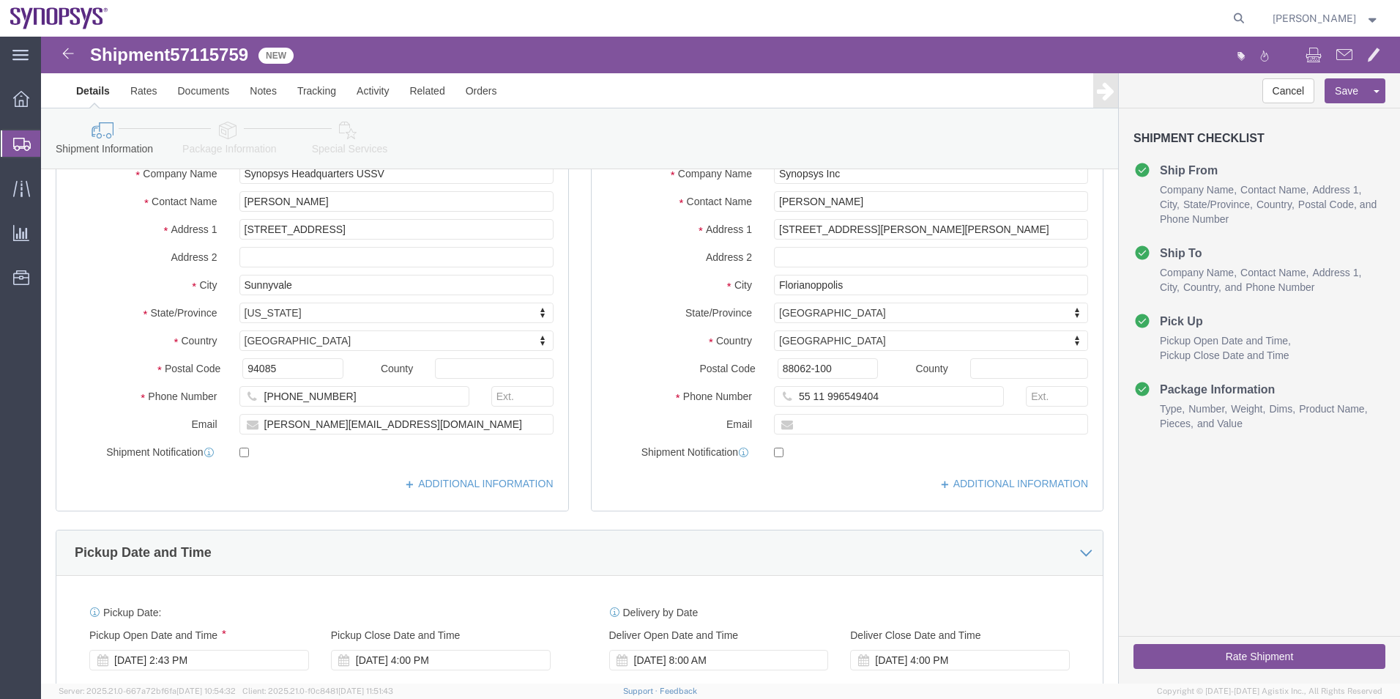
scroll to position [98, 0]
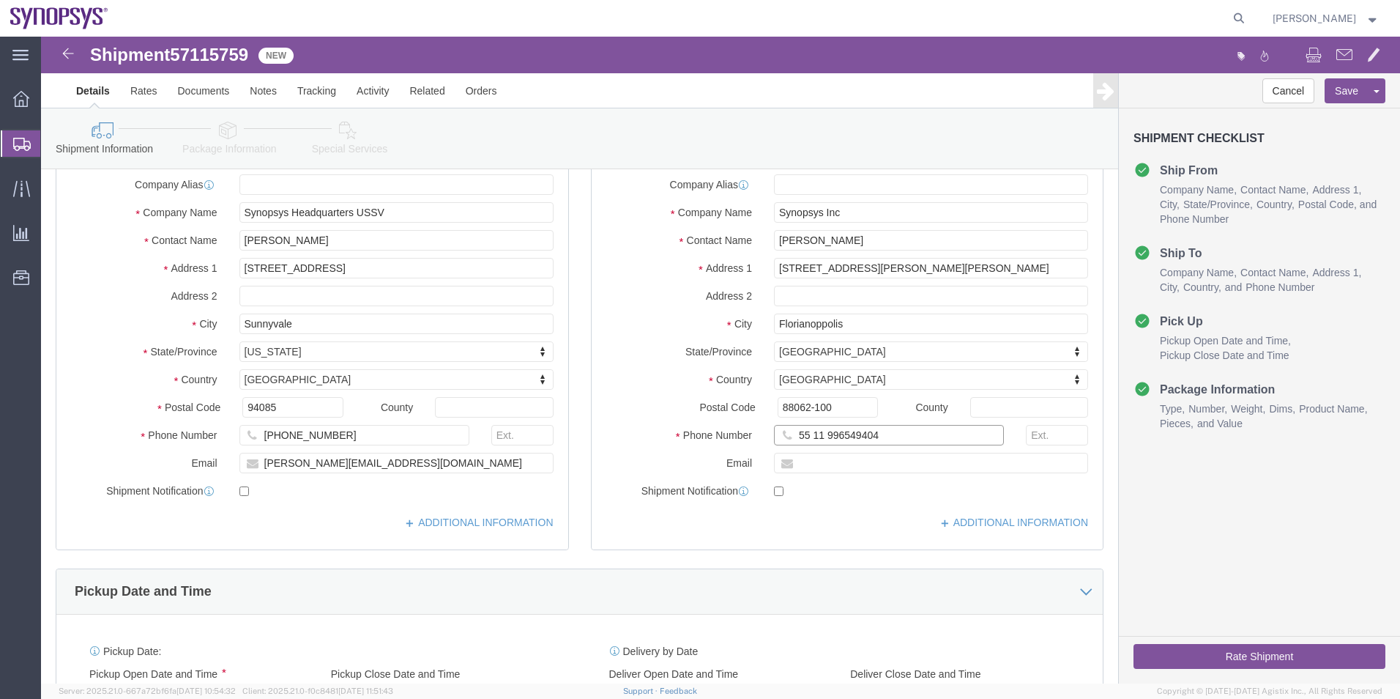
click input "55 11 996549404"
click input "55 11996549404"
type input "5511996549404"
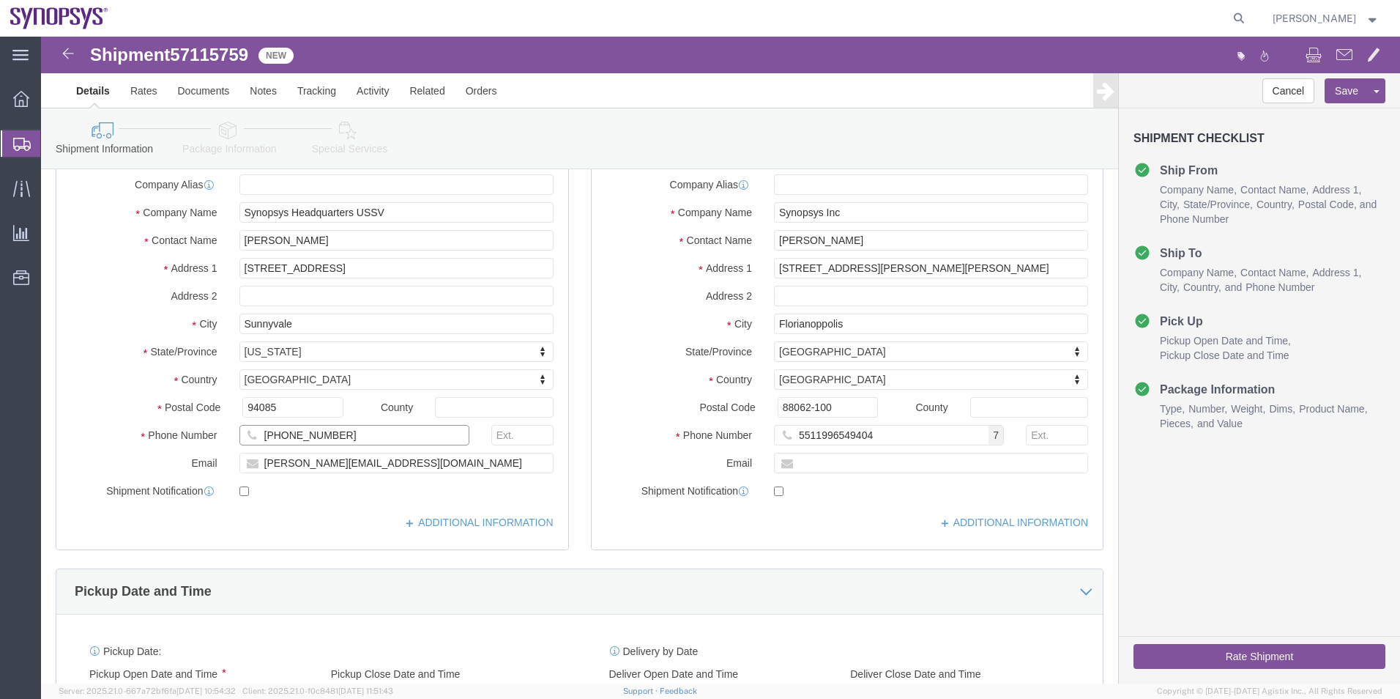
click input "650 5845000"
type input "6505845000"
click div "Address 2"
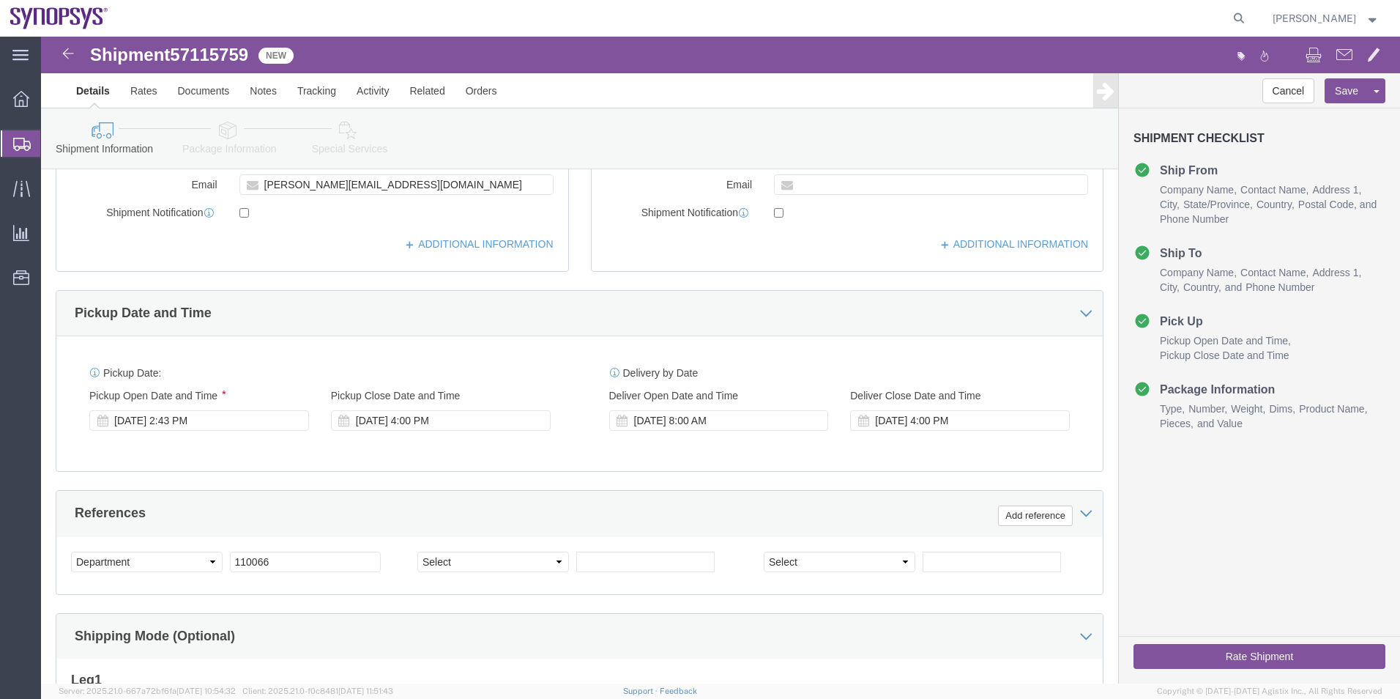
scroll to position [439, 0]
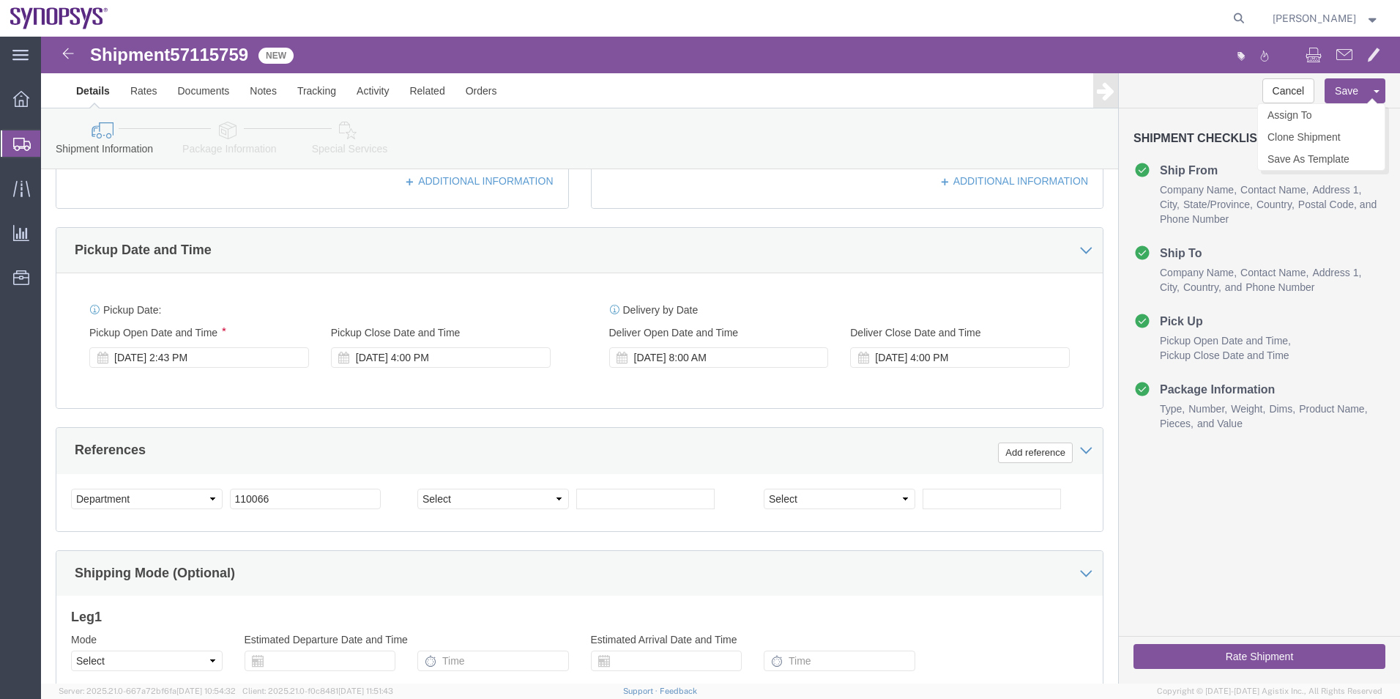
click button "Save"
click link "Activity"
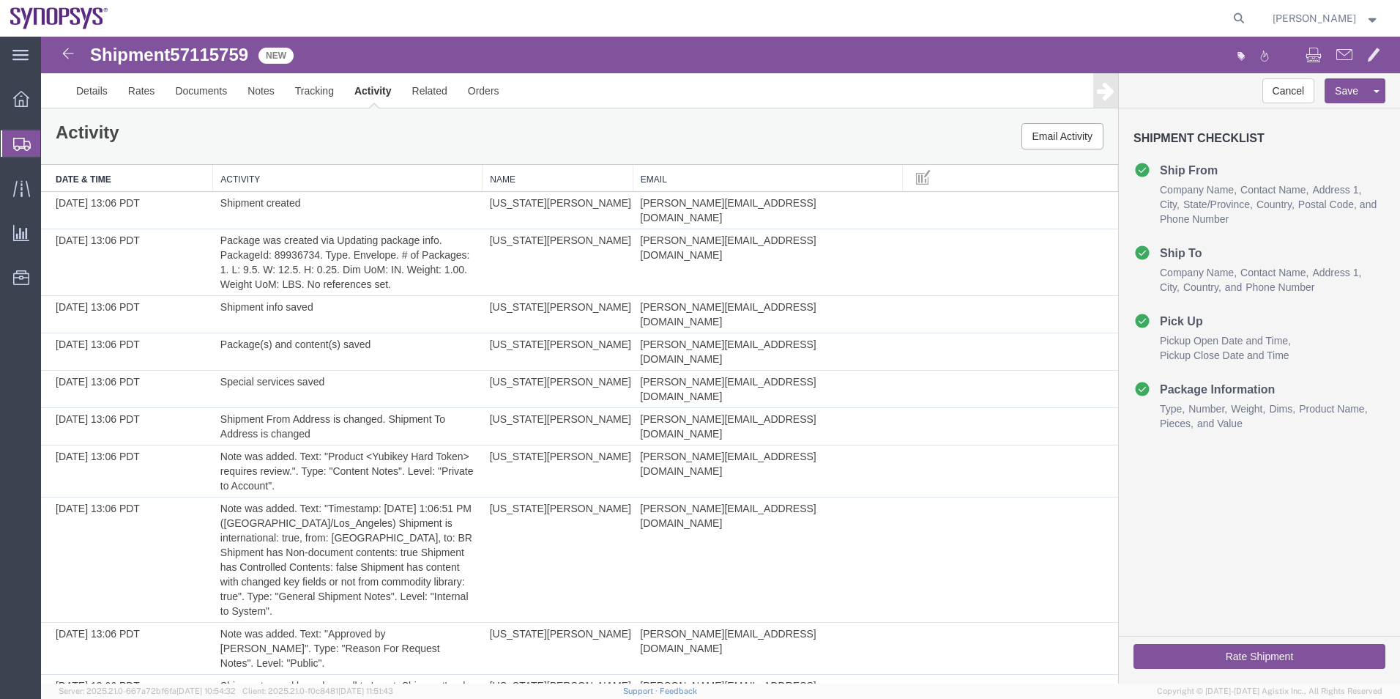
click at [0, 0] on span "Shipment Manager" at bounding box center [0, 0] width 0 height 0
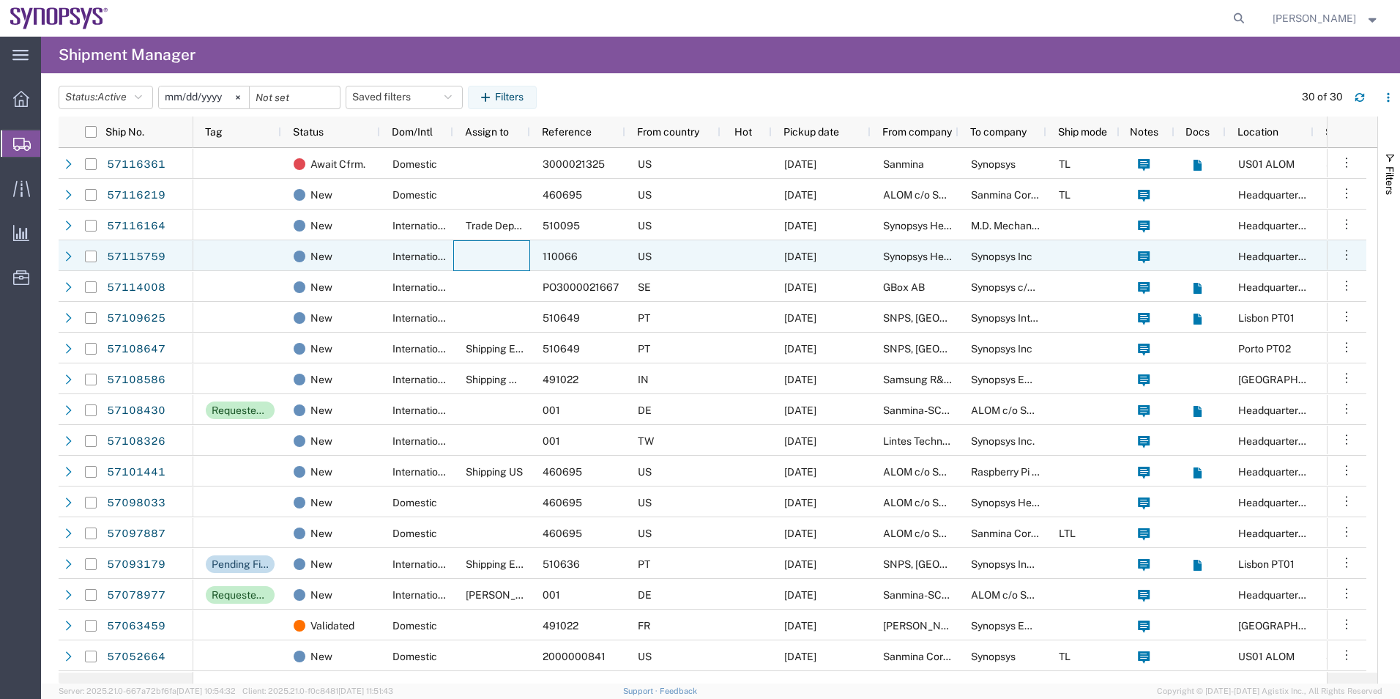
click at [480, 257] on div at bounding box center [491, 255] width 77 height 31
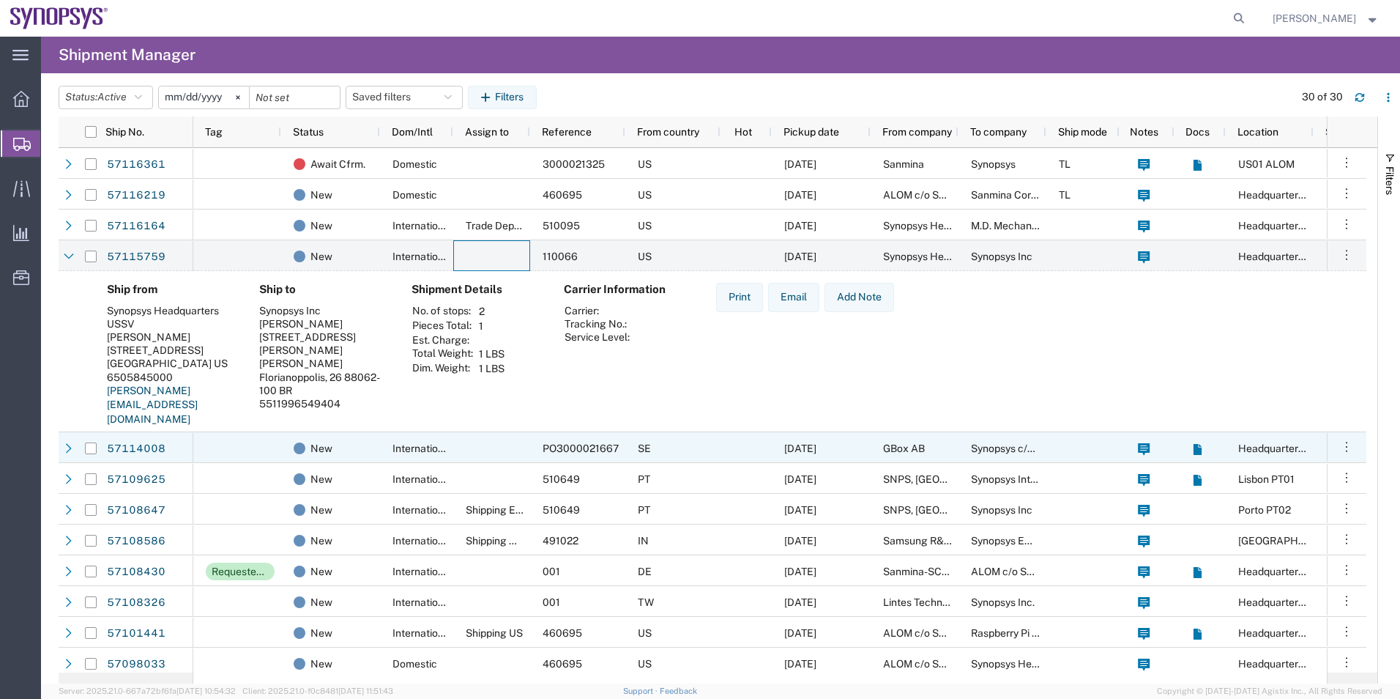
click at [466, 444] on div at bounding box center [491, 447] width 77 height 31
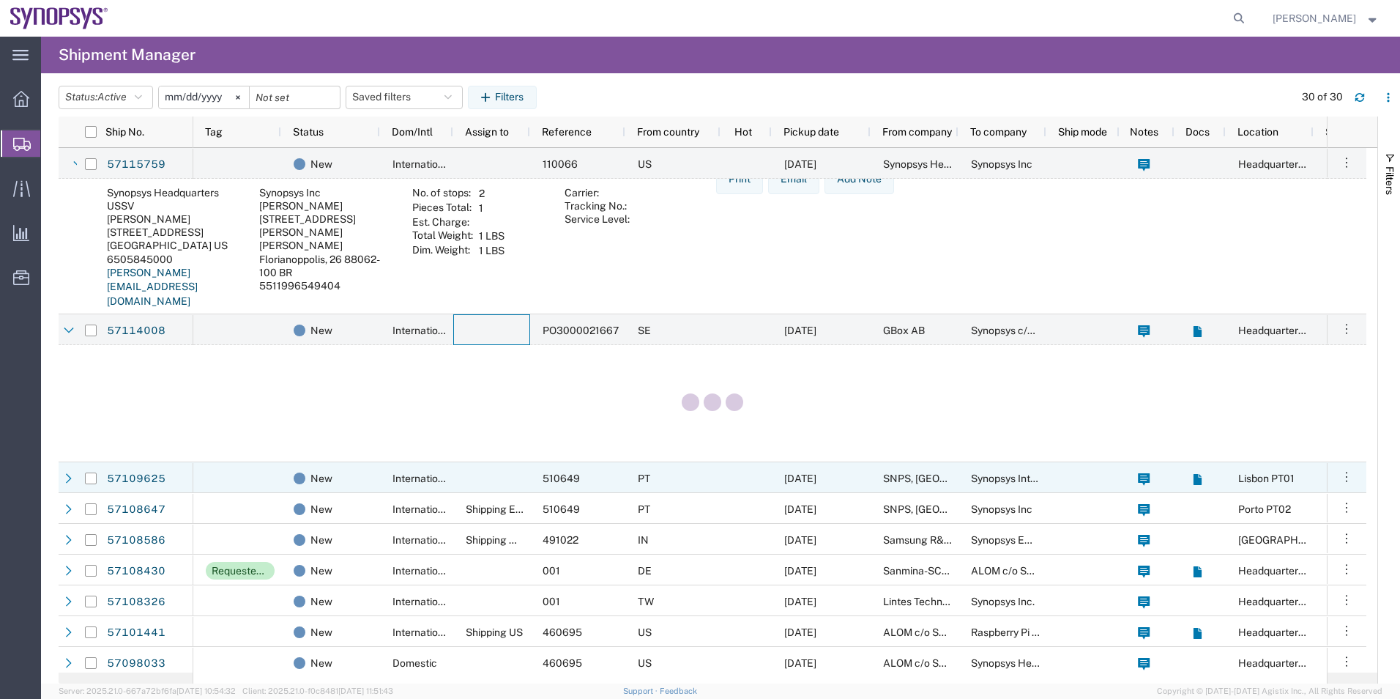
scroll to position [146, 0]
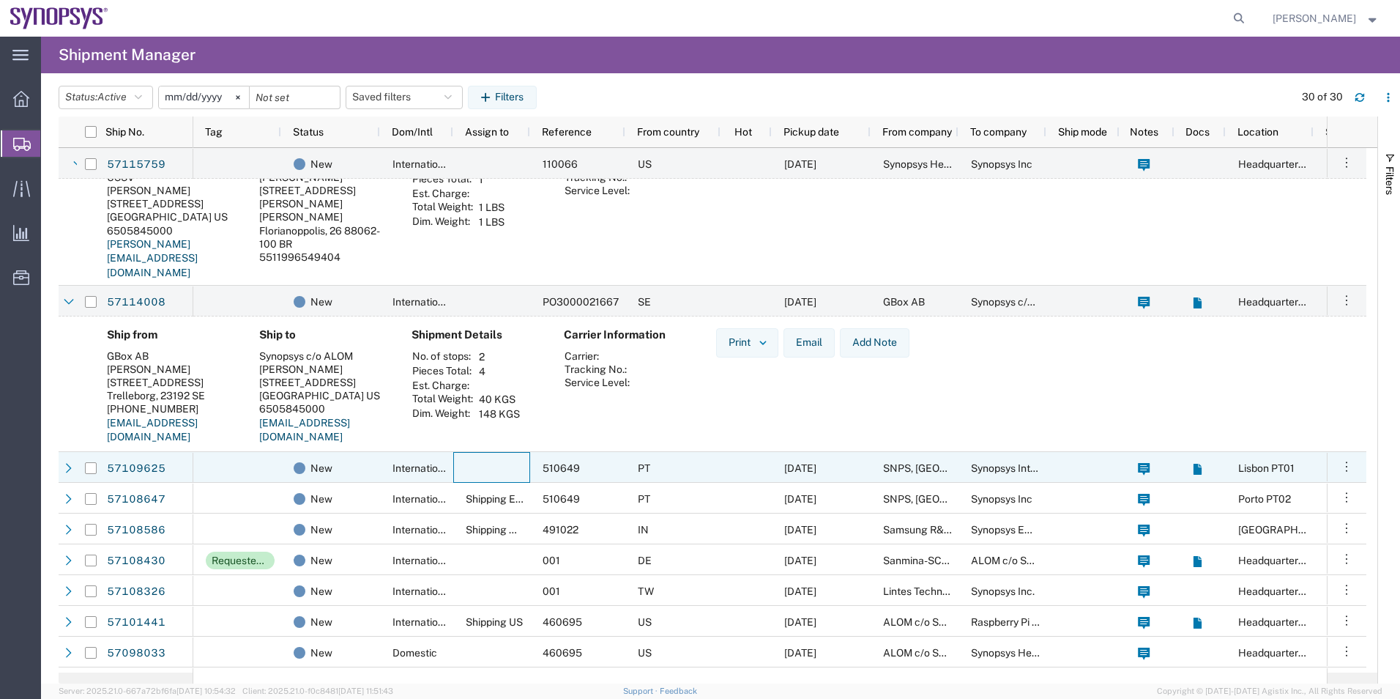
click at [481, 478] on div at bounding box center [491, 467] width 77 height 31
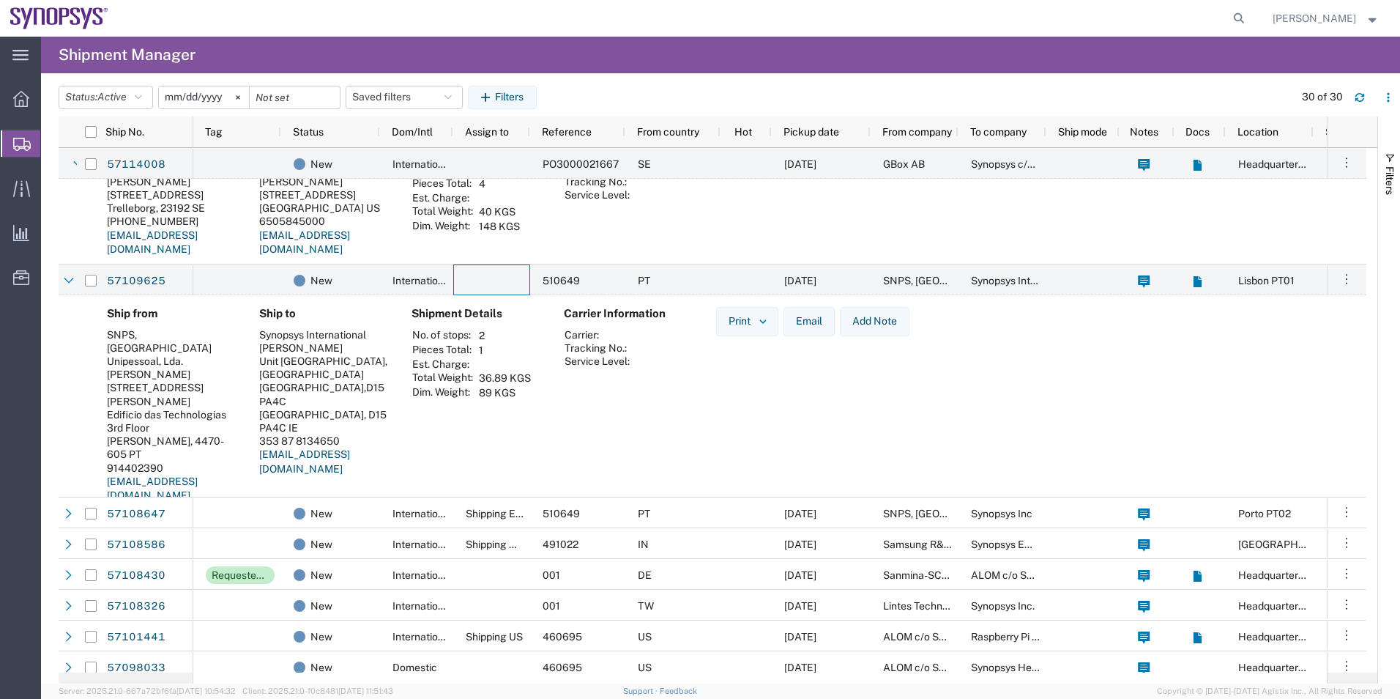
scroll to position [366, 0]
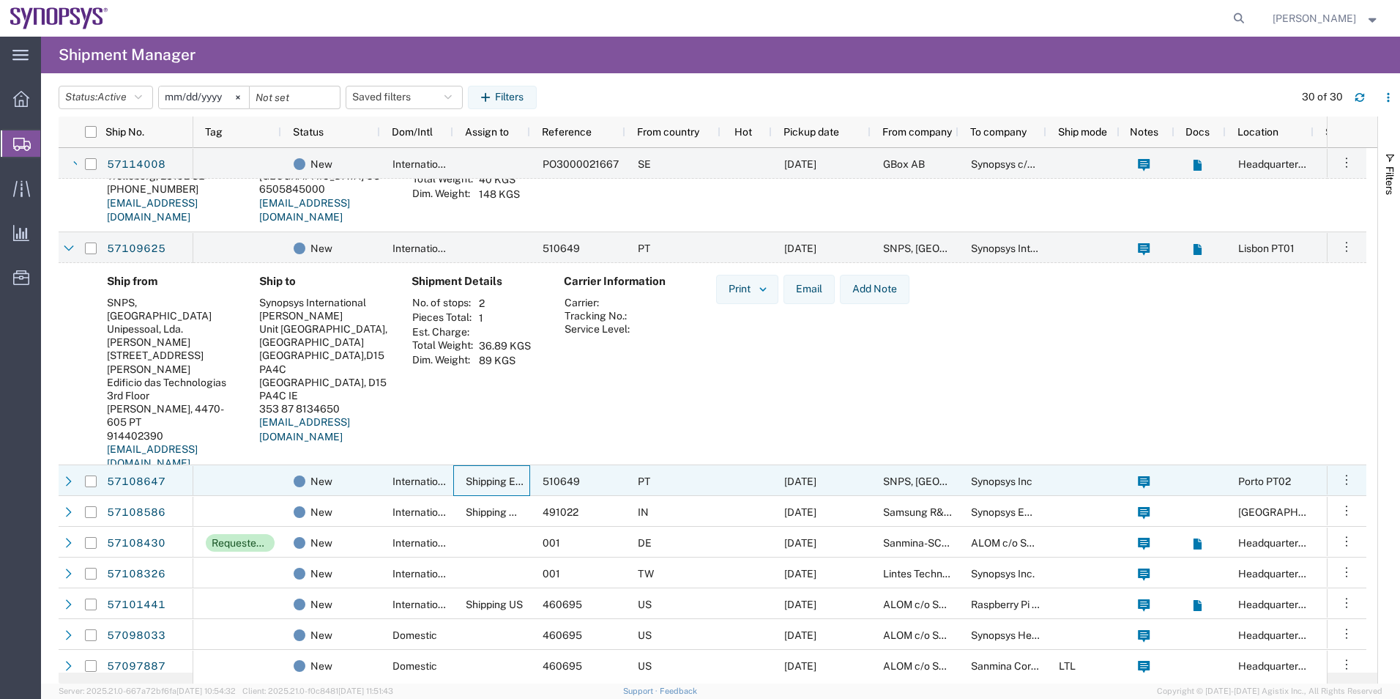
click at [457, 472] on div "Shipping EMEA" at bounding box center [491, 480] width 77 height 31
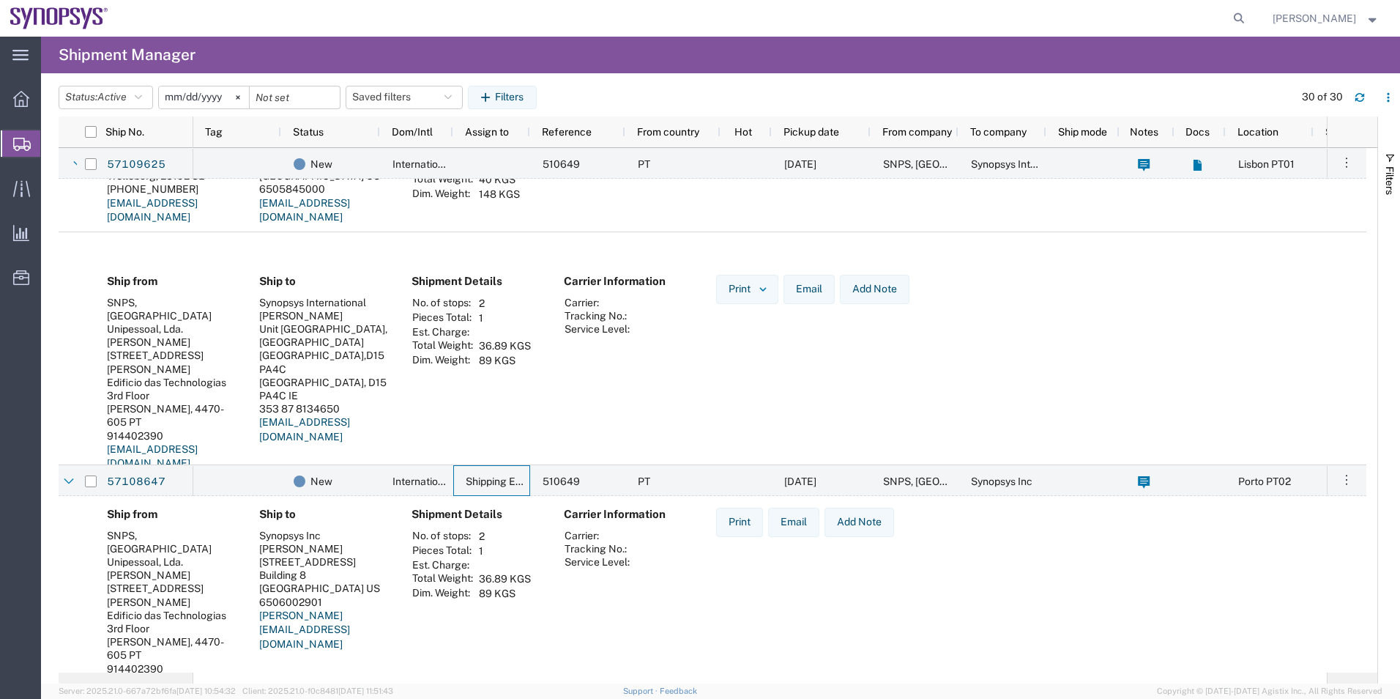
scroll to position [586, 0]
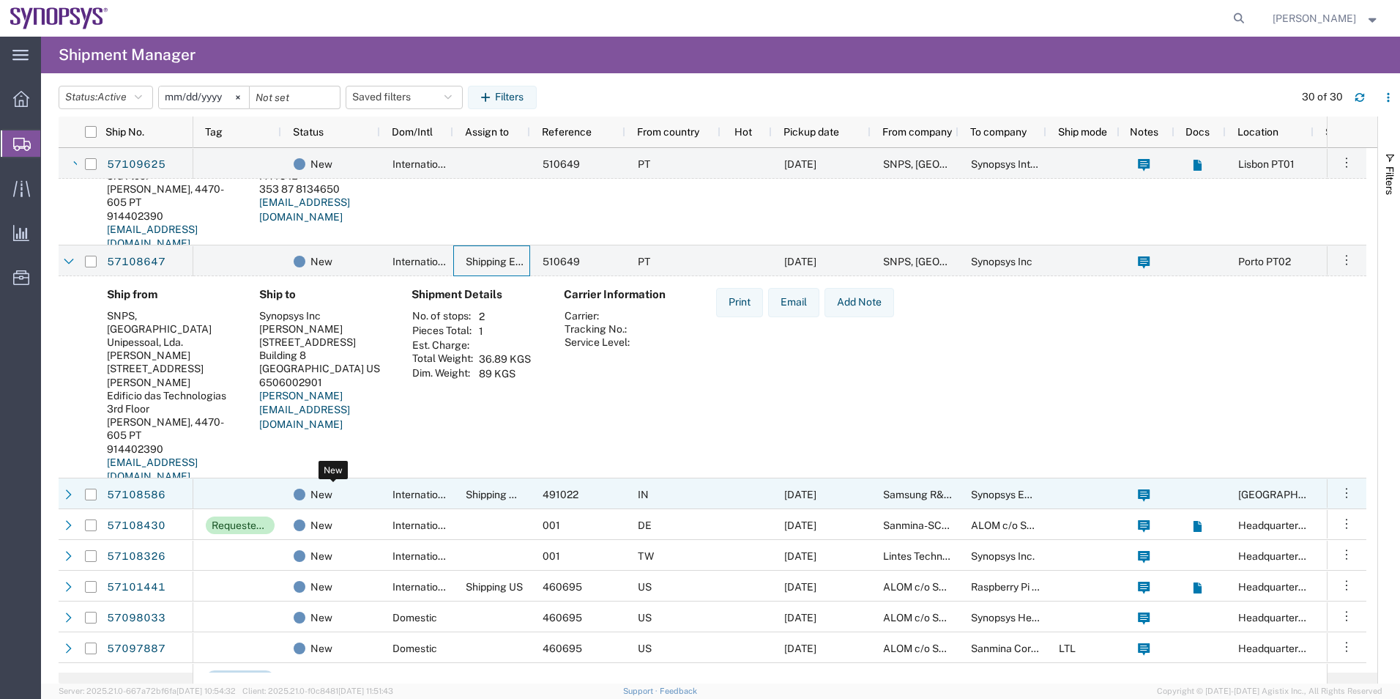
click at [332, 485] on div "New" at bounding box center [334, 494] width 80 height 31
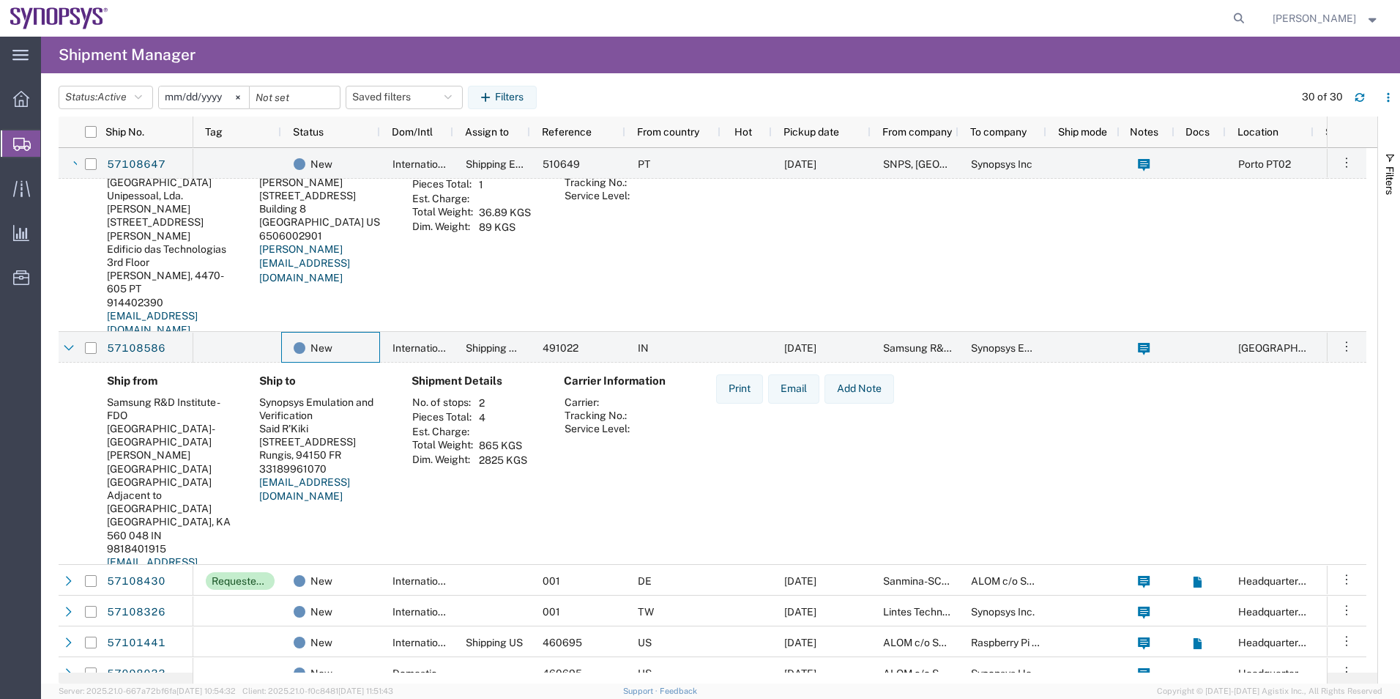
scroll to position [952, 0]
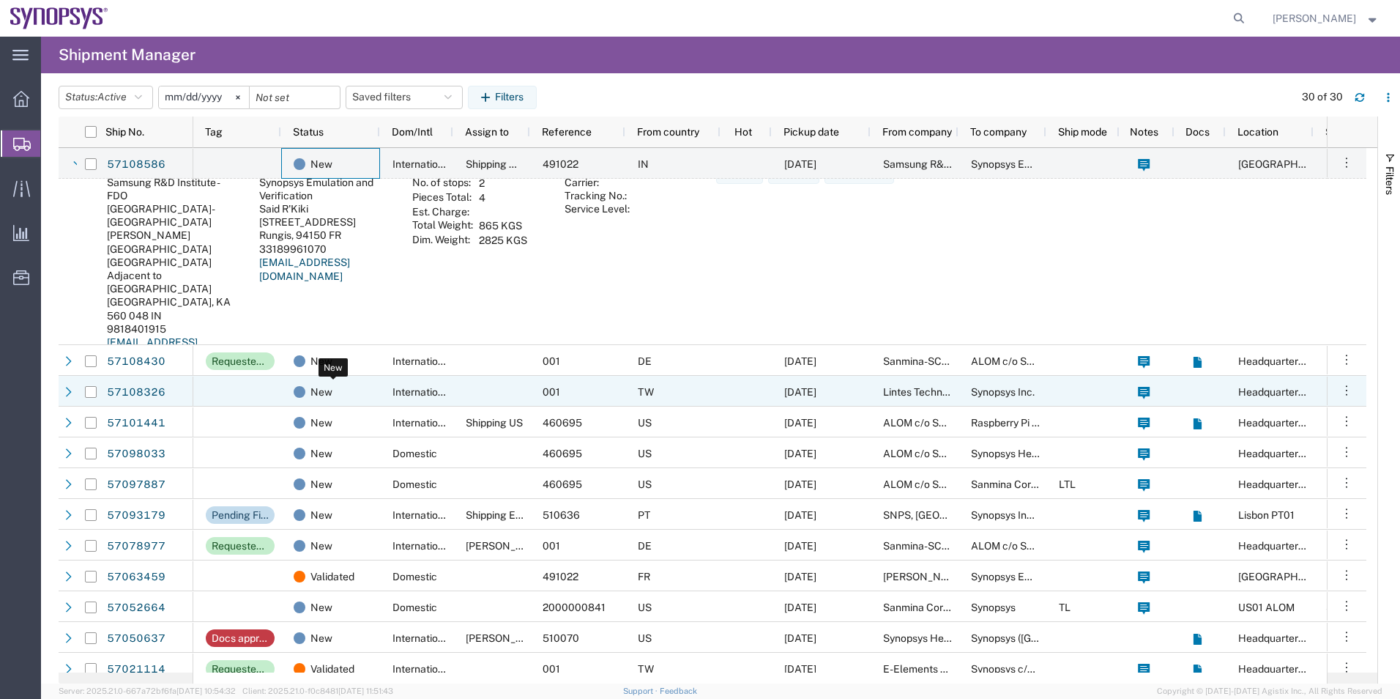
click at [357, 394] on div "New" at bounding box center [334, 391] width 80 height 31
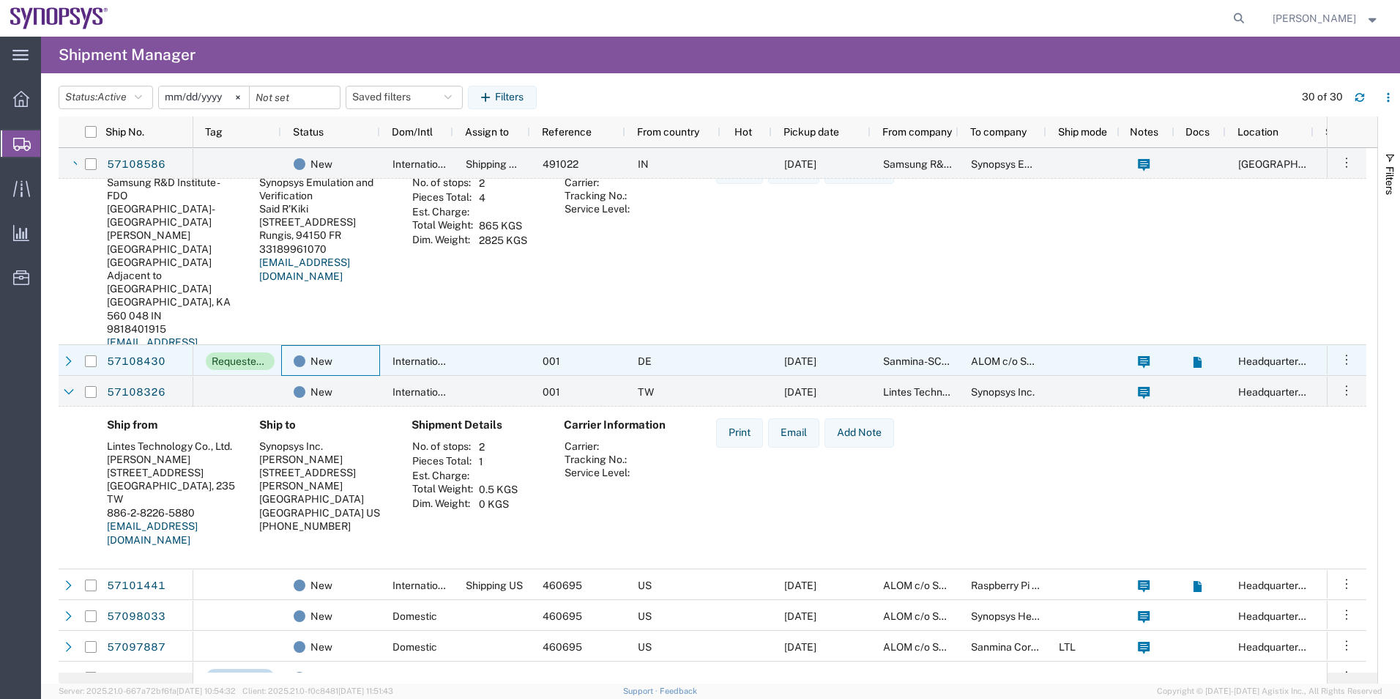
click at [378, 354] on div "New" at bounding box center [330, 360] width 99 height 31
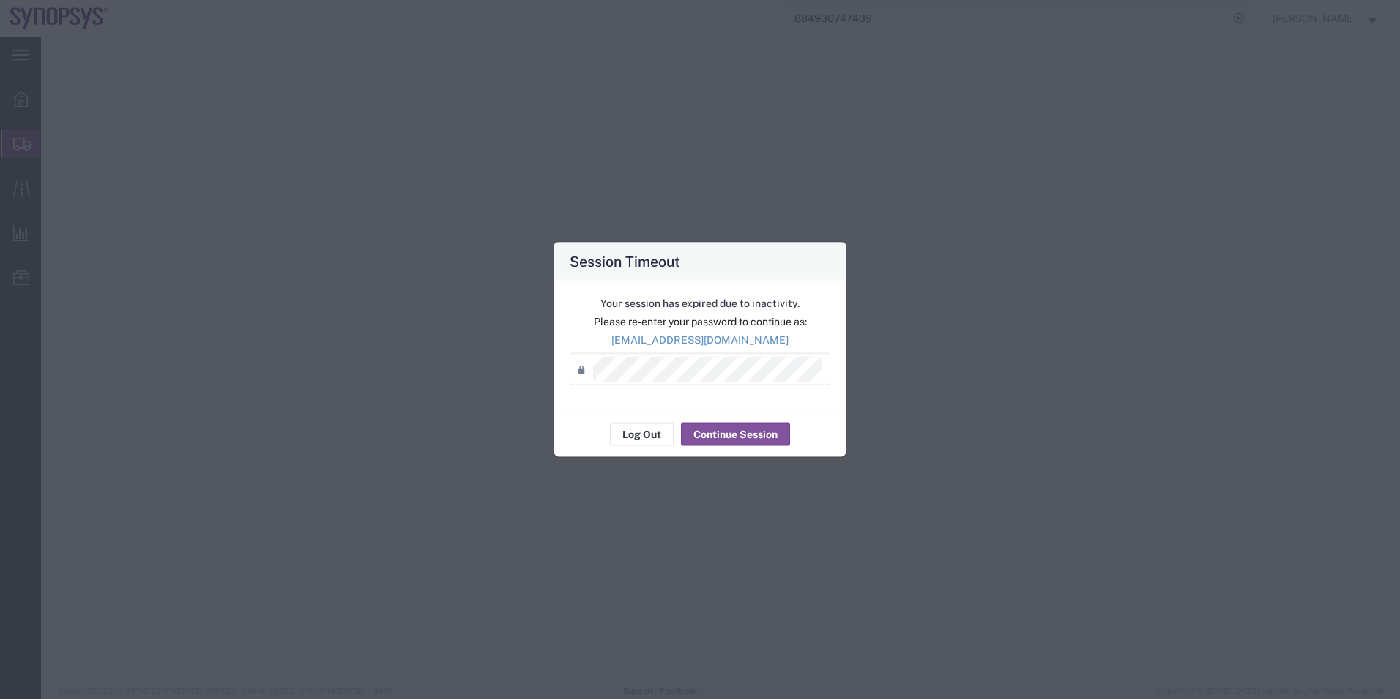
select select "63204"
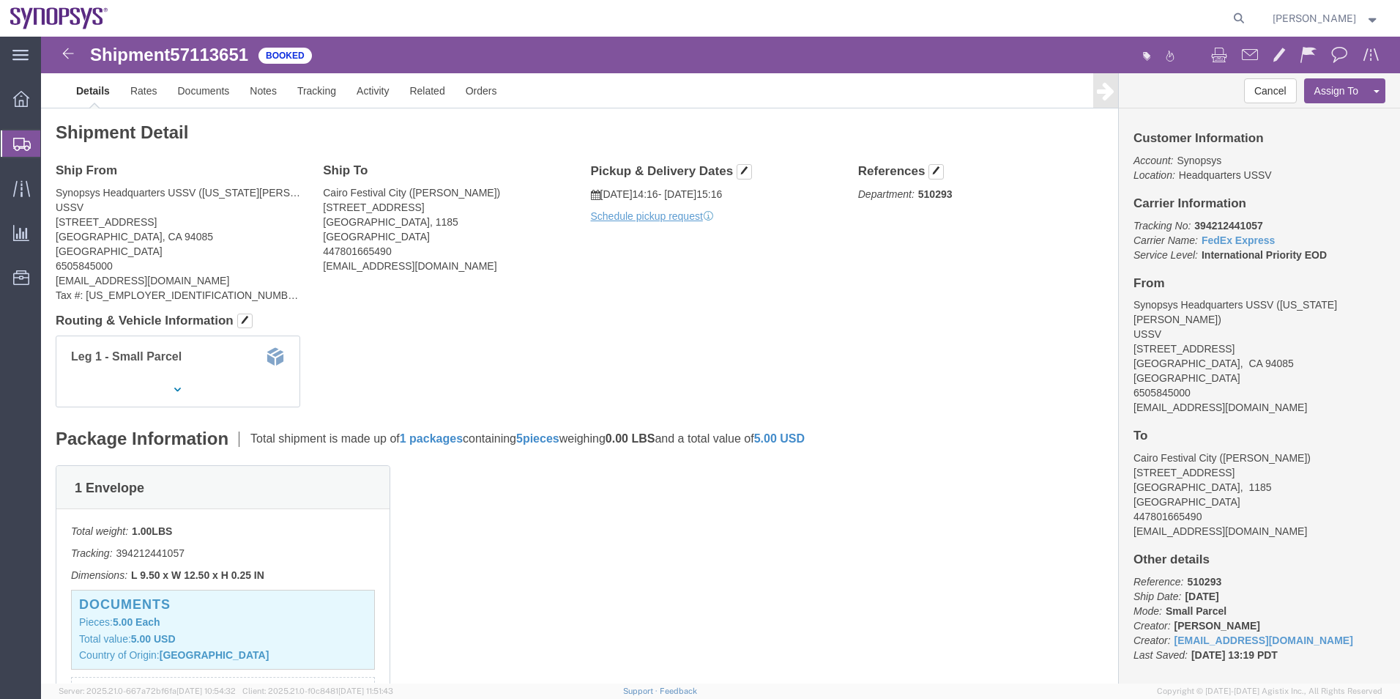
click at [0, 0] on span "Shipment Manager" at bounding box center [0, 0] width 0 height 0
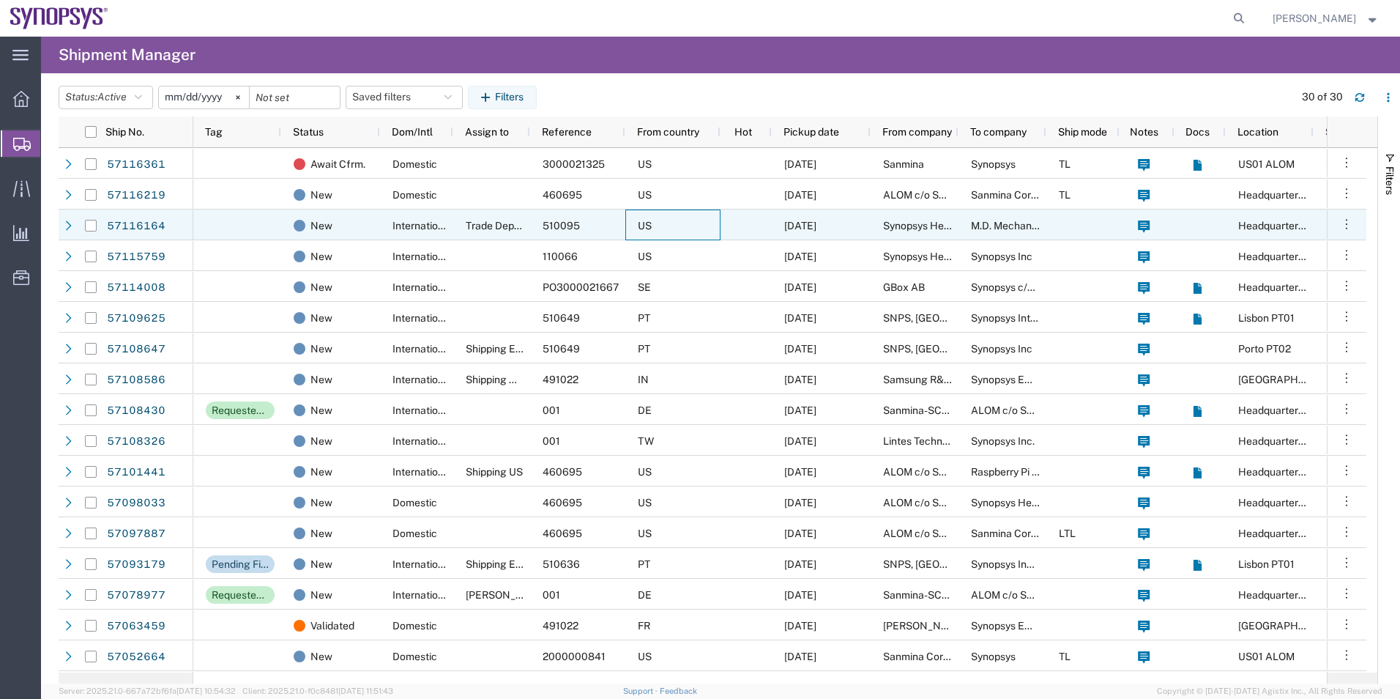
click at [687, 226] on div "US" at bounding box center [672, 224] width 95 height 31
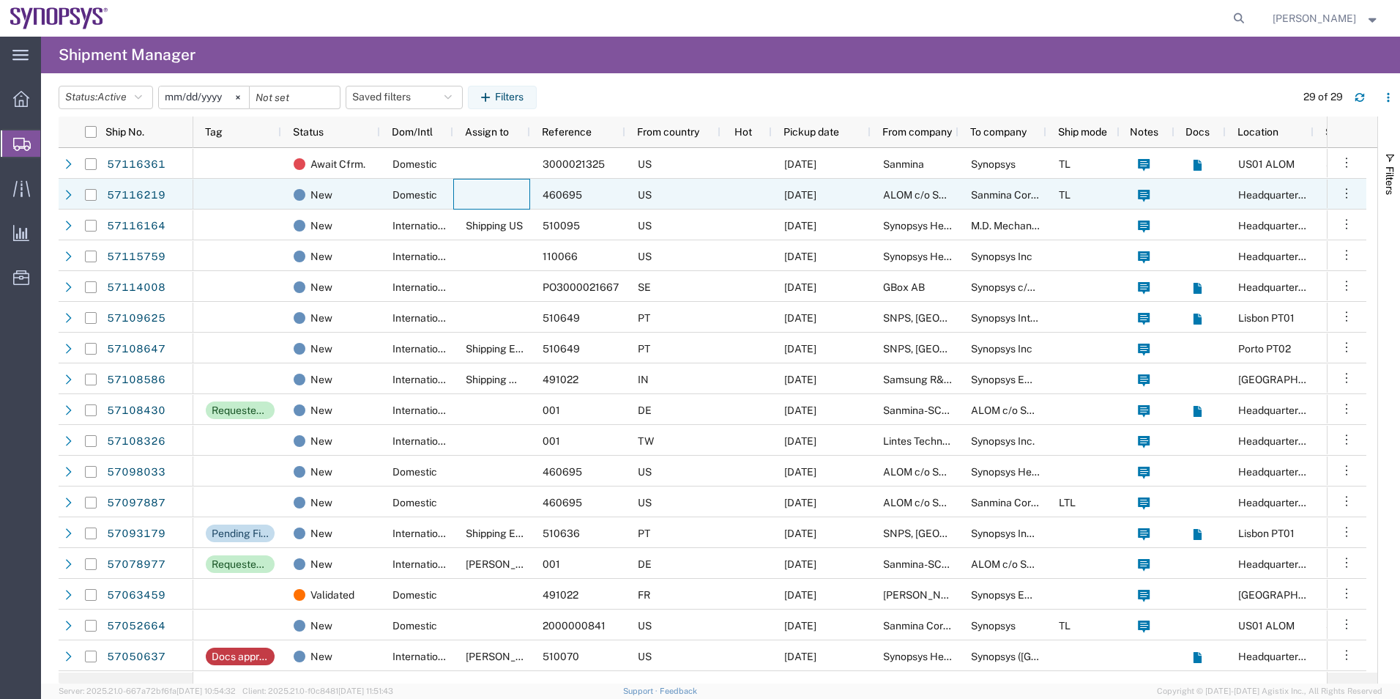
click at [499, 200] on div at bounding box center [491, 194] width 77 height 31
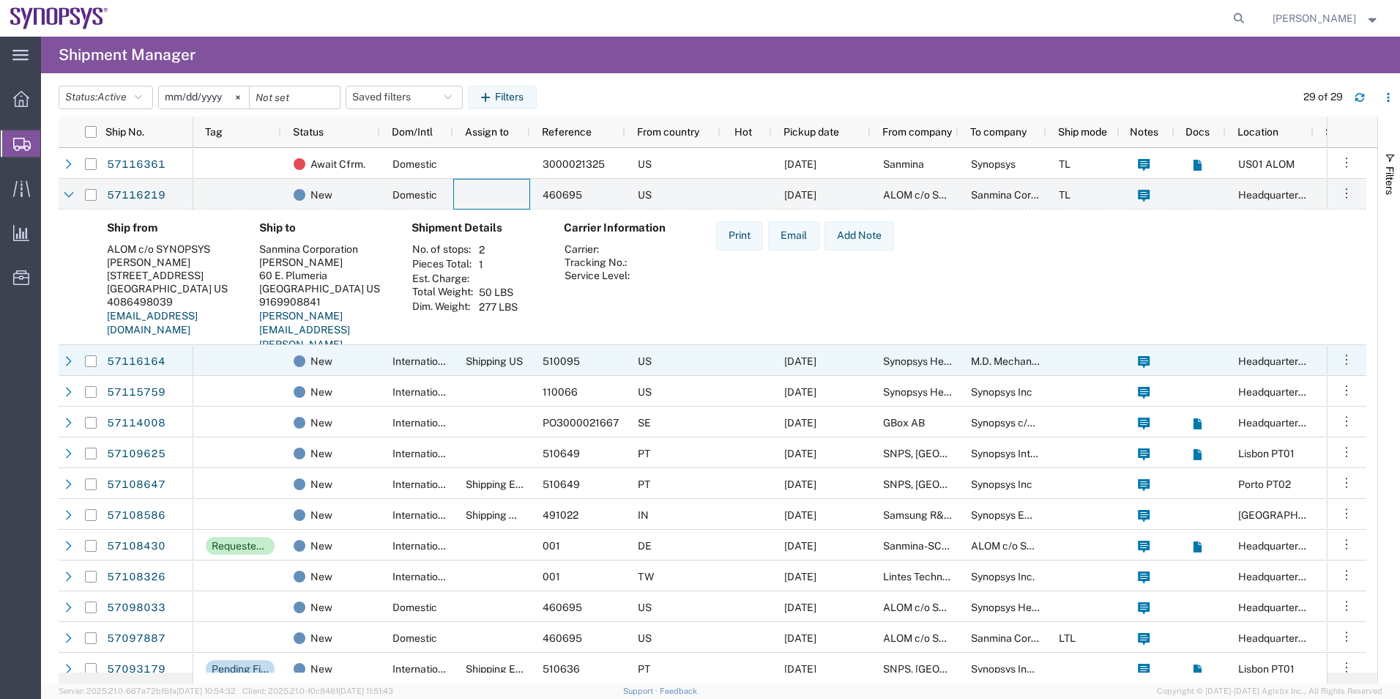
click at [495, 359] on span "Shipping US" at bounding box center [494, 361] width 57 height 12
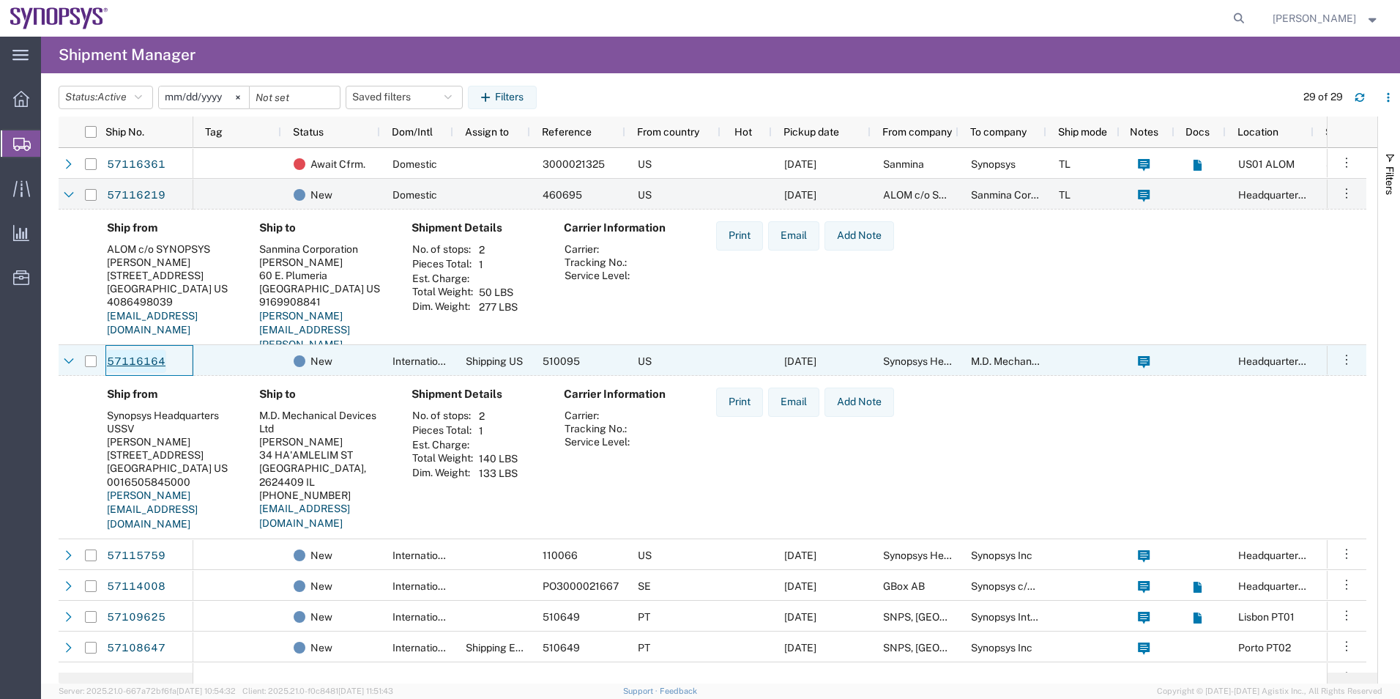
click at [143, 351] on link "57116164" at bounding box center [136, 360] width 60 height 23
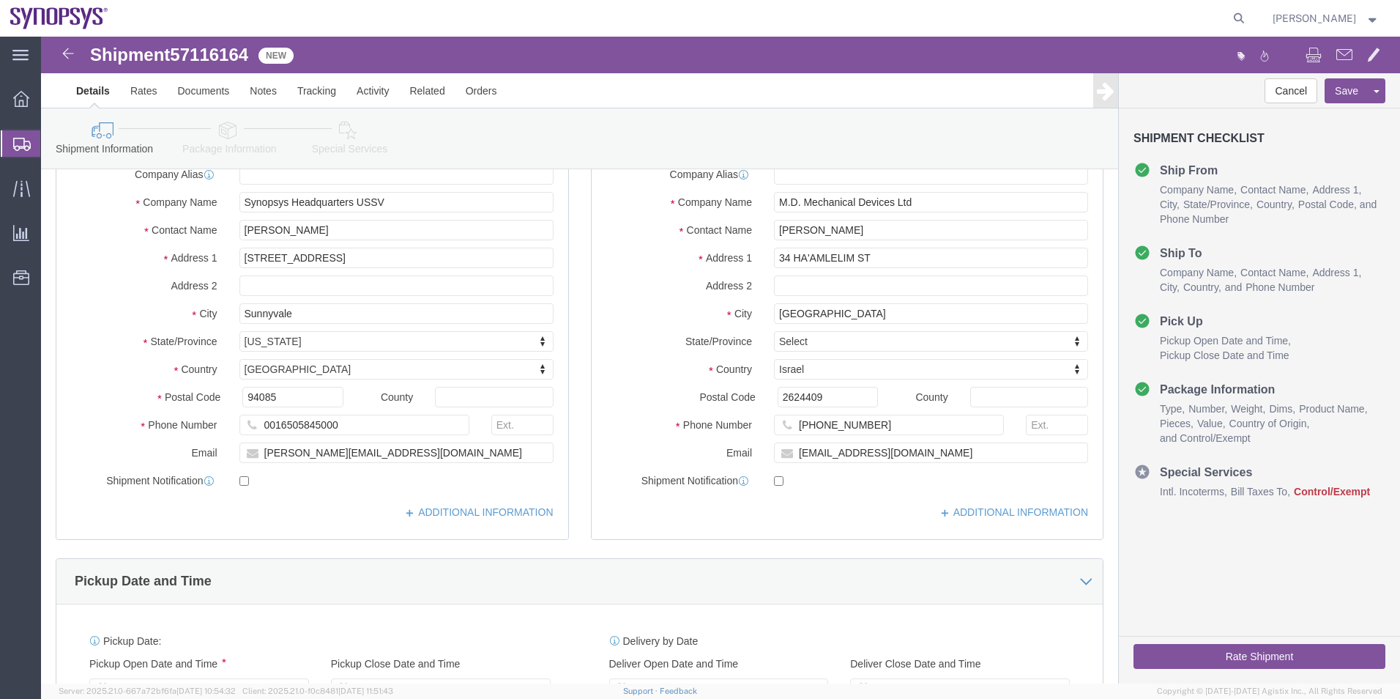
select select "63204"
select select
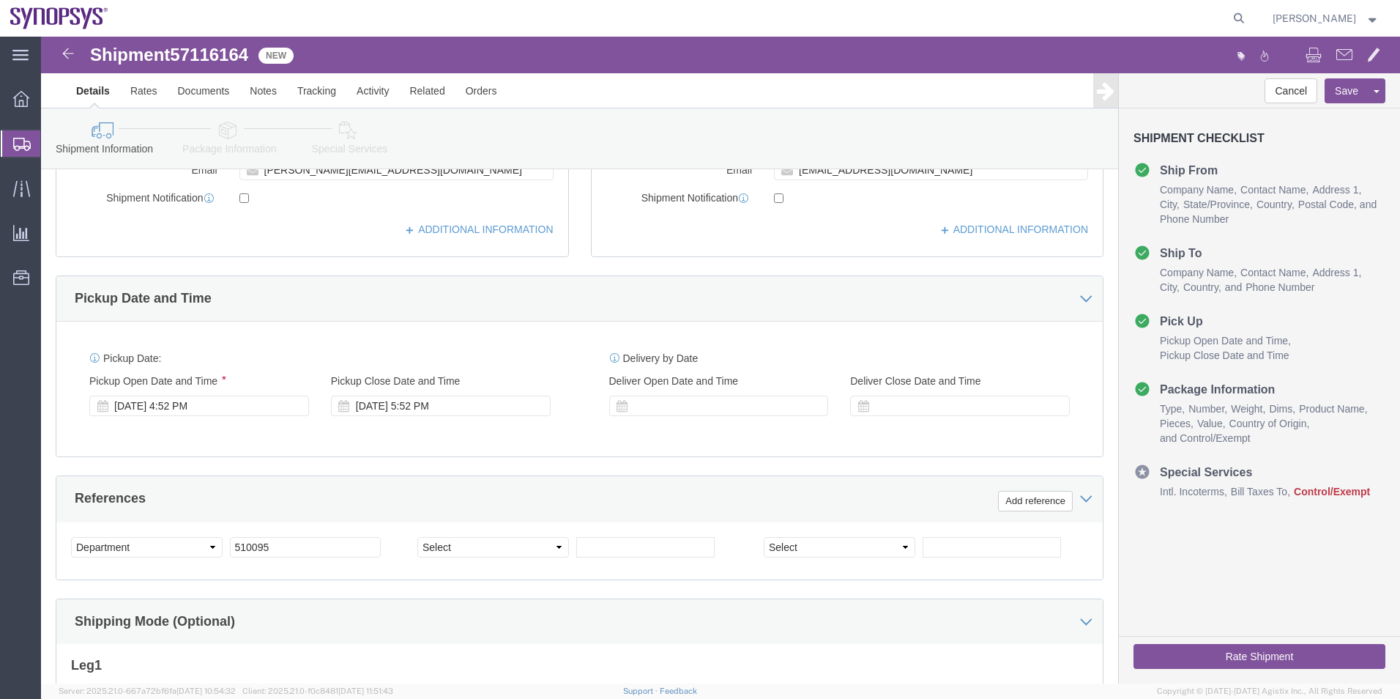
scroll to position [513, 0]
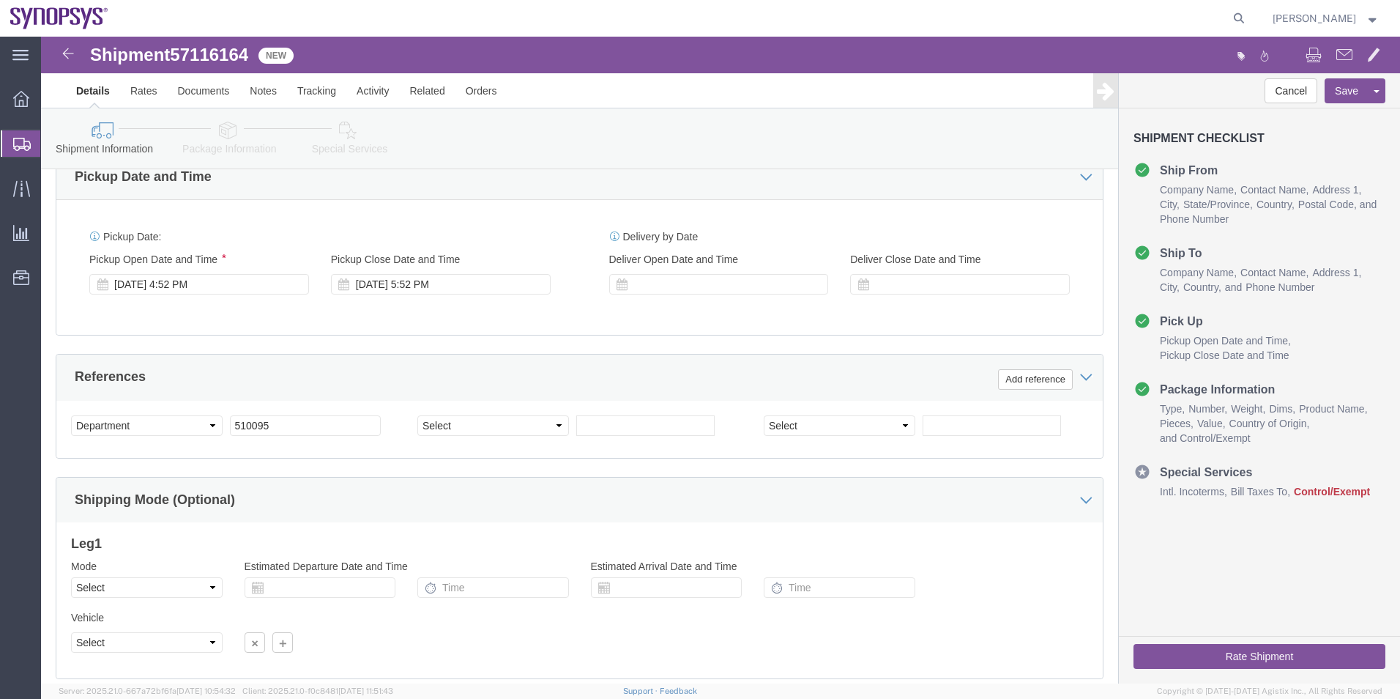
click icon
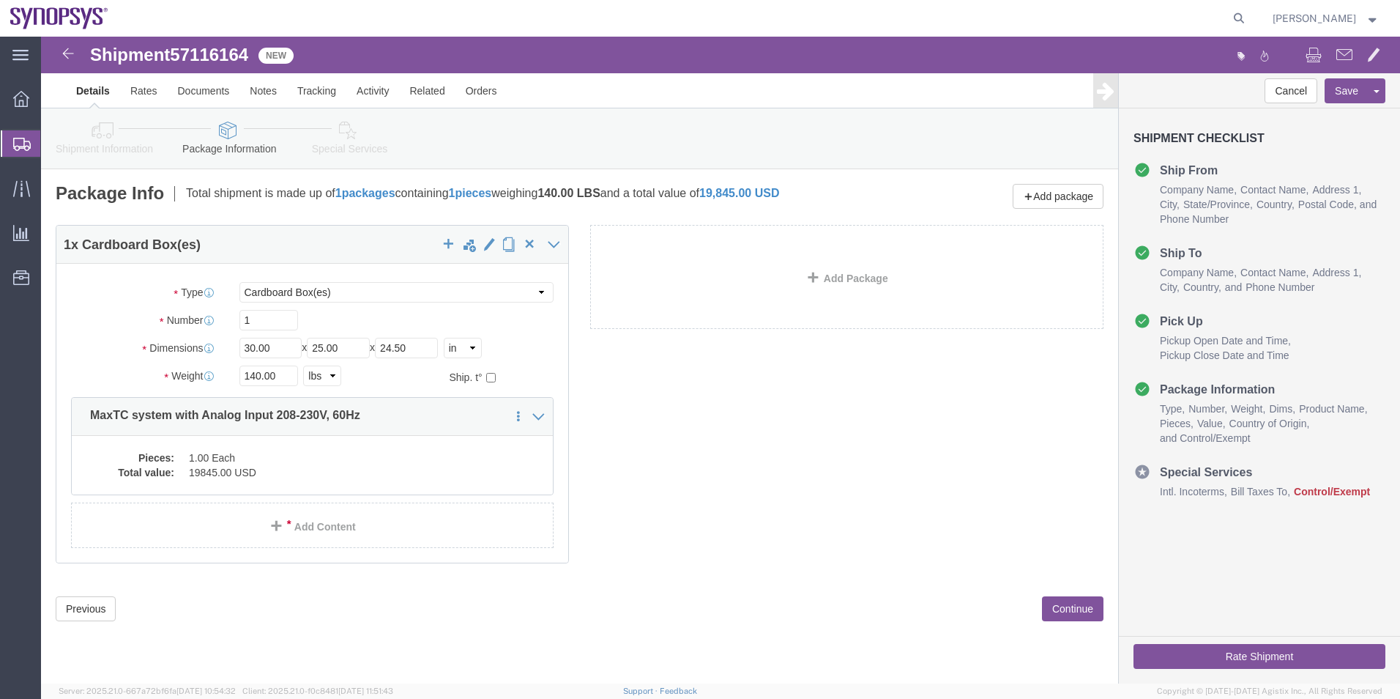
click at [0, 0] on span "Shipment Manager" at bounding box center [0, 0] width 0 height 0
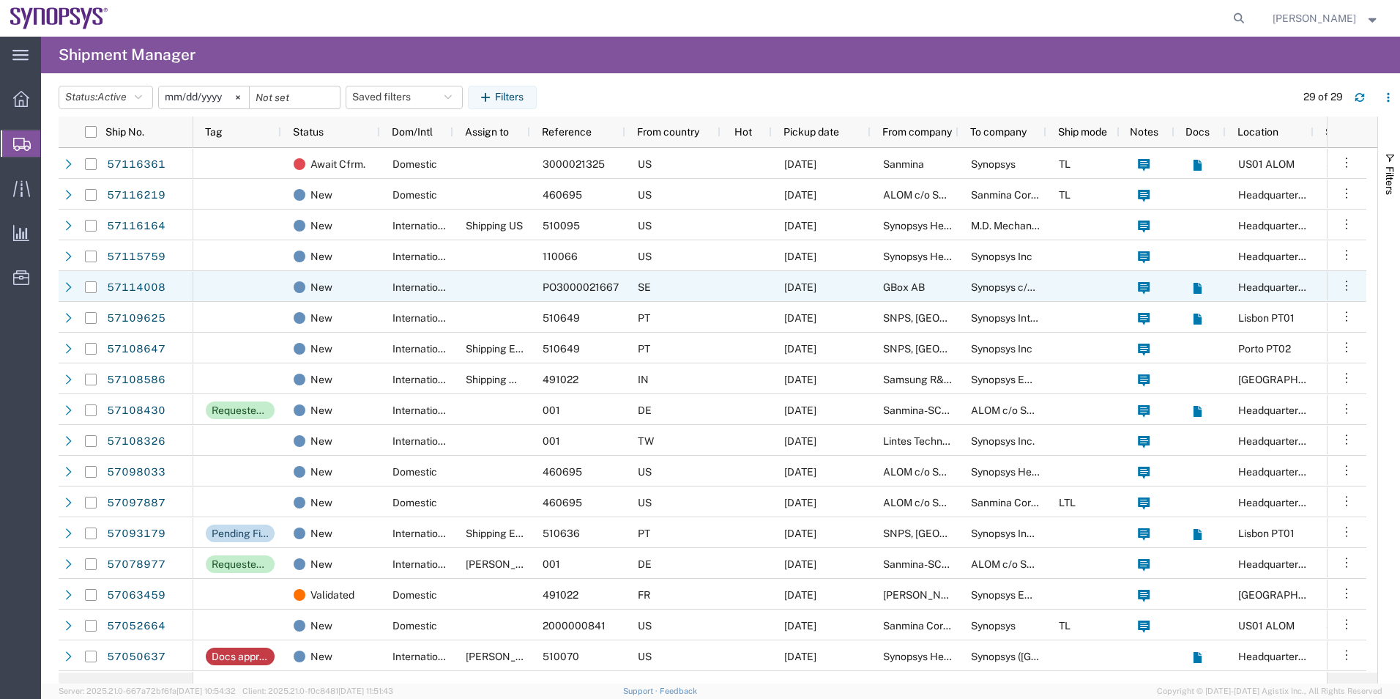
click at [487, 275] on div at bounding box center [491, 286] width 77 height 31
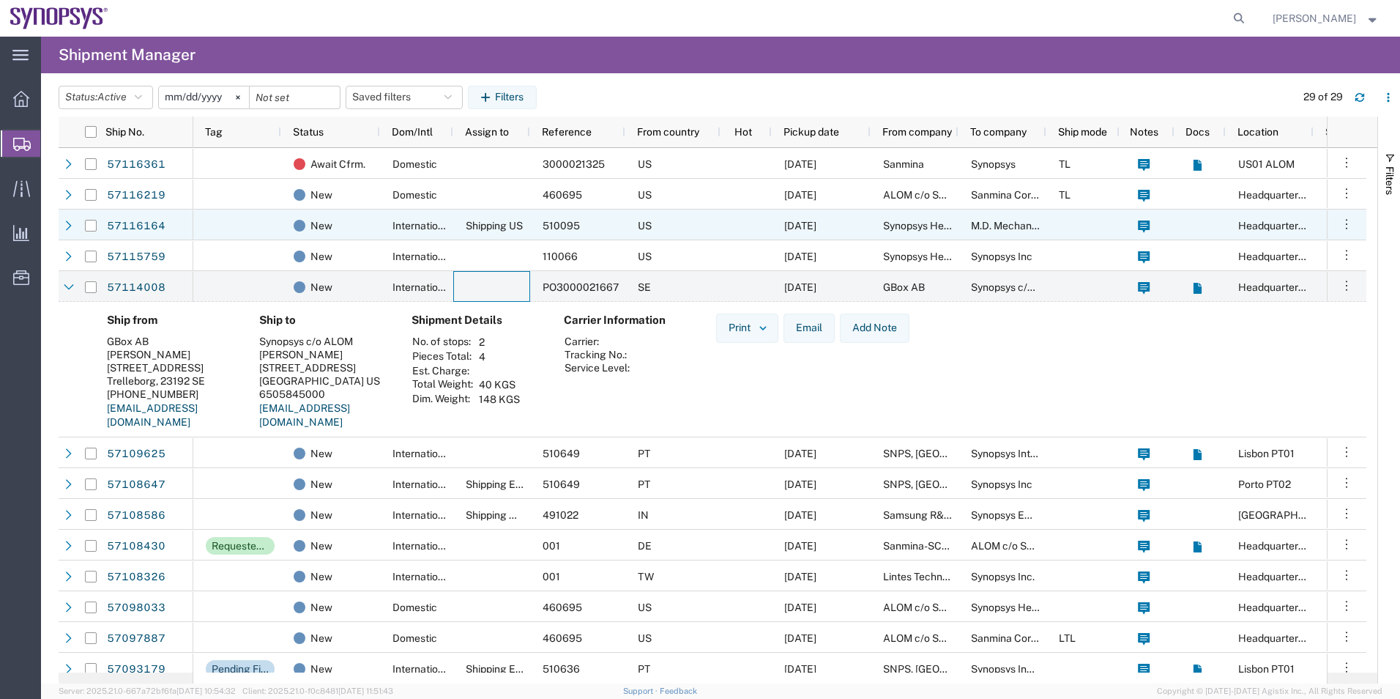
click at [502, 223] on span "Shipping US" at bounding box center [494, 226] width 57 height 12
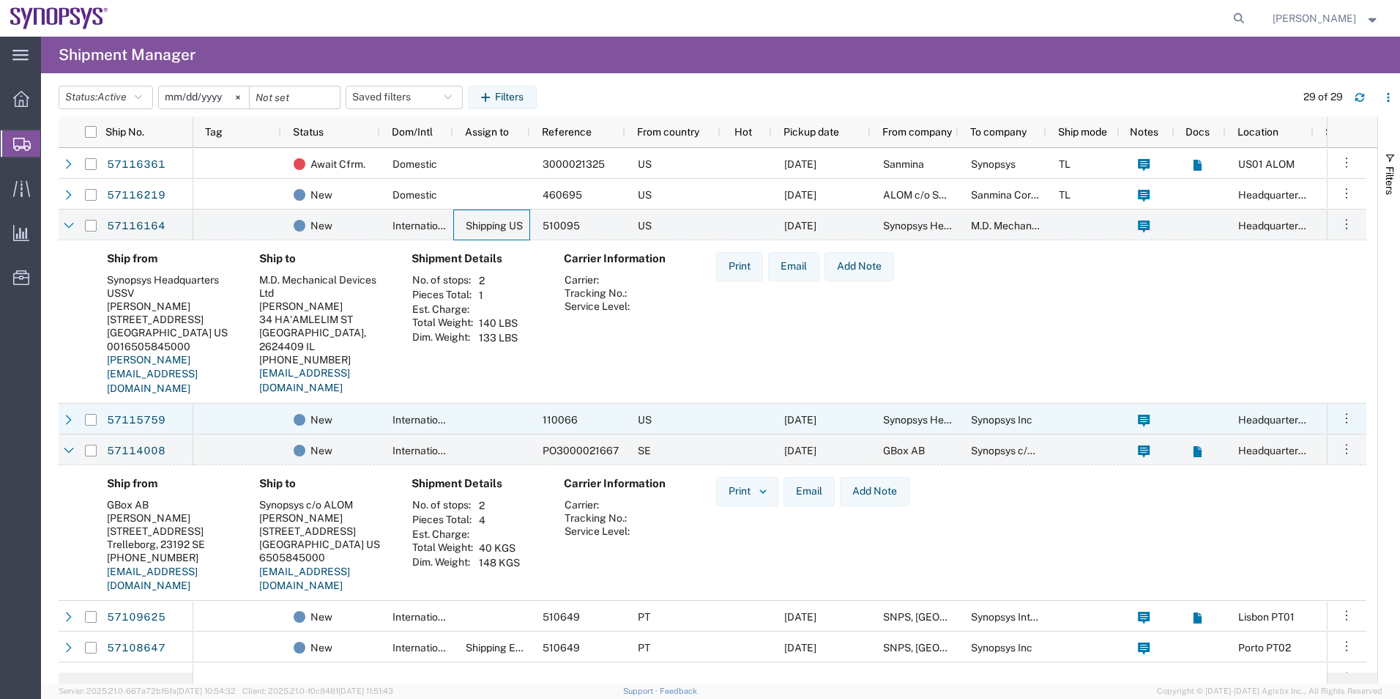
click at [510, 423] on div at bounding box center [491, 418] width 77 height 31
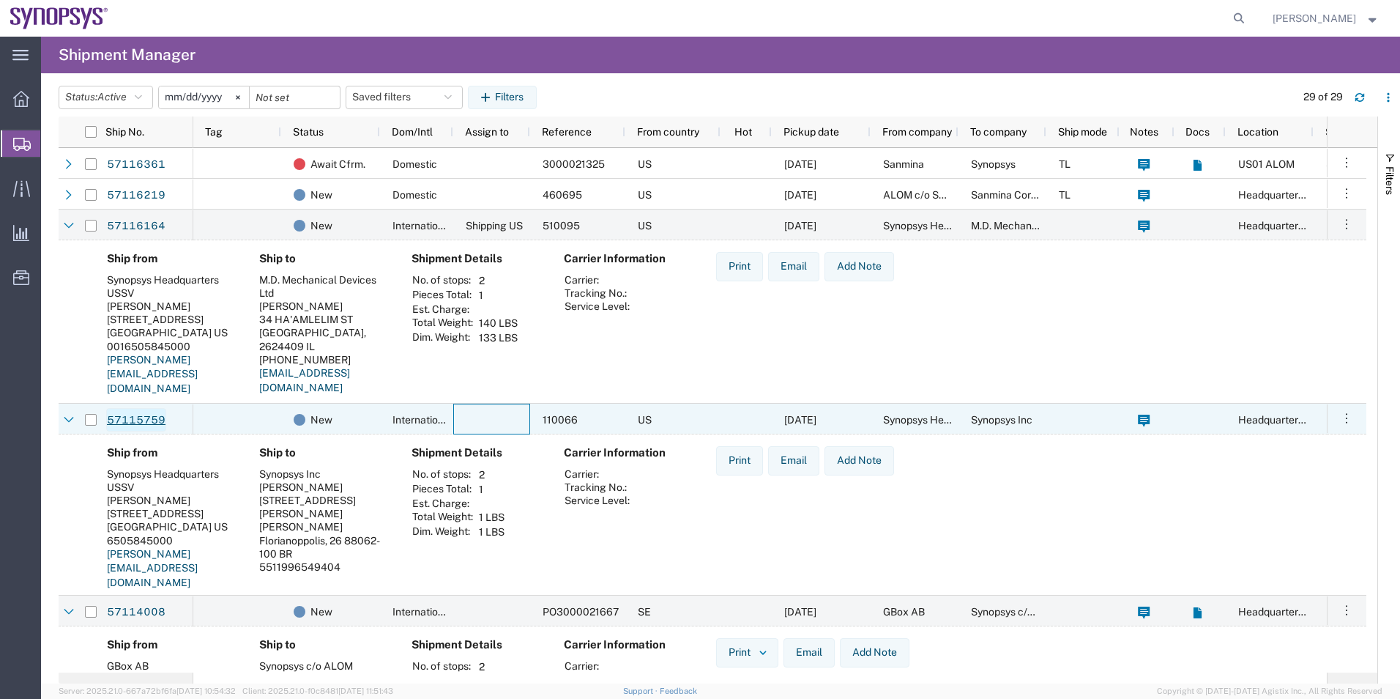
click at [124, 419] on link "57115759" at bounding box center [136, 419] width 60 height 23
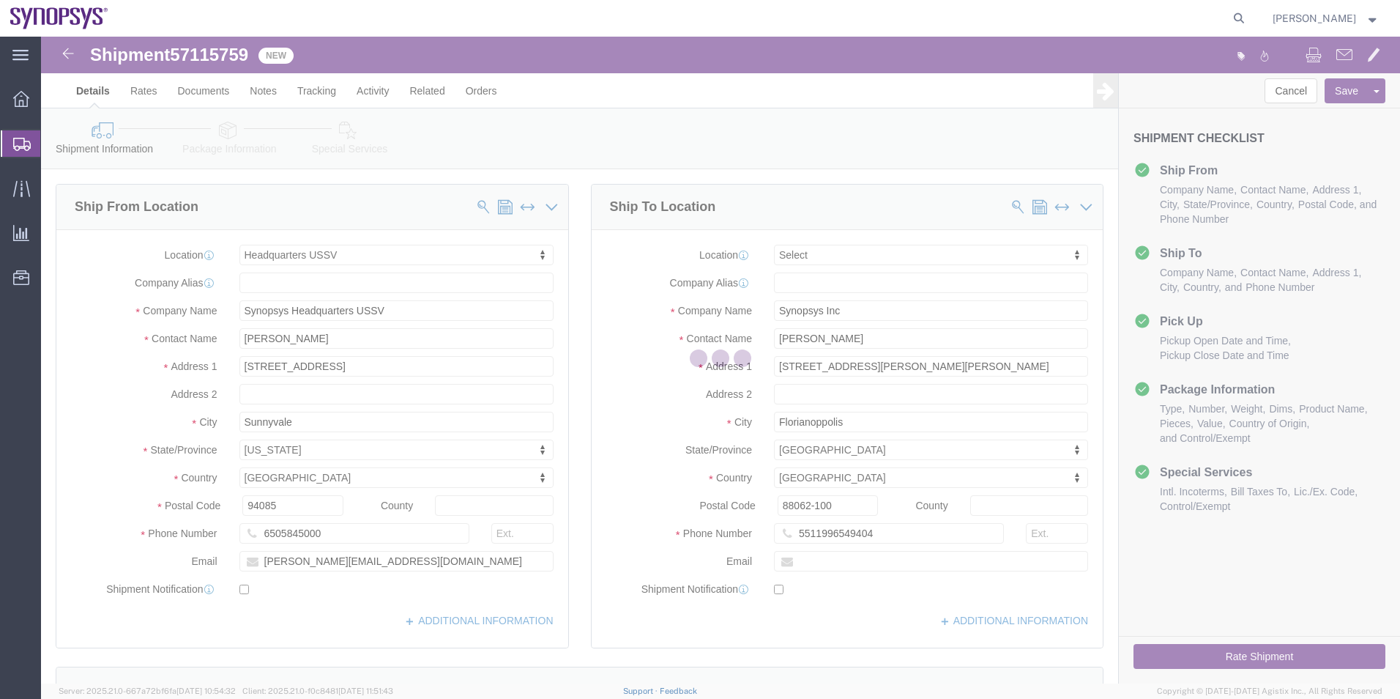
select select "63204"
select select
